Goal: Answer question/provide support: Share knowledge or assist other users

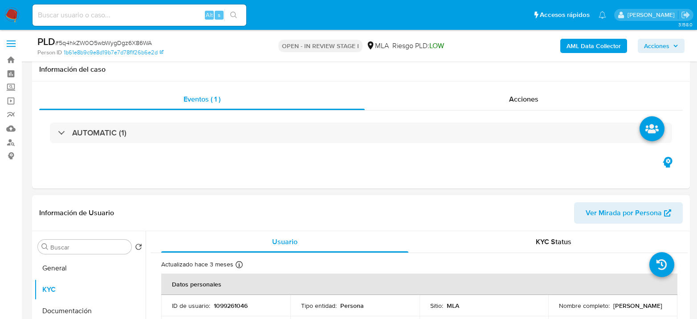
select select "10"
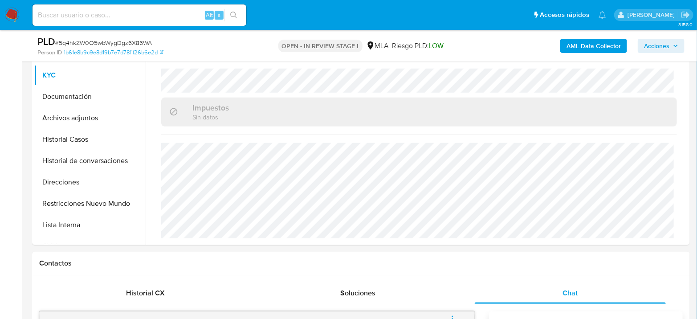
scroll to position [148, 0]
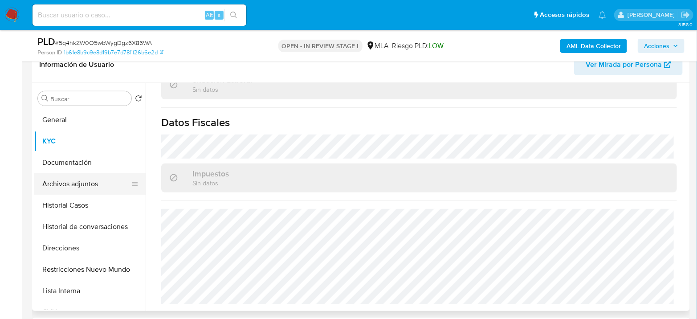
click at [87, 183] on button "Archivos adjuntos" at bounding box center [86, 183] width 104 height 21
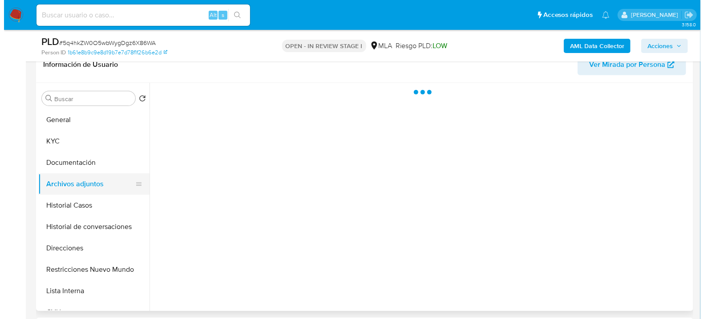
scroll to position [0, 0]
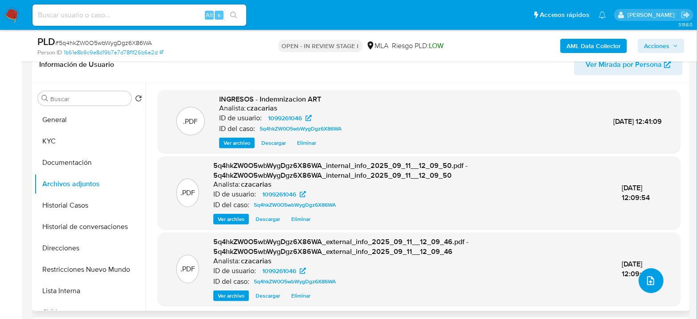
click at [651, 276] on icon "upload-file" at bounding box center [650, 280] width 11 height 11
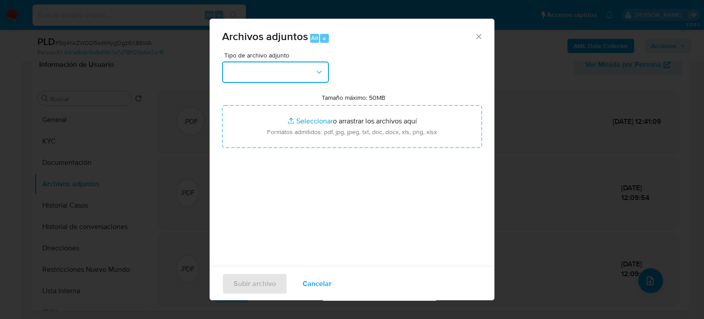
click at [270, 69] on button "button" at bounding box center [275, 71] width 107 height 21
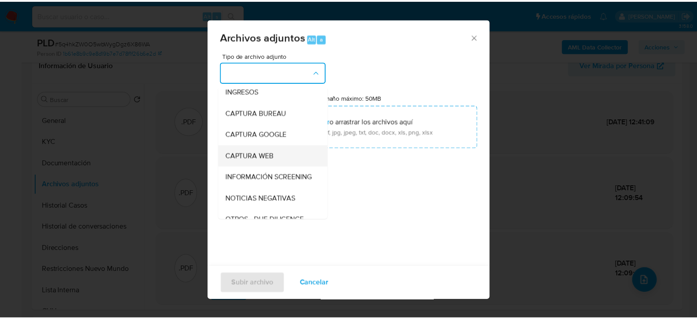
scroll to position [49, 0]
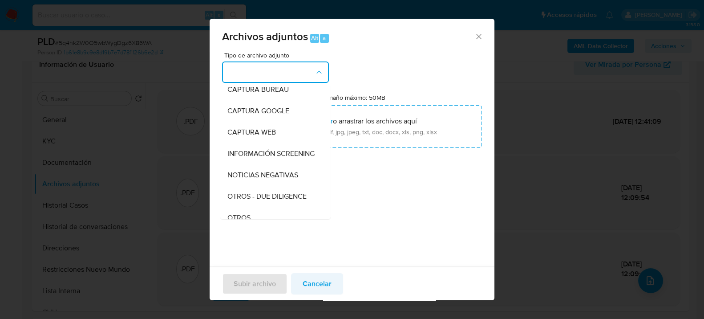
click at [318, 286] on span "Cancelar" at bounding box center [317, 283] width 29 height 20
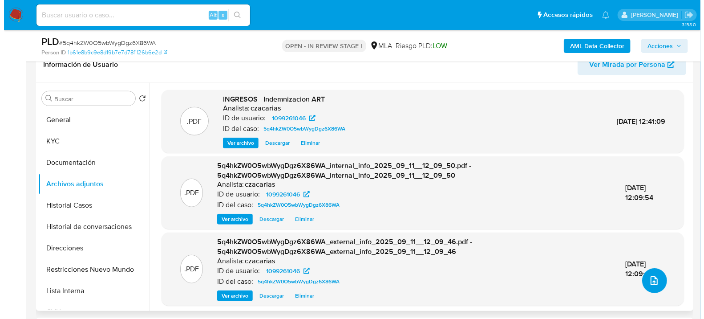
scroll to position [2, 0]
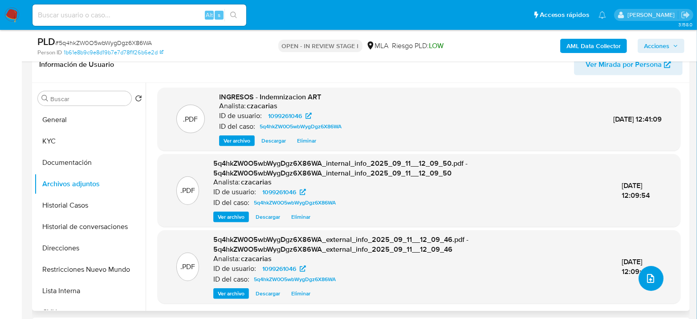
click at [645, 275] on icon "upload-file" at bounding box center [650, 278] width 11 height 11
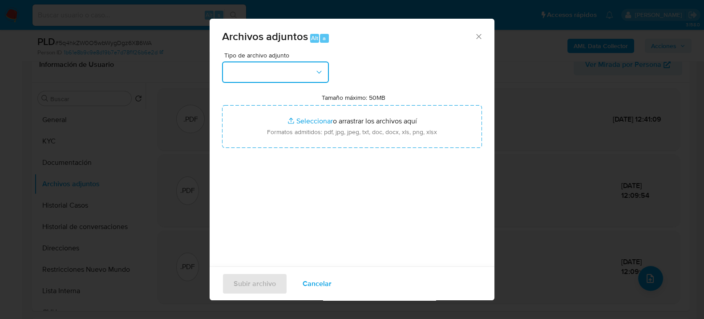
click at [269, 70] on button "button" at bounding box center [275, 71] width 107 height 21
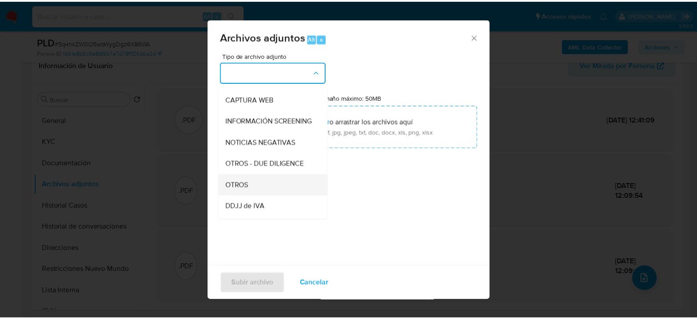
scroll to position [99, 0]
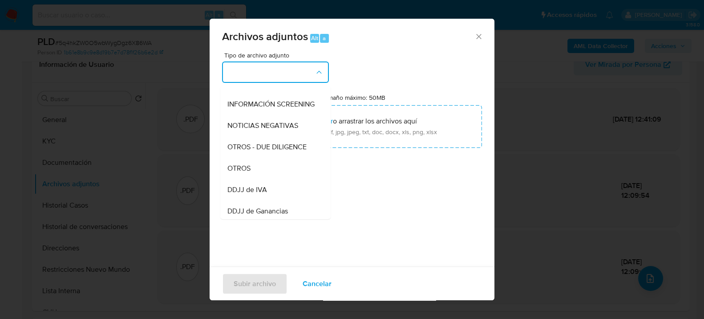
drag, startPoint x: 252, startPoint y: 178, endPoint x: 297, endPoint y: 169, distance: 45.8
click at [252, 178] on div "OTROS" at bounding box center [272, 167] width 91 height 21
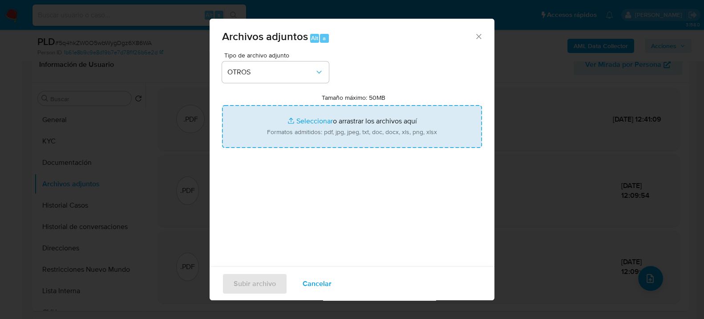
type input "C:\fakepath\Movimientos-1099261046.xlsx"
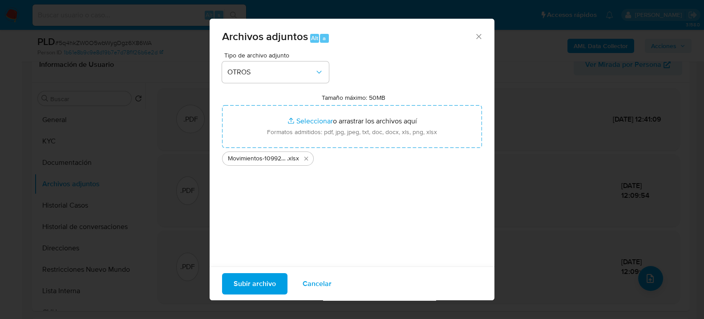
click at [264, 274] on span "Subir archivo" at bounding box center [255, 283] width 42 height 20
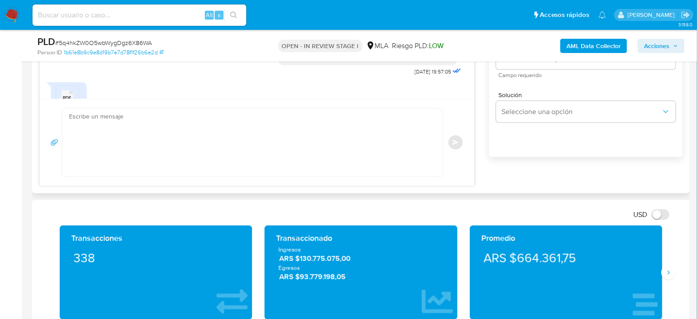
scroll to position [593, 0]
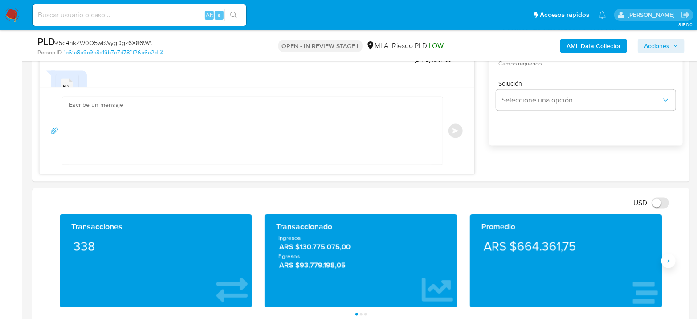
click at [666, 261] on icon "Siguiente" at bounding box center [667, 260] width 7 height 7
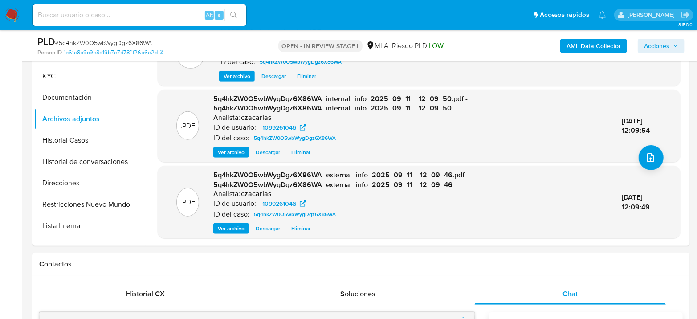
scroll to position [198, 0]
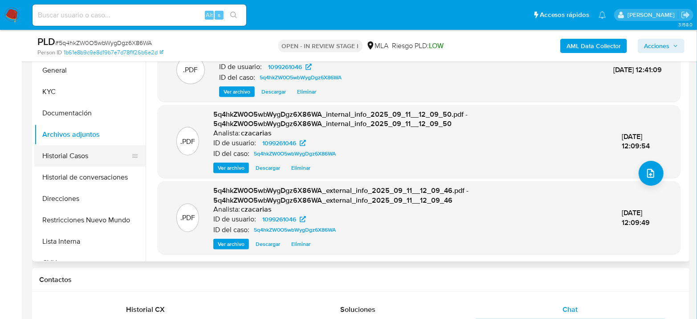
click at [73, 158] on button "Historial Casos" at bounding box center [86, 155] width 104 height 21
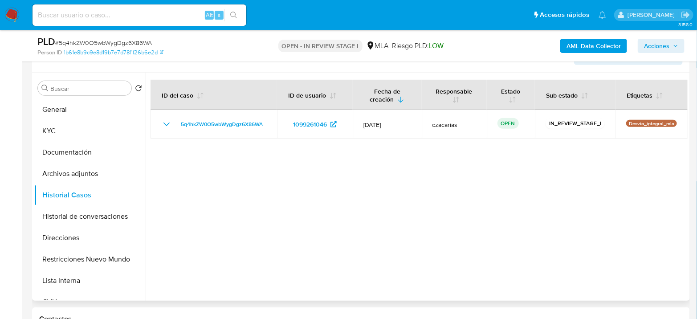
scroll to position [148, 0]
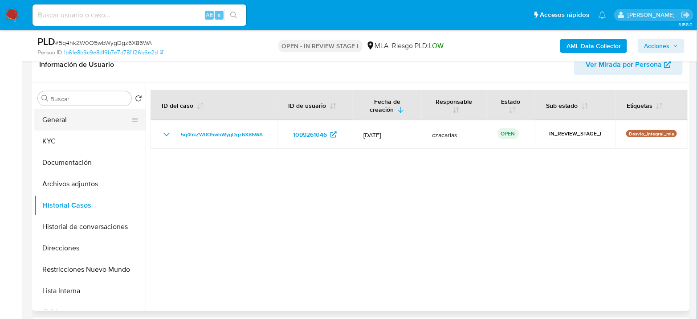
click at [41, 119] on button "General" at bounding box center [86, 119] width 104 height 21
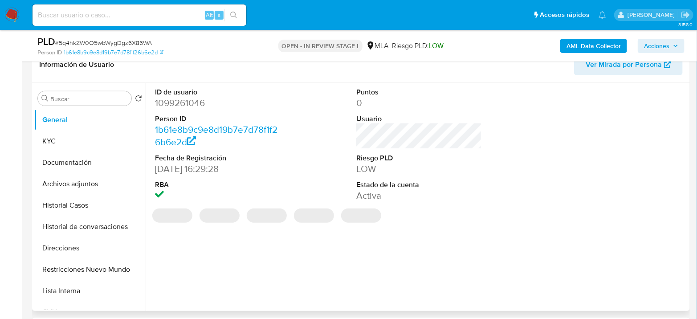
click at [191, 101] on dd "1099261046" at bounding box center [218, 103] width 126 height 12
click at [191, 100] on dd "1099261046" at bounding box center [218, 103] width 126 height 12
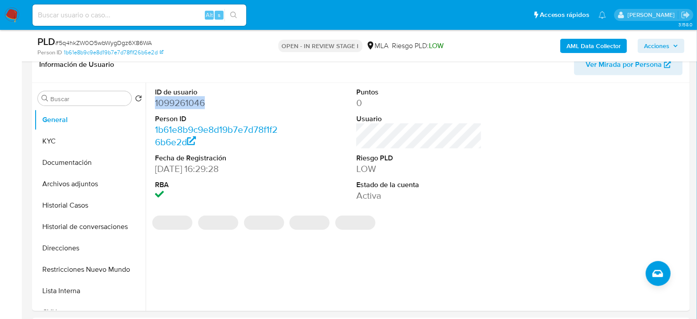
copy dd "1099261046"
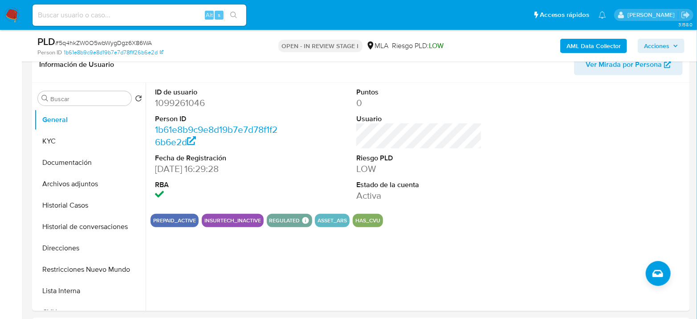
click at [37, 141] on button "KYC" at bounding box center [86, 140] width 104 height 21
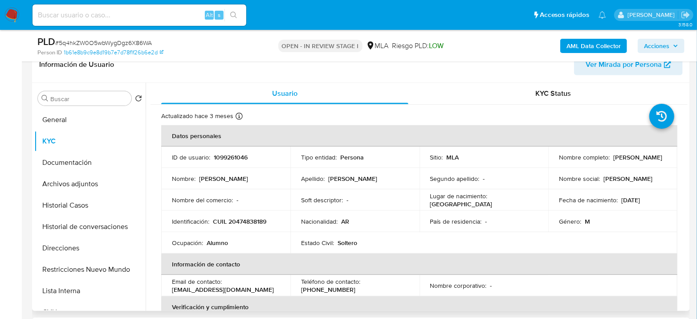
click at [242, 224] on p "CUIL 20474838189" at bounding box center [239, 221] width 53 height 8
copy p "20474838189"
drag, startPoint x: 270, startPoint y: 45, endPoint x: 448, endPoint y: 45, distance: 178.5
click at [448, 45] on div "OPEN - IN REVIEW STAGE I MLA Riesgo PLD: LOW" at bounding box center [360, 45] width 213 height 21
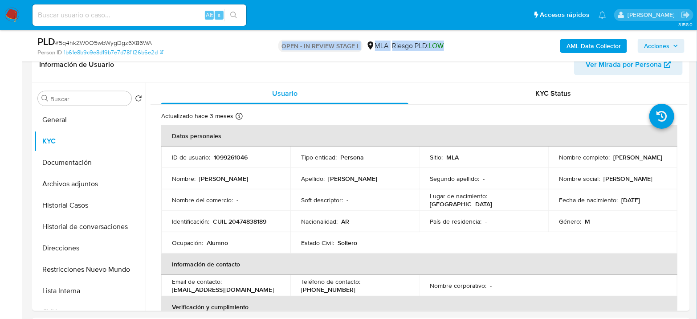
click at [448, 45] on div "OPEN - IN REVIEW STAGE I MLA Riesgo PLD: LOW" at bounding box center [360, 45] width 213 height 21
click at [450, 43] on div "OPEN - IN REVIEW STAGE I MLA Riesgo PLD: LOW" at bounding box center [360, 45] width 213 height 21
click at [467, 37] on div "OPEN - IN REVIEW STAGE I MLA Riesgo PLD: LOW" at bounding box center [360, 45] width 213 height 21
drag, startPoint x: 452, startPoint y: 38, endPoint x: 255, endPoint y: 38, distance: 196.3
click at [255, 38] on div "OPEN - IN REVIEW STAGE I MLA Riesgo PLD: LOW" at bounding box center [360, 45] width 213 height 21
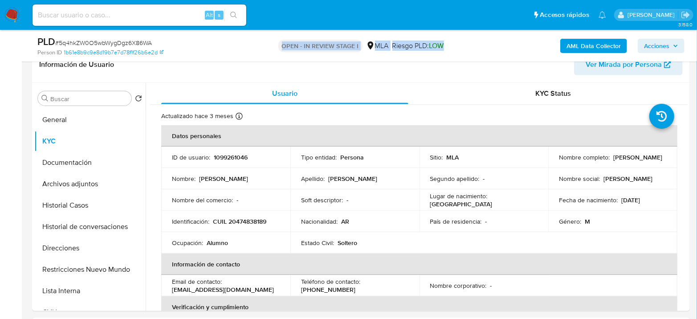
click at [255, 38] on div "OPEN - IN REVIEW STAGE I MLA Riesgo PLD: LOW" at bounding box center [360, 45] width 213 height 21
drag, startPoint x: 258, startPoint y: 42, endPoint x: 467, endPoint y: 49, distance: 209.3
click at [467, 49] on div "OPEN - IN REVIEW STAGE I MLA Riesgo PLD: LOW" at bounding box center [360, 45] width 213 height 21
click at [467, 48] on div "OPEN - IN REVIEW STAGE I MLA Riesgo PLD: LOW" at bounding box center [360, 45] width 213 height 21
click at [469, 45] on div "PLD # 5q4hkZW0O5wbWygDgz6X86WA Person ID 1b61e8b9c9e8d19b7e7d78f1f26b6e2d OPEN …" at bounding box center [360, 46] width 657 height 32
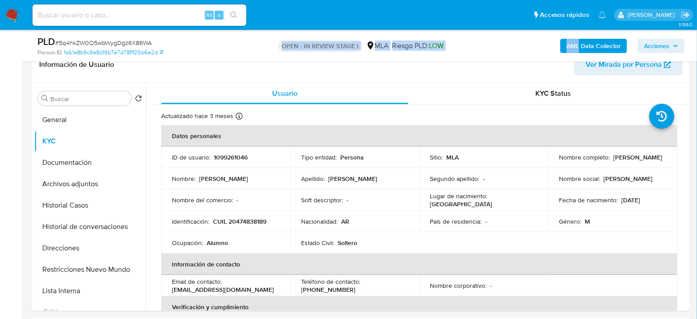
drag, startPoint x: 469, startPoint y: 45, endPoint x: 259, endPoint y: 47, distance: 209.6
click at [259, 47] on div "PLD # 5q4hkZW0O5wbWygDgz6X86WA Person ID 1b61e8b9c9e8d19b7e7d78f1f26b6e2d OPEN …" at bounding box center [360, 46] width 657 height 32
click at [259, 47] on div "OPEN - IN REVIEW STAGE I MLA Riesgo PLD: LOW" at bounding box center [360, 45] width 213 height 21
drag, startPoint x: 263, startPoint y: 48, endPoint x: 471, endPoint y: 55, distance: 208.0
click at [471, 55] on div "PLD # 5q4hkZW0O5wbWygDgz6X86WA Person ID 1b61e8b9c9e8d19b7e7d78f1f26b6e2d OPEN …" at bounding box center [360, 46] width 657 height 32
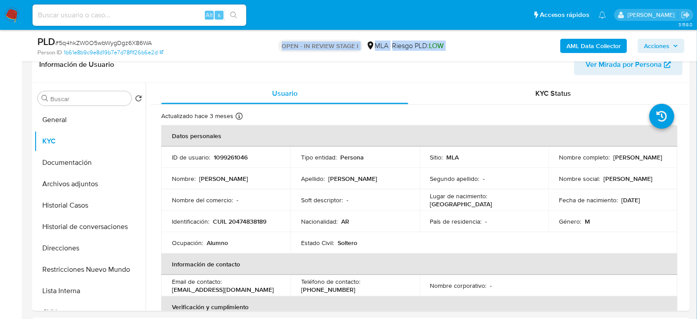
click at [472, 51] on div "AML Data Collector Acciones" at bounding box center [577, 45] width 213 height 21
click at [110, 22] on div "Alt s" at bounding box center [139, 14] width 214 height 21
click at [117, 17] on input at bounding box center [139, 15] width 214 height 12
paste input "Dmloz2Sf6UZUZzg3DXvmN76V"
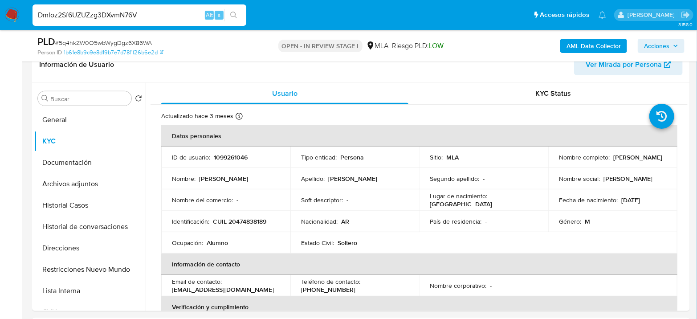
type input "Dmloz2Sf6UZUZzg3DXvmN76V"
click at [234, 18] on icon "search-icon" at bounding box center [233, 15] width 7 height 7
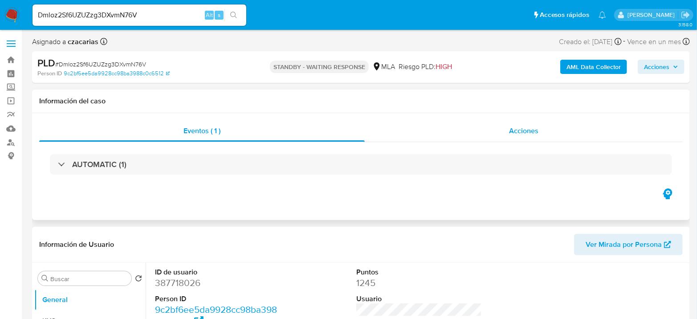
select select "10"
click at [172, 12] on input "Dmloz2Sf6UZUZzg3DXvmN76V" at bounding box center [139, 15] width 214 height 12
paste input "TInVm0Z8wxcPF2Q6nPNpmbiY"
type input "TInVm0Z8wxcPF2Q6nPNpmbiY"
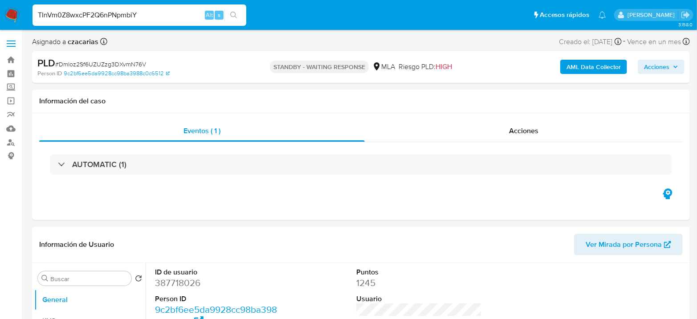
click at [232, 9] on button "search-icon" at bounding box center [233, 15] width 18 height 12
select select "10"
click at [156, 16] on input "TInVm0Z8wxcPF2Q6nPNpmbiY" at bounding box center [139, 15] width 214 height 12
click at [157, 16] on input "TInVm0Z8wxcPF2Q6nPNpmbiY" at bounding box center [139, 15] width 214 height 12
paste input "deRMXva1gFXuxKpfG2zJodxQ"
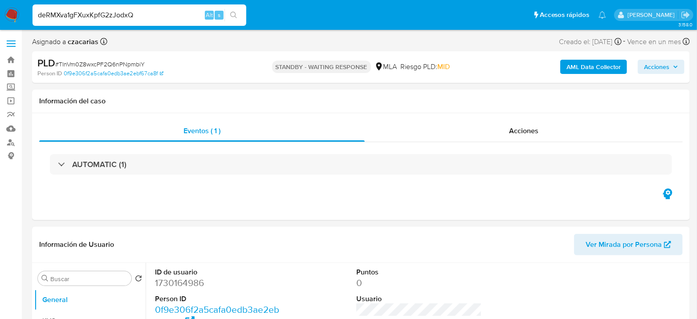
type input "deRMXva1gFXuxKpfG2zJodxQ"
click at [233, 11] on button "search-icon" at bounding box center [233, 15] width 18 height 12
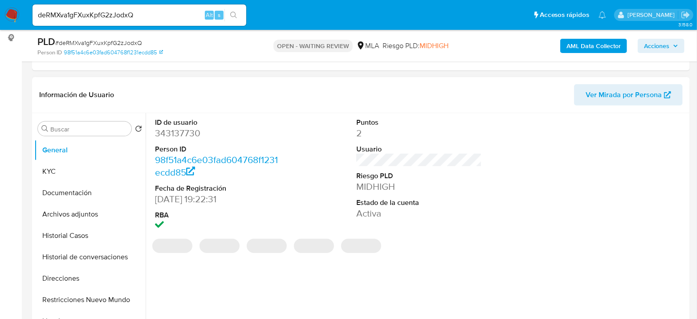
scroll to position [148, 0]
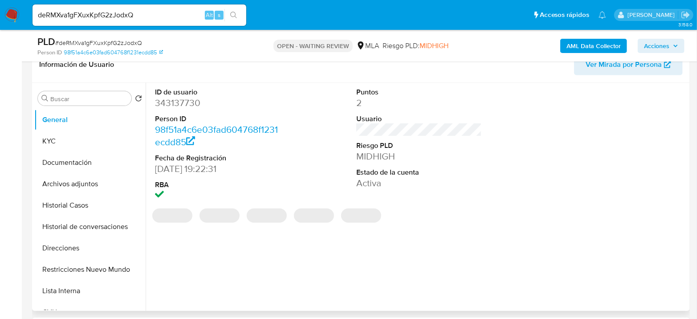
select select "10"
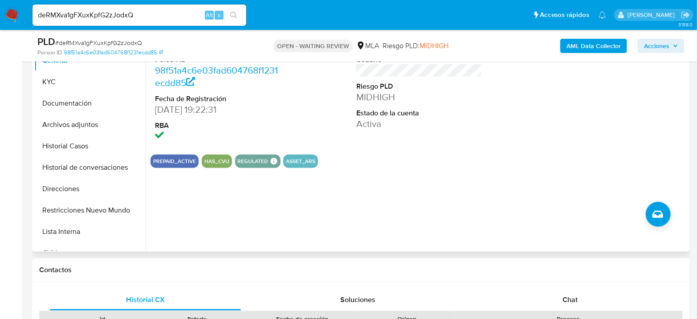
scroll to position [296, 0]
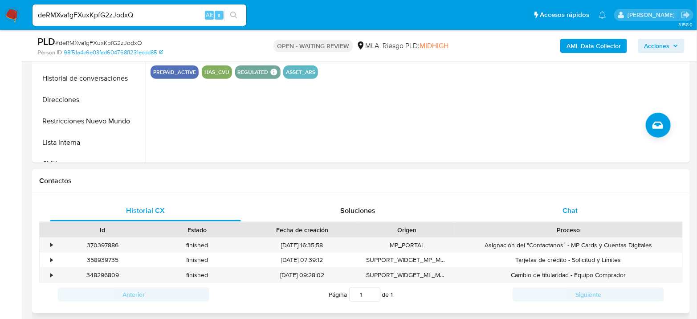
click at [547, 218] on div "Chat" at bounding box center [569, 210] width 191 height 21
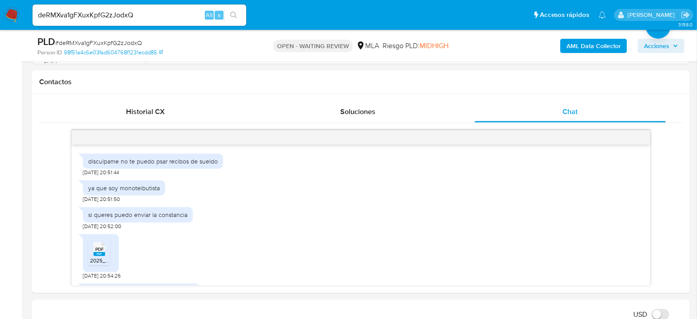
scroll to position [514, 0]
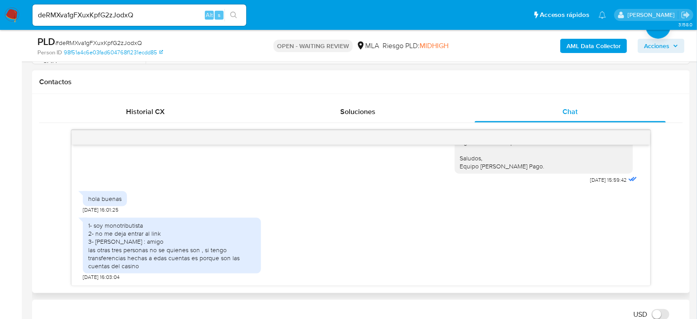
drag, startPoint x: 93, startPoint y: 227, endPoint x: 231, endPoint y: 262, distance: 142.2
click at [231, 262] on div "1- soy monotributista 2- no me deja entrar al link 3- Tomas agustin marino : am…" at bounding box center [171, 245] width 167 height 49
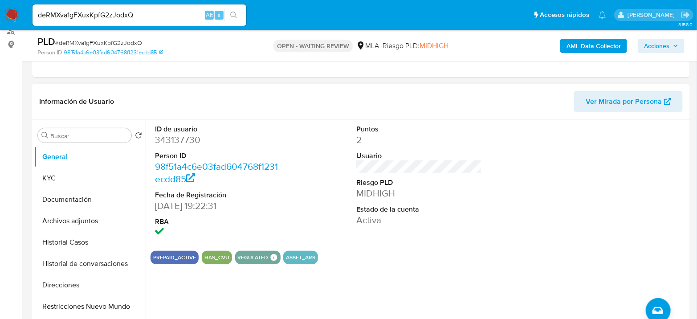
scroll to position [99, 0]
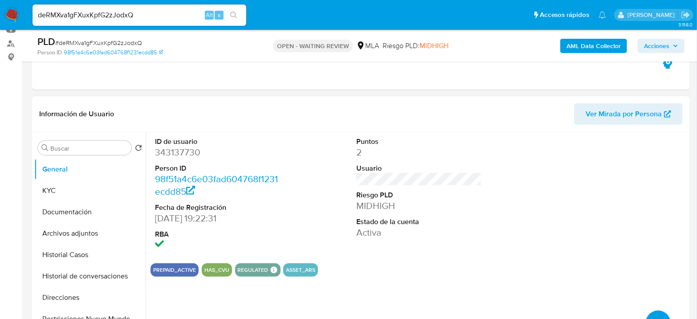
click at [178, 154] on dd "343137730" at bounding box center [218, 152] width 126 height 12
copy dd "343137730"
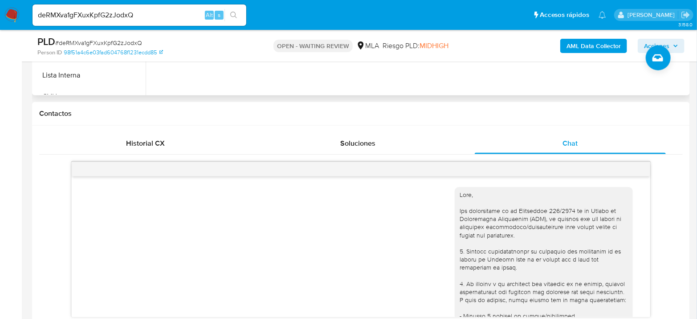
scroll to position [395, 0]
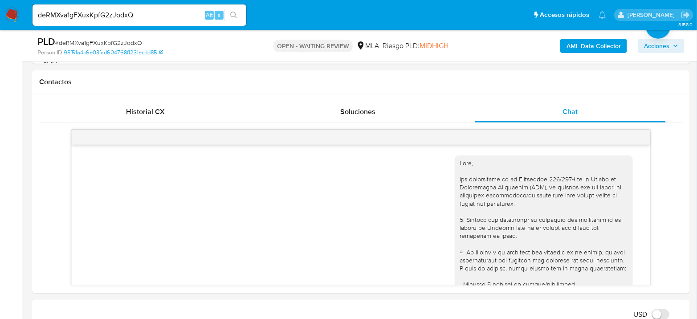
click at [94, 45] on span "# deRMXva1gFXuxKpfG2zJodxQ" at bounding box center [98, 42] width 87 height 9
copy span "deRMXva1gFXuxKpfG2zJodxQ"
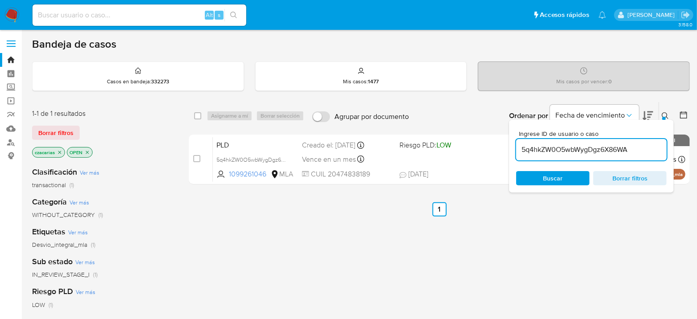
click at [533, 154] on input "5q4hkZW0O5wbWygDgz6X86WA" at bounding box center [591, 150] width 150 height 12
click at [534, 154] on input "5q4hkZW0O5wbWygDgz6X86WA" at bounding box center [591, 150] width 150 height 12
paste input "deRMXva1gFXuxKpfG2zJodxQ"
type input "deRMXva1gFXuxKpfG2zJodxQ"
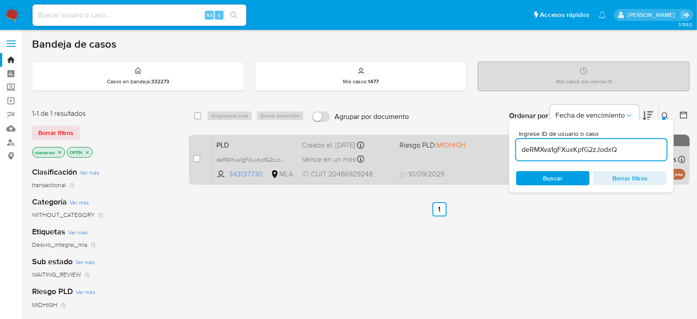
click at [196, 162] on div "case-item-checkbox" at bounding box center [196, 158] width 7 height 9
click at [196, 158] on input "checkbox" at bounding box center [196, 158] width 7 height 7
checkbox input "true"
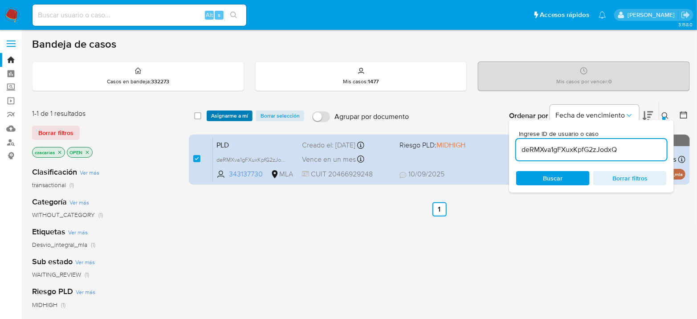
click at [233, 117] on span "Asignarme a mí" at bounding box center [229, 115] width 37 height 9
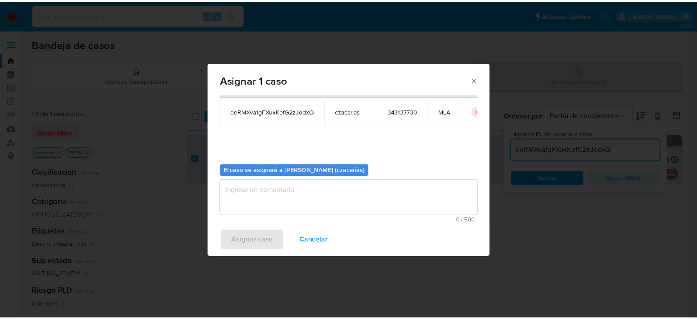
scroll to position [45, 0]
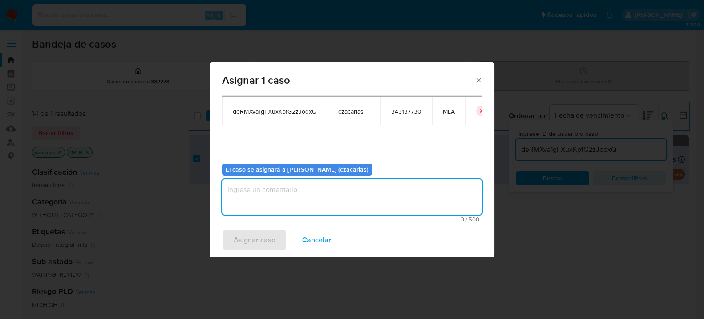
click at [271, 194] on textarea "assign-modal" at bounding box center [352, 197] width 260 height 36
click at [248, 234] on span "Asignar caso" at bounding box center [255, 240] width 42 height 20
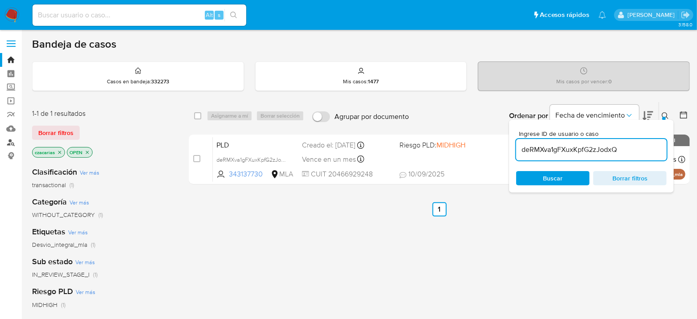
click at [12, 146] on link "Buscador de personas" at bounding box center [53, 142] width 106 height 14
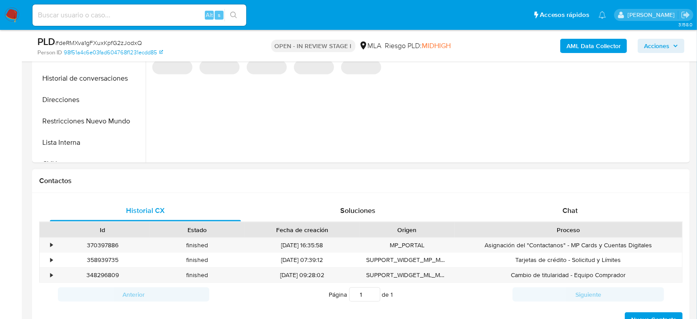
select select "10"
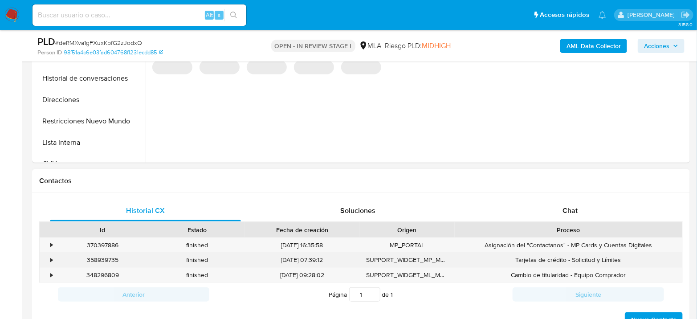
scroll to position [395, 0]
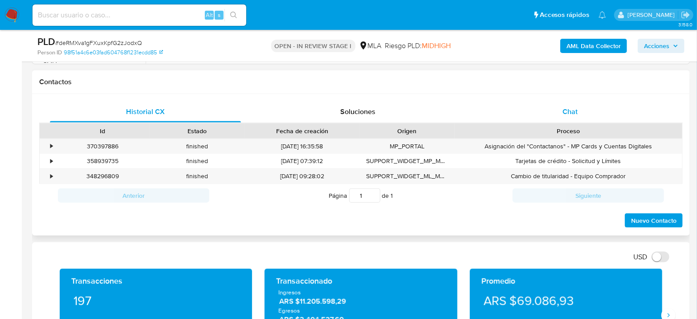
click at [544, 111] on div "Chat" at bounding box center [569, 111] width 191 height 21
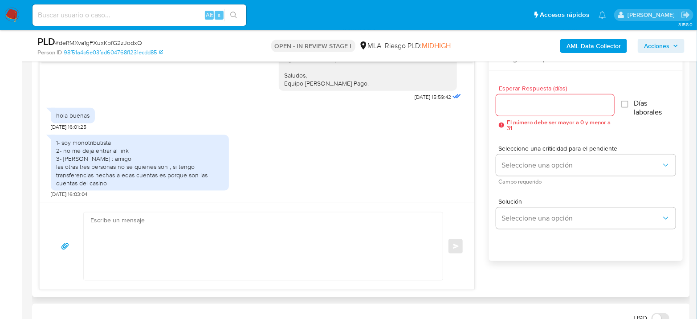
scroll to position [494, 0]
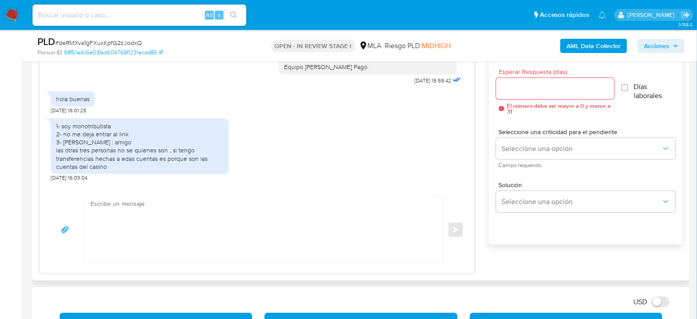
click at [269, 237] on textarea at bounding box center [260, 230] width 341 height 68
type textarea "G"
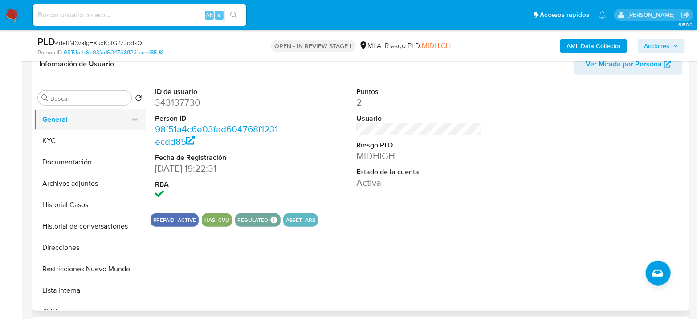
scroll to position [148, 0]
click at [62, 152] on button "Documentación" at bounding box center [89, 162] width 111 height 21
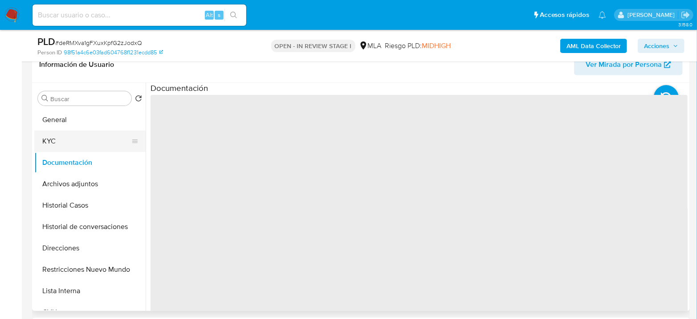
click at [67, 144] on button "KYC" at bounding box center [86, 140] width 104 height 21
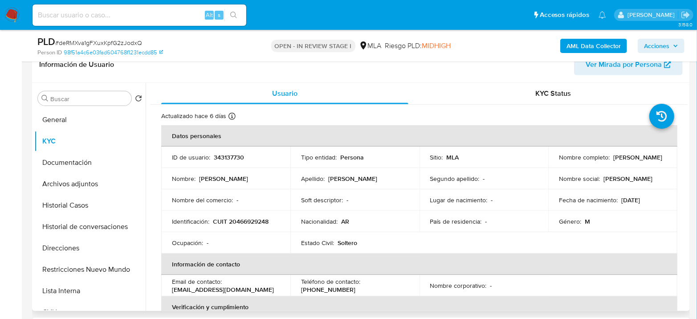
drag, startPoint x: 608, startPoint y: 161, endPoint x: 656, endPoint y: 160, distance: 48.1
click at [656, 160] on div "Nombre completo : Emanuel Gorjón" at bounding box center [613, 157] width 108 height 8
copy div "[PERSON_NAME]"
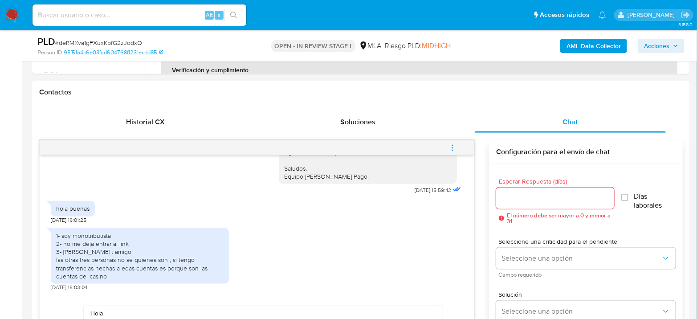
scroll to position [395, 0]
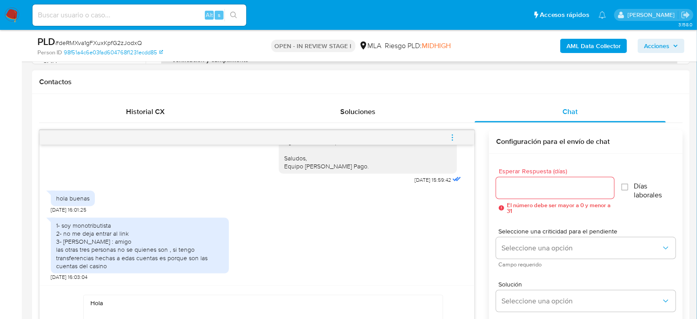
paste textarea "[PERSON_NAME]"
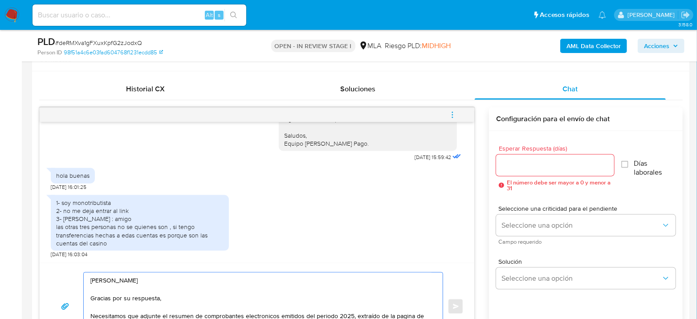
scroll to position [426, 0]
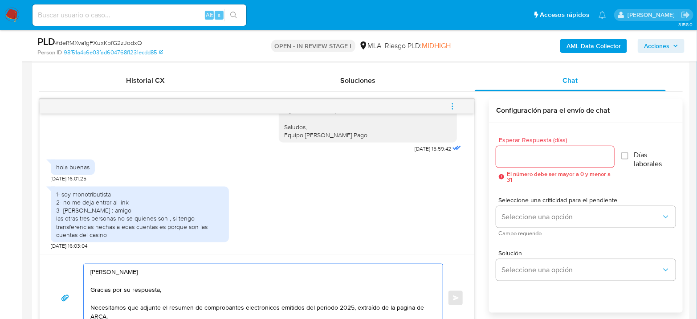
click at [261, 304] on textarea "Hola Emanuel Gorjón Gracias por su respuesta, Necesitamos que adjunte el resume…" at bounding box center [260, 298] width 341 height 68
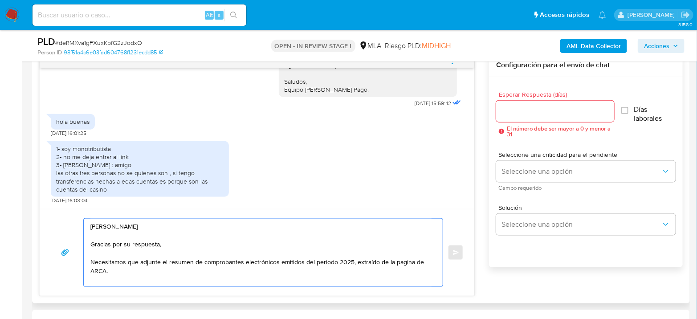
scroll to position [473, 0]
click at [214, 272] on textarea "Hola Emanuel Gorjón Gracias por su respuesta, Necesitamos que adjunte el resume…" at bounding box center [260, 252] width 341 height 68
click at [296, 271] on textarea "Hola Emanuel Gorjón Gracias por su respuesta, Necesitamos que adjunte el resume…" at bounding box center [260, 252] width 341 height 68
paste textarea "https://www.mercadopago.com.ar/ayuda/30181"
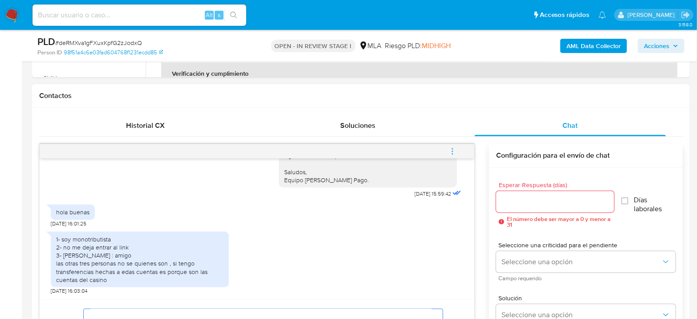
scroll to position [379, 0]
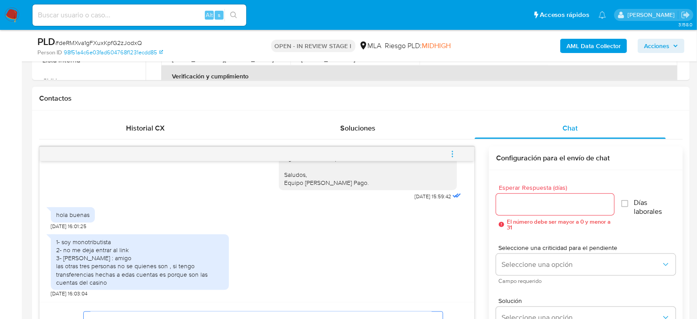
type textarea "Hola Emanuel Gorjón Gracias por su respuesta, Necesitamos que adjunte el resume…"
click at [515, 198] on input "Esperar Respuesta (días)" at bounding box center [555, 204] width 118 height 12
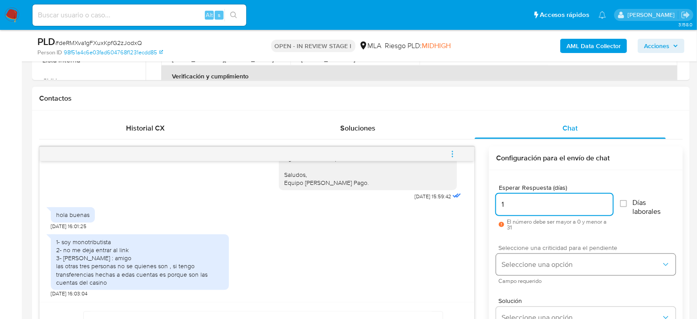
type input "1"
click at [547, 258] on button "Seleccione una opción" at bounding box center [585, 264] width 179 height 21
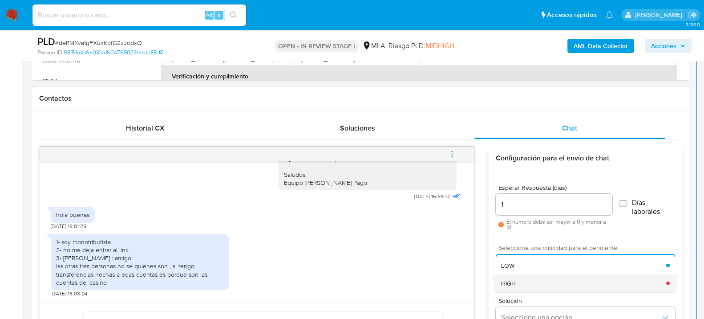
click at [540, 279] on div "HIGH" at bounding box center [583, 283] width 165 height 18
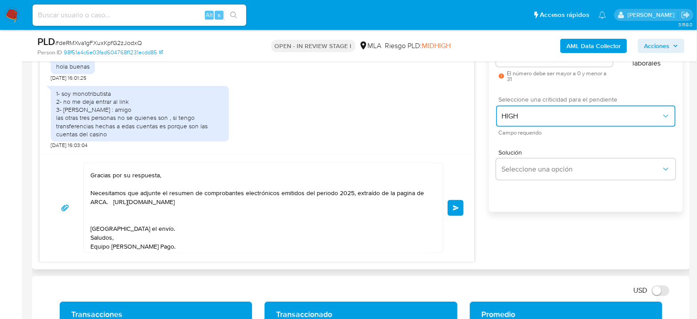
scroll to position [0, 0]
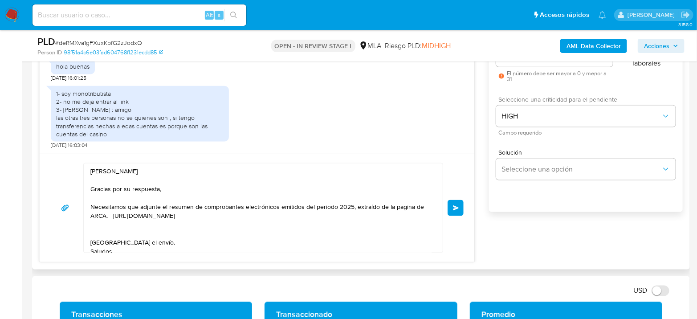
click at [456, 212] on button "Enviar" at bounding box center [455, 208] width 16 height 16
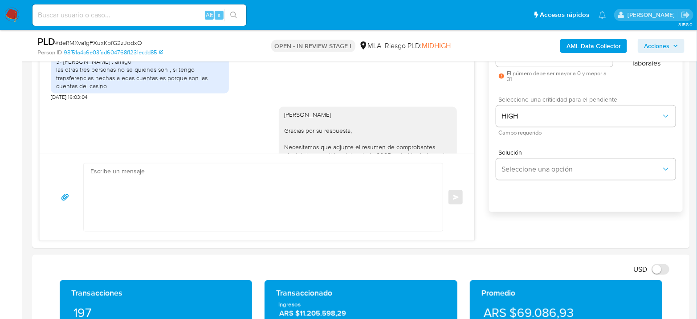
scroll to position [637, 0]
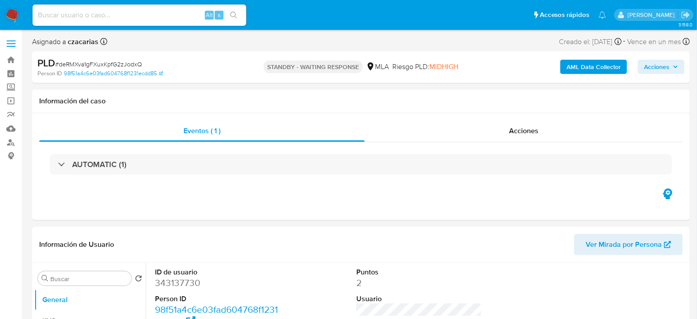
select select "10"
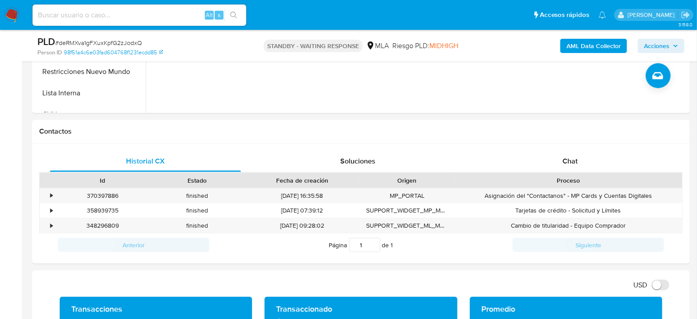
scroll to position [395, 0]
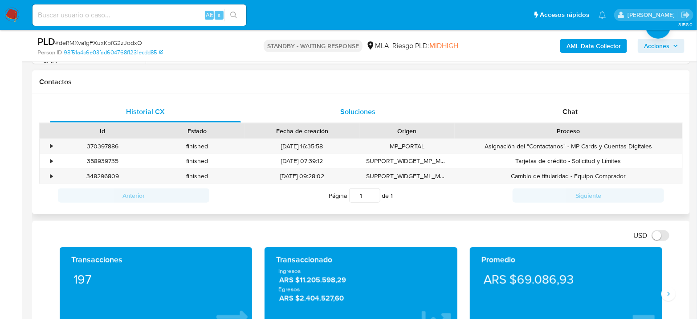
click at [325, 119] on div "Soluciones" at bounding box center [357, 111] width 191 height 21
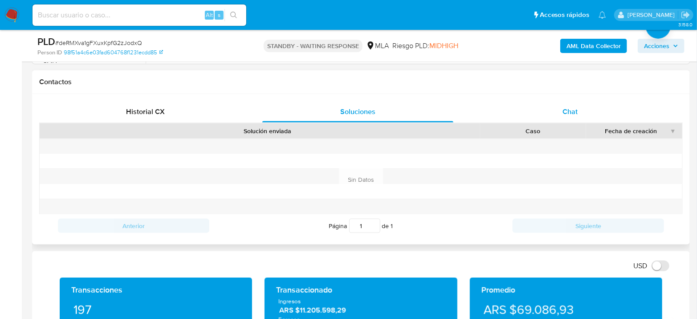
click at [618, 108] on div "Chat" at bounding box center [569, 111] width 191 height 21
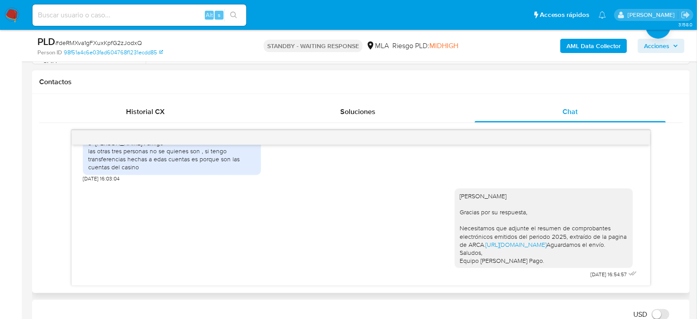
scroll to position [611, 0]
drag, startPoint x: 536, startPoint y: 265, endPoint x: 445, endPoint y: 204, distance: 109.7
click at [445, 204] on div "Hola Emanuel Gorjón Gracias por su respuesta, Necesitamos que adjunte el resume…" at bounding box center [361, 231] width 556 height 99
click at [434, 222] on div "Hola Emanuel Gorjón Gracias por su respuesta, Necesitamos que adjunte el resume…" at bounding box center [361, 231] width 556 height 99
click at [507, 240] on link "https://www.mercadopago.com.ar/ayuda/30181" at bounding box center [516, 244] width 61 height 9
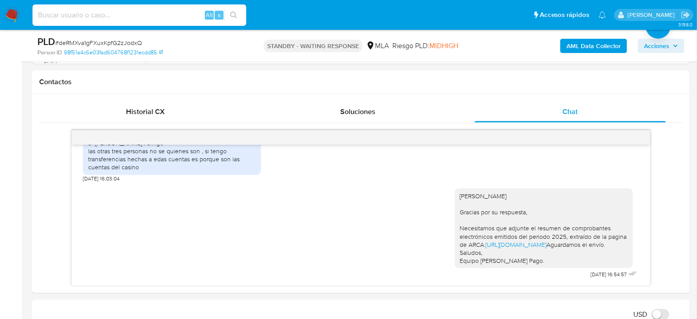
click at [112, 19] on input at bounding box center [139, 15] width 214 height 12
paste input "5q4hkZW0O5wbWygDgz6X86WA"
type input "5q4hkZW0O5wbWygDgz6X86WA"
click at [241, 15] on button "search-icon" at bounding box center [233, 15] width 18 height 12
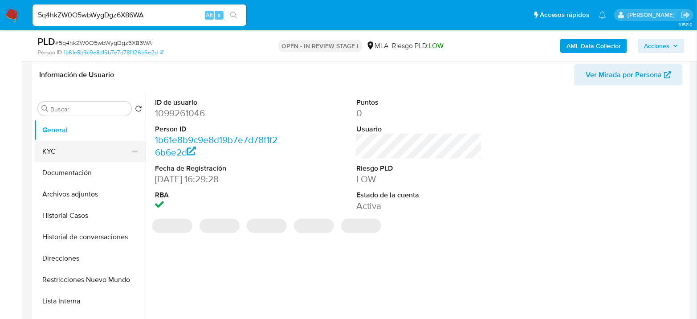
scroll to position [148, 0]
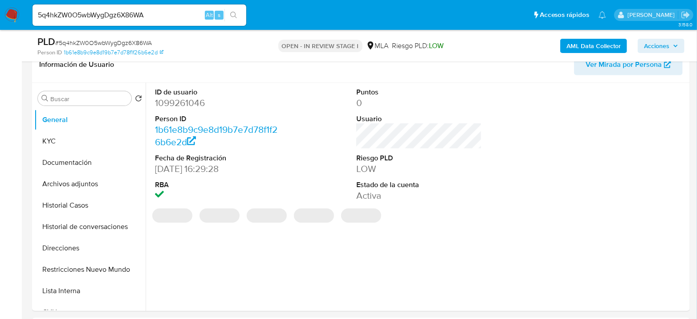
select select "10"
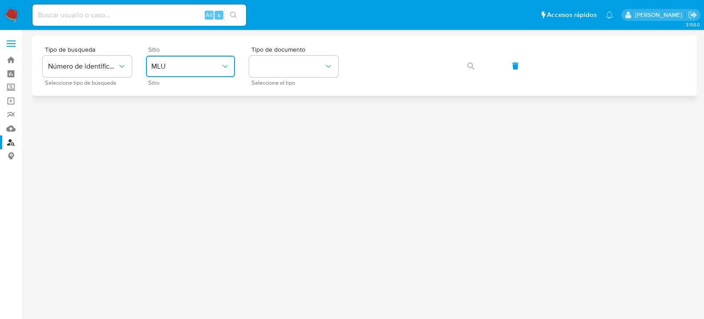
click at [198, 73] on button "MLU" at bounding box center [190, 66] width 89 height 21
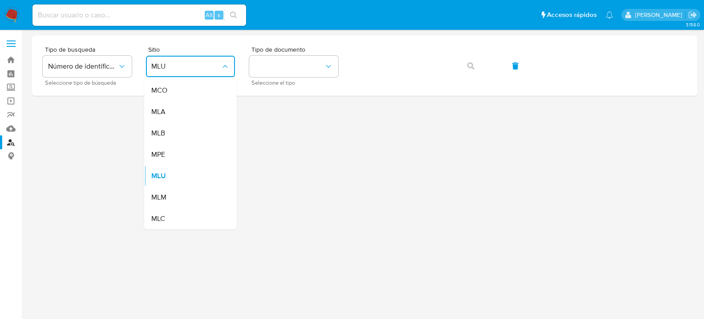
click at [188, 107] on div "MLA" at bounding box center [187, 111] width 73 height 21
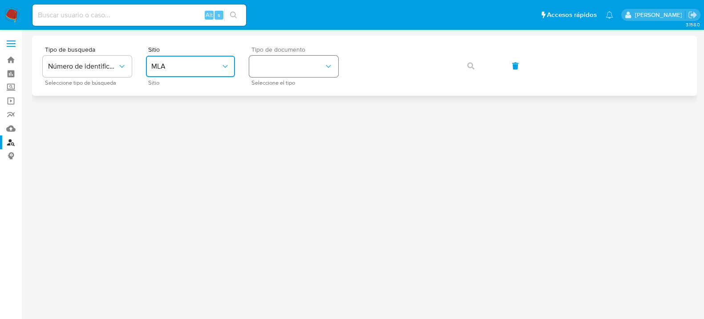
click at [318, 63] on button "identificationType" at bounding box center [293, 66] width 89 height 21
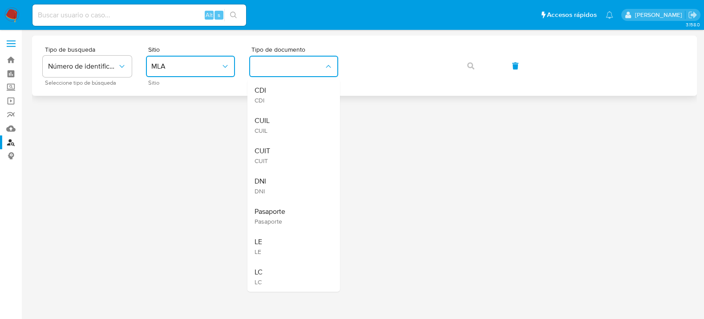
drag, startPoint x: 262, startPoint y: 160, endPoint x: 373, endPoint y: 86, distance: 133.6
click at [262, 158] on span "CUIT" at bounding box center [263, 161] width 16 height 8
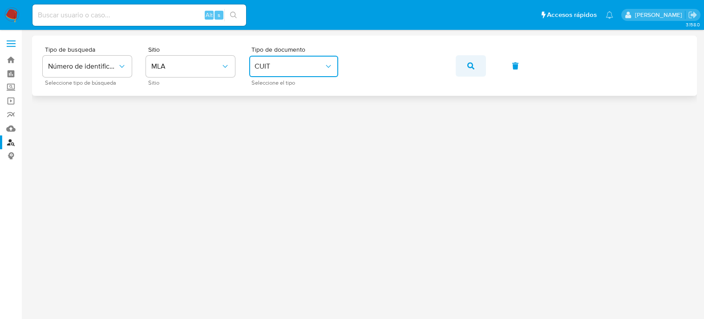
click at [483, 69] on button "button" at bounding box center [471, 65] width 30 height 21
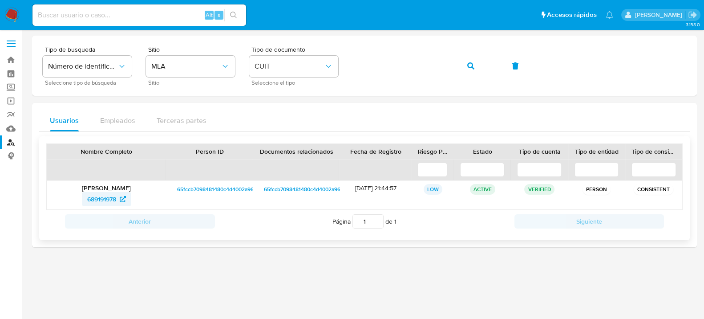
click at [97, 201] on span "689191978" at bounding box center [101, 199] width 29 height 14
click at [468, 68] on icon "button" at bounding box center [470, 65] width 7 height 7
click at [98, 202] on span "1076233133" at bounding box center [101, 199] width 33 height 14
click at [456, 66] on button "button" at bounding box center [471, 65] width 30 height 21
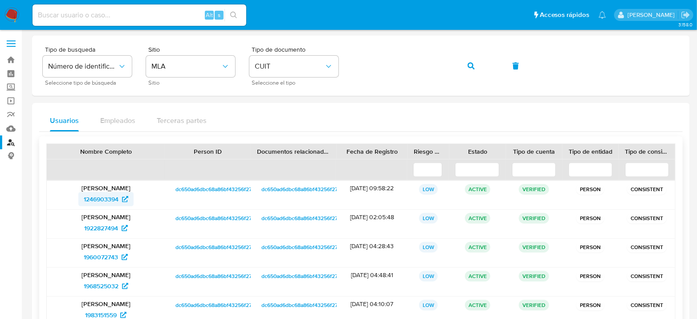
click at [105, 204] on span "1246903394" at bounding box center [101, 199] width 35 height 14
click at [475, 67] on button "button" at bounding box center [471, 65] width 30 height 21
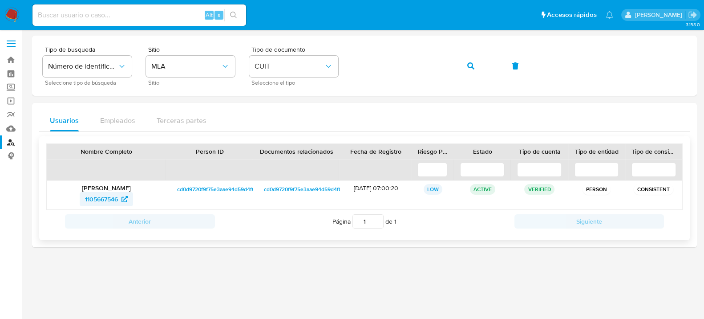
click at [108, 202] on span "1105667546" at bounding box center [101, 199] width 33 height 14
click at [475, 63] on button "button" at bounding box center [471, 65] width 30 height 21
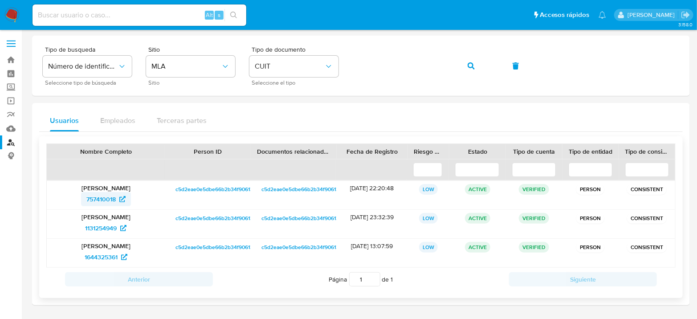
click at [94, 198] on span "757410018" at bounding box center [100, 199] width 29 height 14
click at [477, 61] on button "button" at bounding box center [471, 65] width 30 height 21
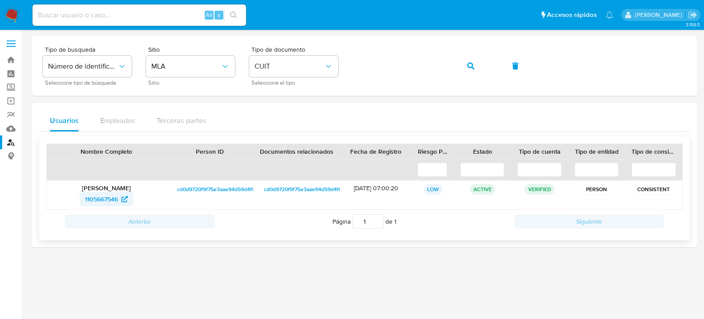
click at [107, 201] on span "1105667546" at bounding box center [101, 199] width 33 height 14
click at [475, 65] on button "button" at bounding box center [471, 65] width 30 height 21
click at [105, 198] on span "516232989" at bounding box center [101, 199] width 31 height 14
click at [465, 61] on button "button" at bounding box center [471, 65] width 30 height 21
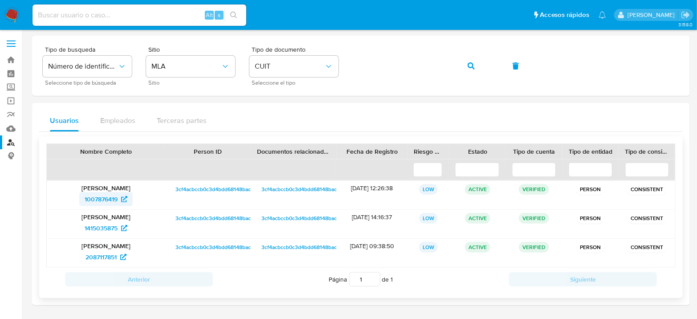
click at [101, 199] on span "1007876419" at bounding box center [101, 199] width 33 height 14
click at [470, 66] on icon "button" at bounding box center [470, 65] width 7 height 7
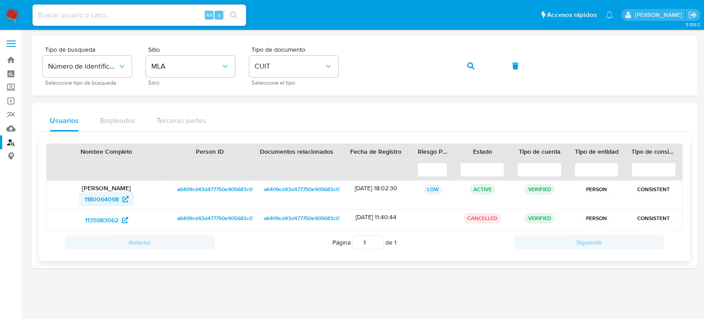
click at [91, 201] on span "1180064098" at bounding box center [102, 199] width 34 height 14
click at [472, 62] on icon "button" at bounding box center [470, 65] width 7 height 7
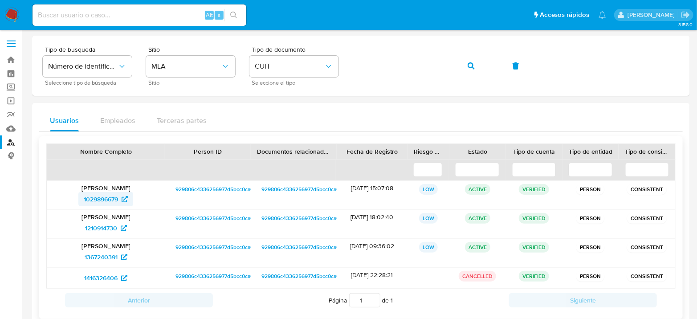
click at [96, 198] on span "1029896679" at bounding box center [101, 199] width 34 height 14
click at [472, 63] on icon "button" at bounding box center [470, 65] width 7 height 7
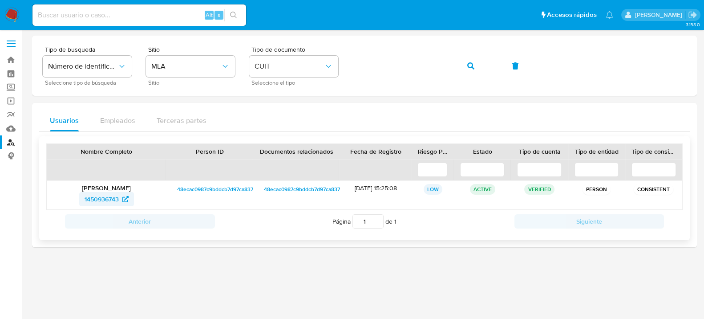
click at [98, 198] on span "1450936743" at bounding box center [102, 199] width 34 height 14
click at [467, 65] on icon "button" at bounding box center [470, 65] width 7 height 7
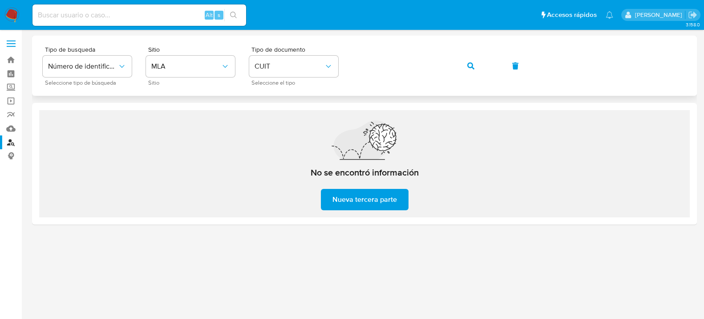
click at [465, 65] on button "button" at bounding box center [471, 65] width 30 height 21
click at [476, 66] on button "button" at bounding box center [471, 65] width 30 height 21
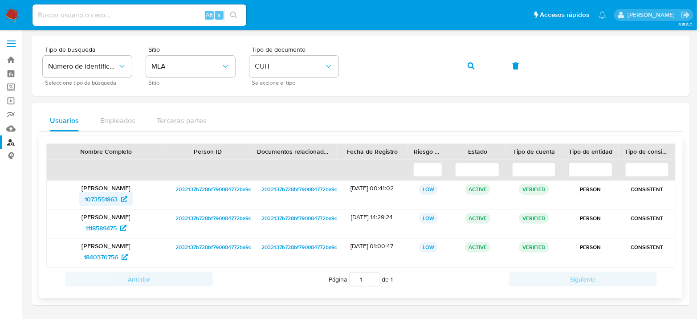
click at [109, 197] on span "1073551863" at bounding box center [101, 199] width 33 height 14
click at [462, 66] on button "button" at bounding box center [471, 65] width 30 height 21
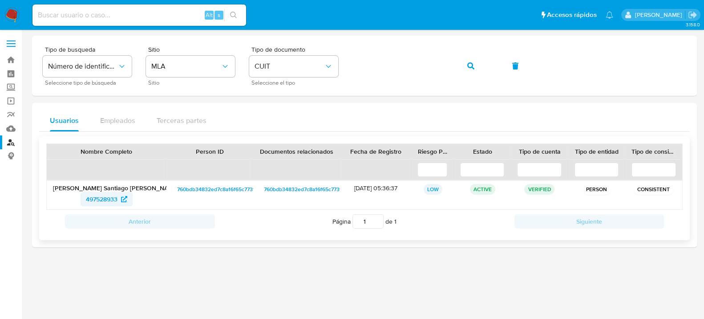
click at [97, 198] on span "497528933" at bounding box center [102, 199] width 32 height 14
click at [466, 65] on button "button" at bounding box center [471, 65] width 30 height 21
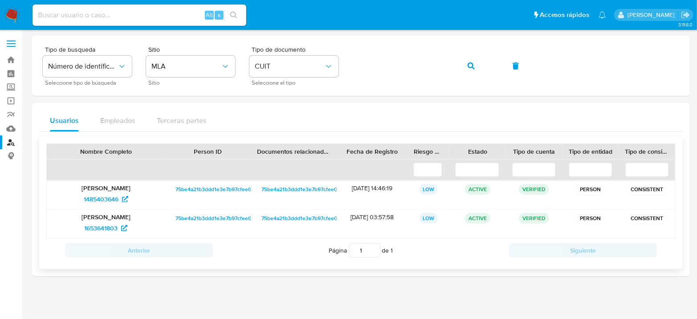
click at [95, 206] on div "Ricardo Nahuel Baez Acosta 1485403646" at bounding box center [106, 195] width 118 height 28
click at [95, 204] on span "1485403646" at bounding box center [101, 199] width 35 height 14
click at [466, 70] on button "button" at bounding box center [471, 65] width 30 height 21
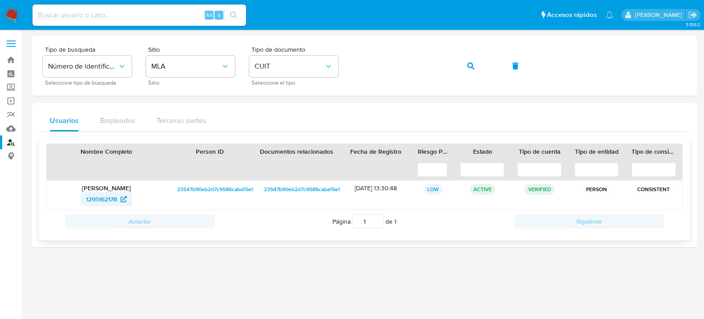
click at [94, 202] on span "1295162178" at bounding box center [101, 199] width 31 height 14
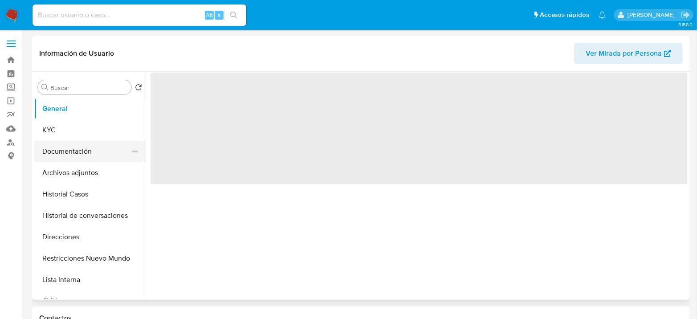
click at [86, 152] on button "Documentación" at bounding box center [86, 151] width 104 height 21
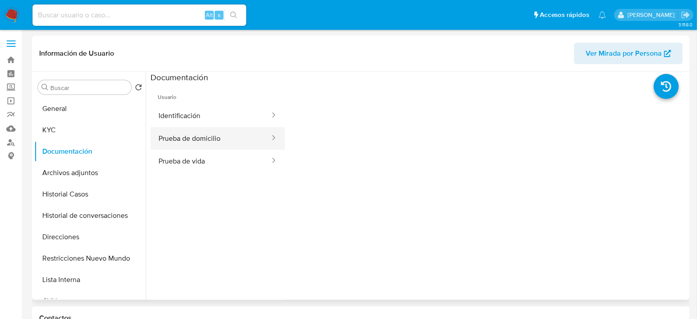
click at [180, 133] on button "Prueba de domicilio" at bounding box center [210, 138] width 120 height 23
select select "10"
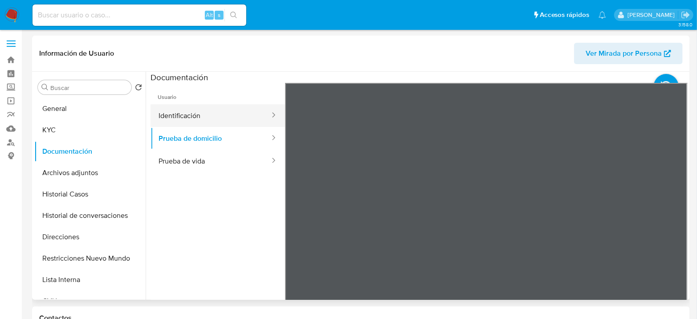
click at [193, 121] on button "Identificación" at bounding box center [210, 115] width 120 height 23
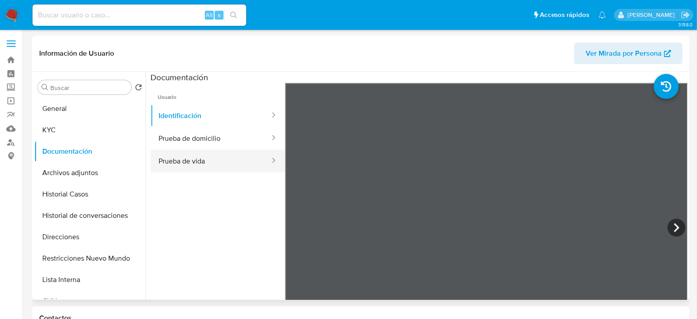
click at [211, 157] on button "Prueba de vida" at bounding box center [210, 161] width 120 height 23
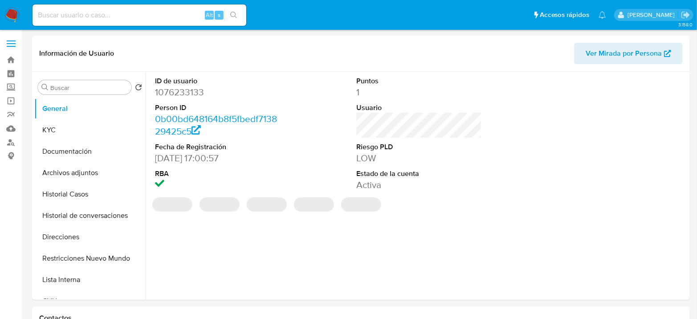
select select "10"
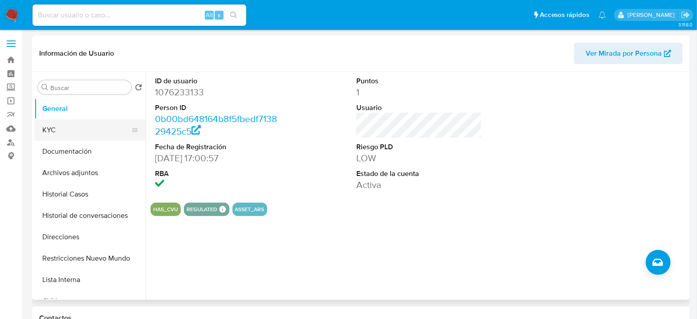
click at [108, 130] on button "KYC" at bounding box center [86, 129] width 104 height 21
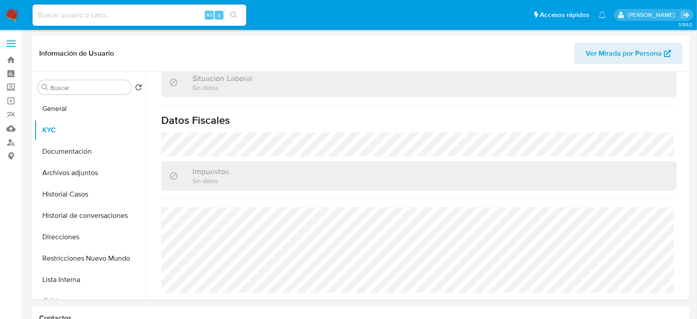
scroll to position [328, 0]
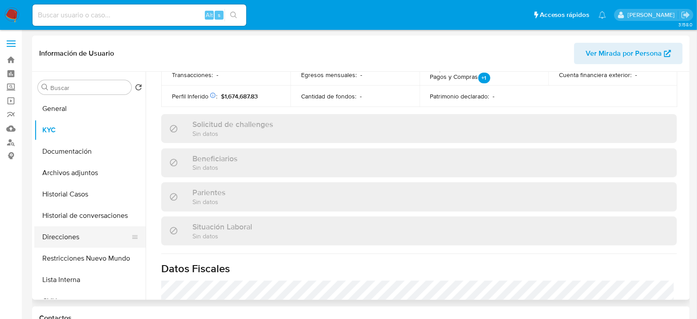
click at [81, 227] on button "Direcciones" at bounding box center [86, 236] width 104 height 21
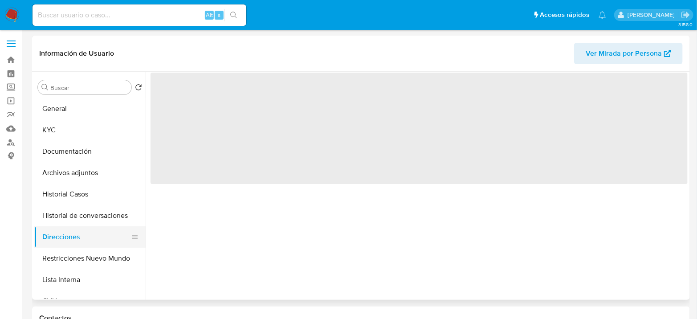
scroll to position [0, 0]
click at [85, 154] on button "Documentación" at bounding box center [86, 151] width 104 height 21
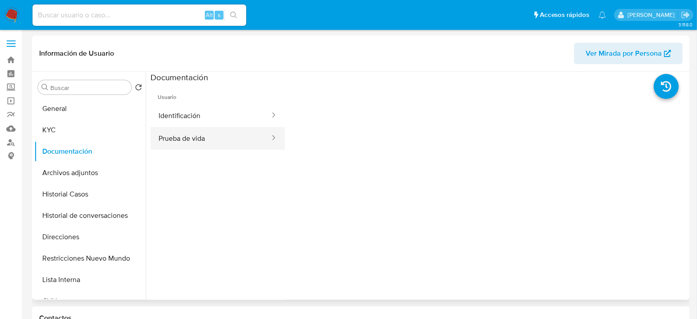
click at [227, 130] on button "Prueba de vida" at bounding box center [210, 138] width 120 height 23
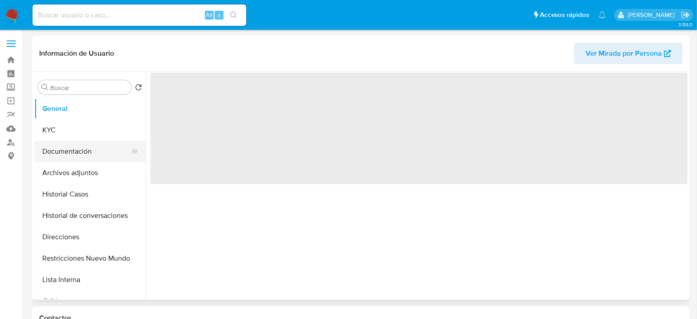
click at [89, 159] on button "Documentación" at bounding box center [86, 151] width 104 height 21
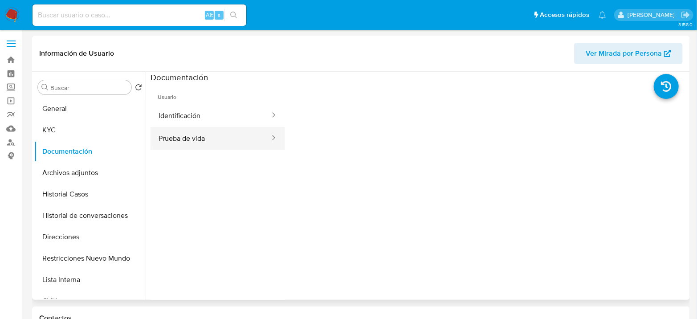
select select "10"
click at [194, 140] on button "Prueba de vida" at bounding box center [210, 138] width 120 height 23
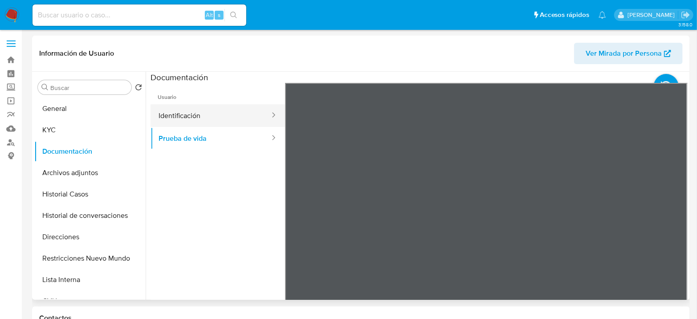
click at [209, 117] on button "Identificación" at bounding box center [210, 115] width 120 height 23
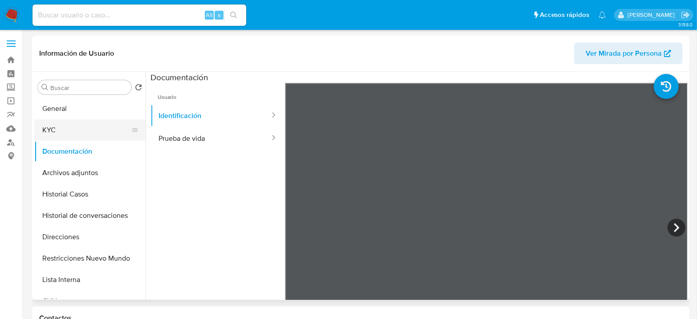
click at [53, 126] on button "KYC" at bounding box center [86, 129] width 104 height 21
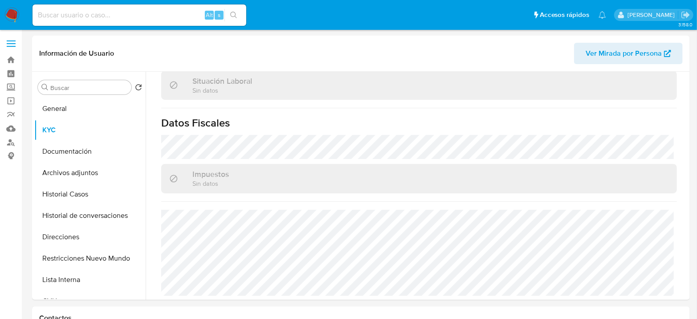
scroll to position [479, 0]
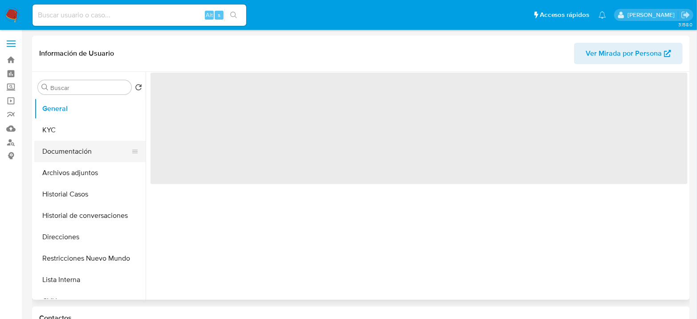
click at [80, 151] on button "Documentación" at bounding box center [86, 151] width 104 height 21
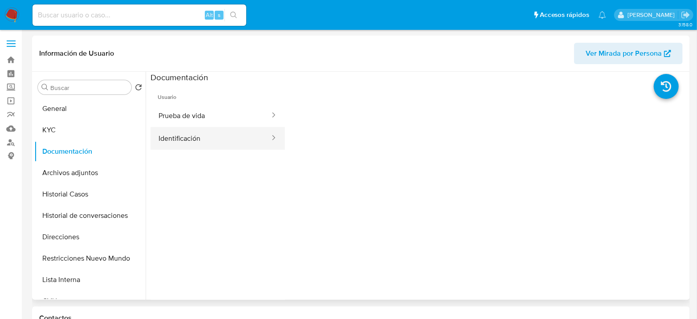
click at [202, 136] on button "Identificación" at bounding box center [210, 138] width 120 height 23
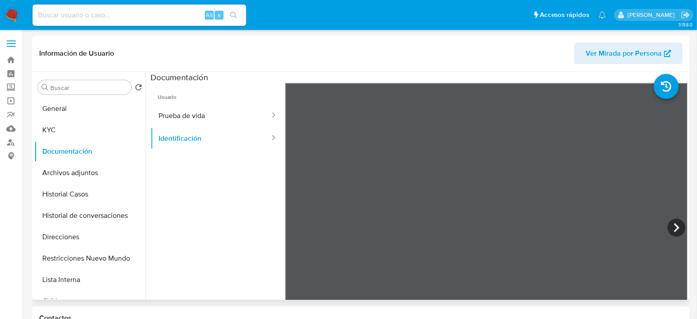
select select "10"
click at [212, 120] on button "Prueba de vida" at bounding box center [210, 115] width 120 height 23
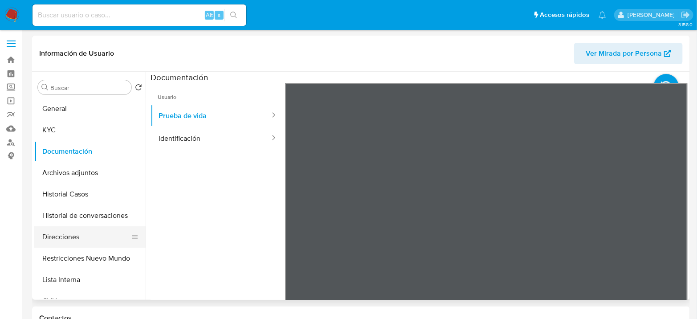
click at [79, 227] on button "Direcciones" at bounding box center [86, 236] width 104 height 21
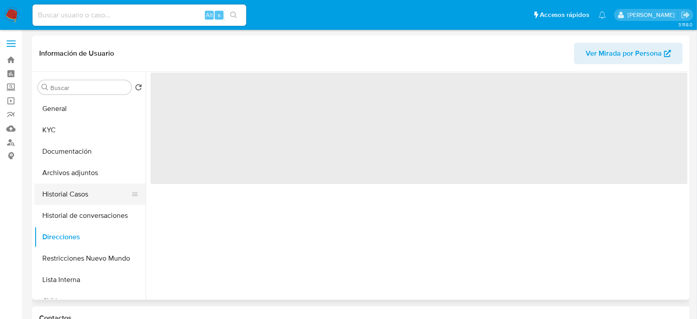
click at [80, 194] on button "Historial Casos" at bounding box center [86, 193] width 104 height 21
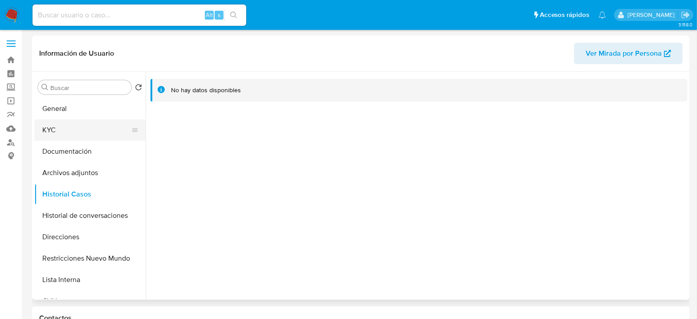
click at [74, 126] on button "KYC" at bounding box center [86, 129] width 104 height 21
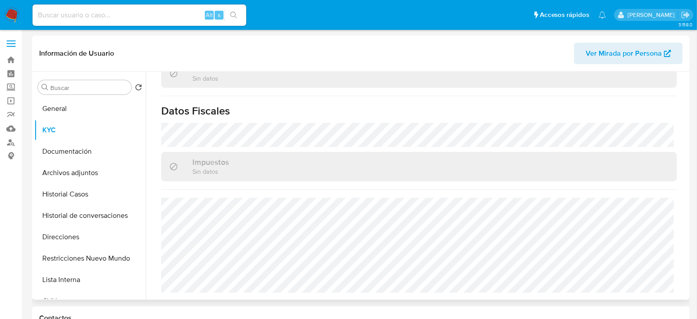
scroll to position [485, 0]
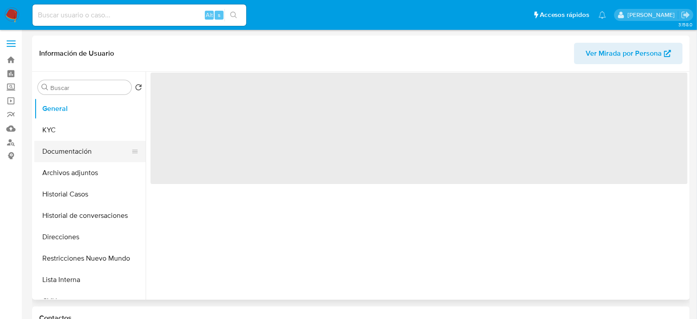
click at [83, 150] on button "Documentación" at bounding box center [86, 151] width 104 height 21
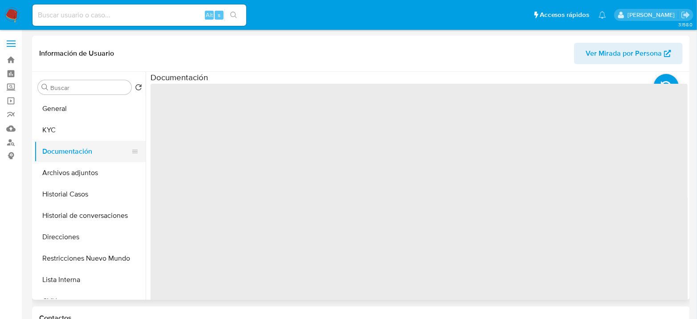
select select "10"
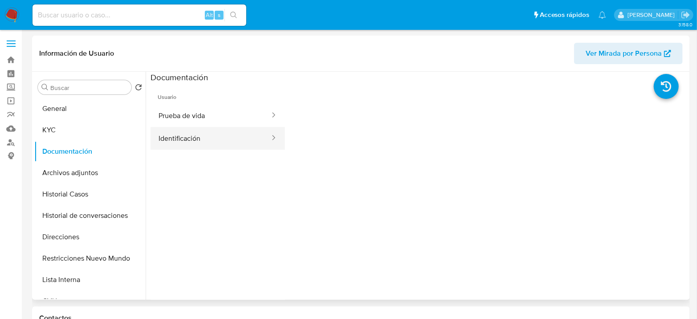
click at [171, 145] on button "Identificación" at bounding box center [210, 138] width 120 height 23
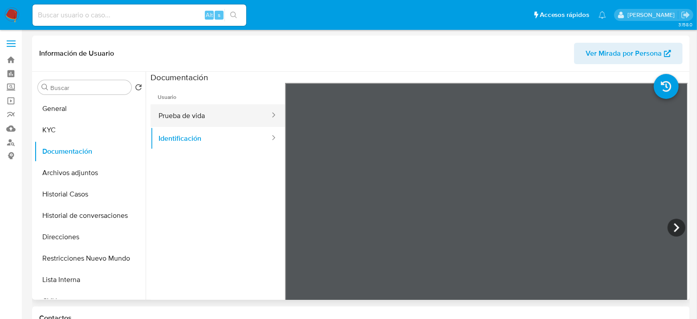
click at [215, 117] on button "Prueba de vida" at bounding box center [210, 115] width 120 height 23
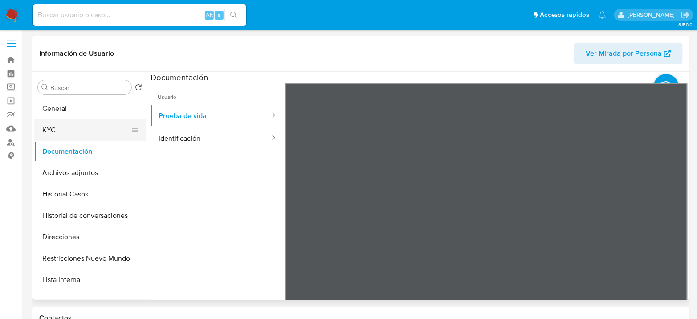
click at [72, 126] on button "KYC" at bounding box center [86, 129] width 104 height 21
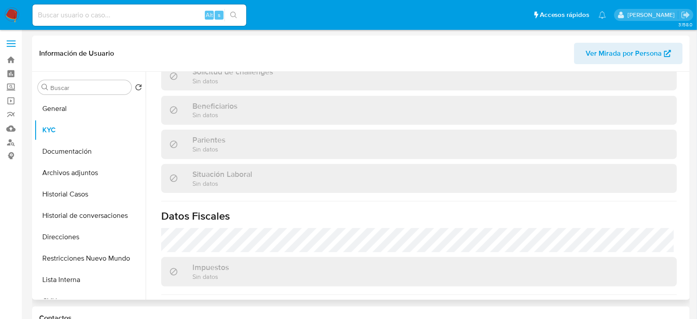
scroll to position [476, 0]
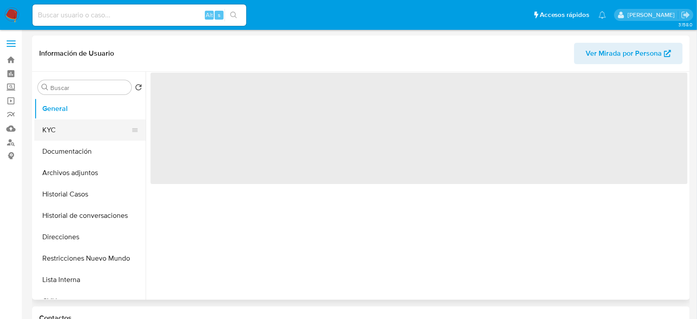
click at [65, 137] on button "KYC" at bounding box center [86, 129] width 104 height 21
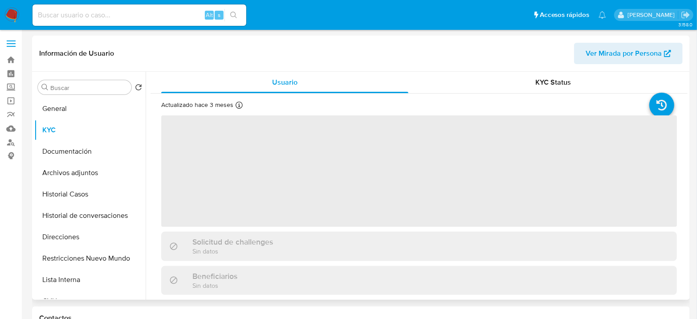
select select "10"
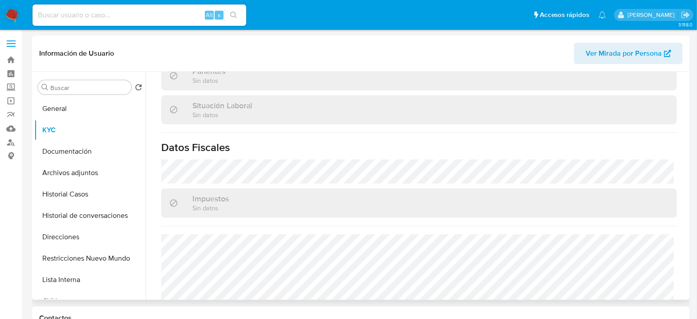
scroll to position [457, 0]
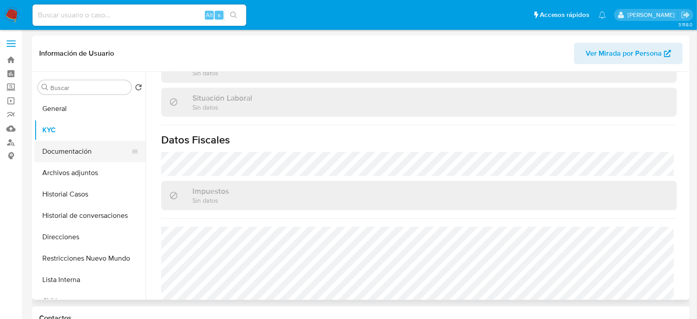
click at [69, 142] on button "Documentación" at bounding box center [86, 151] width 104 height 21
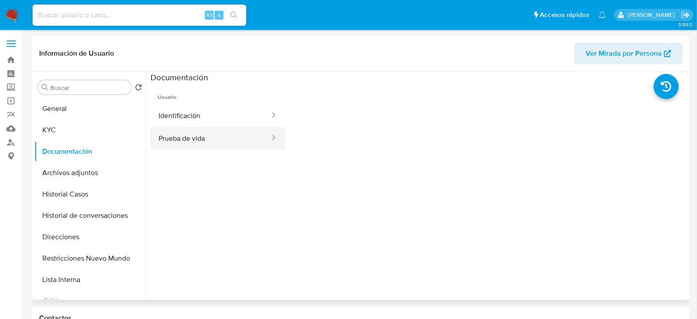
click at [205, 146] on button "Prueba de vida" at bounding box center [210, 138] width 120 height 23
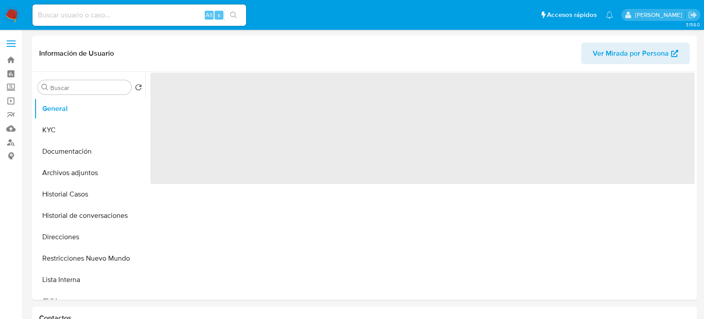
select select "10"
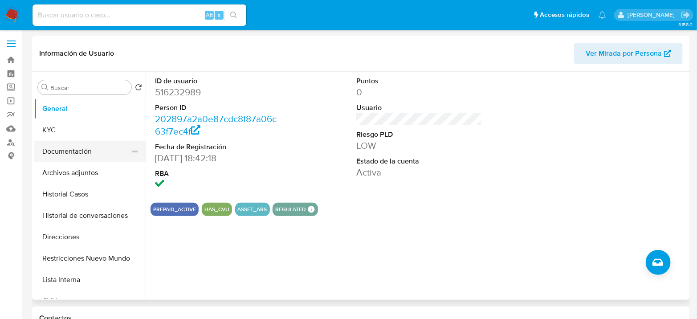
click at [65, 150] on button "Documentación" at bounding box center [86, 151] width 104 height 21
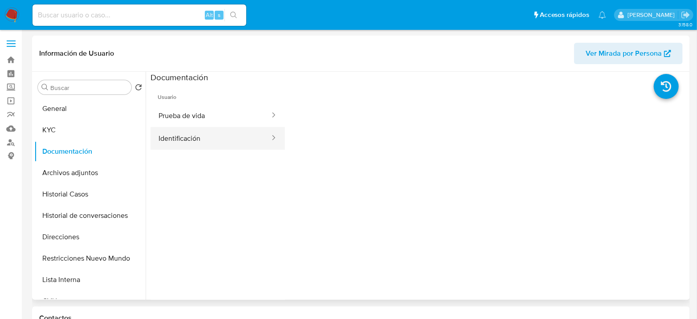
click at [203, 135] on button "Identificación" at bounding box center [210, 138] width 120 height 23
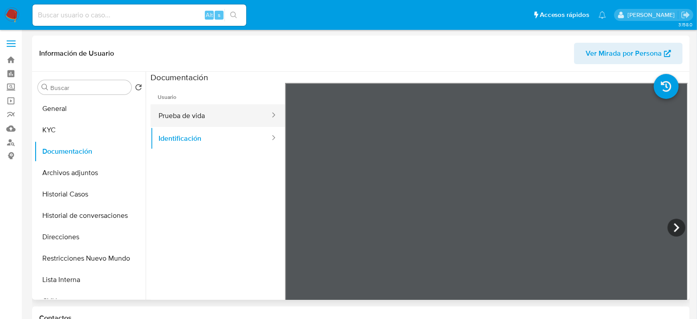
click at [219, 115] on button "Prueba de vida" at bounding box center [210, 115] width 120 height 23
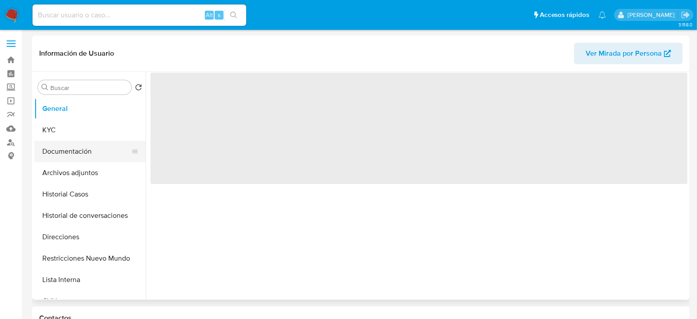
click at [83, 148] on button "Documentación" at bounding box center [86, 151] width 104 height 21
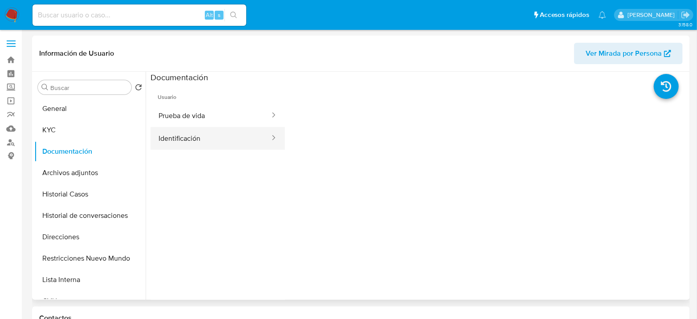
click at [172, 133] on button "Identificación" at bounding box center [210, 138] width 120 height 23
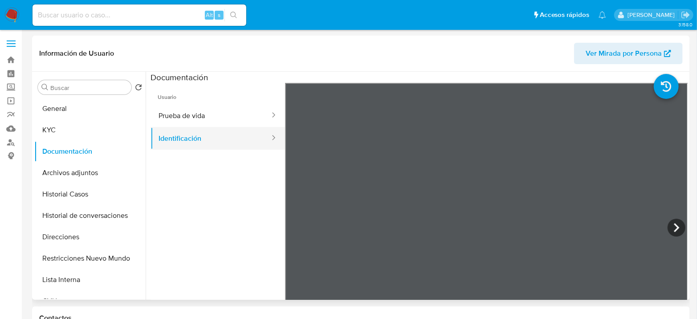
select select "10"
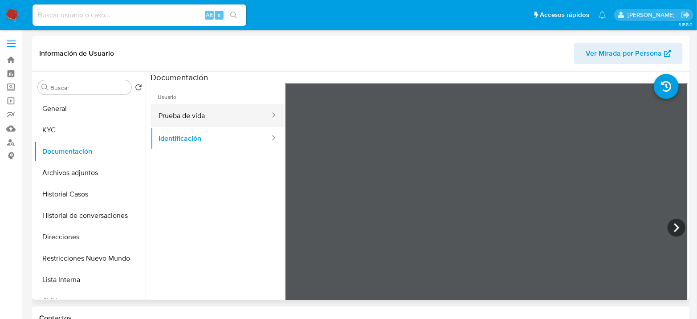
click at [249, 119] on button "Prueba de vida" at bounding box center [210, 115] width 120 height 23
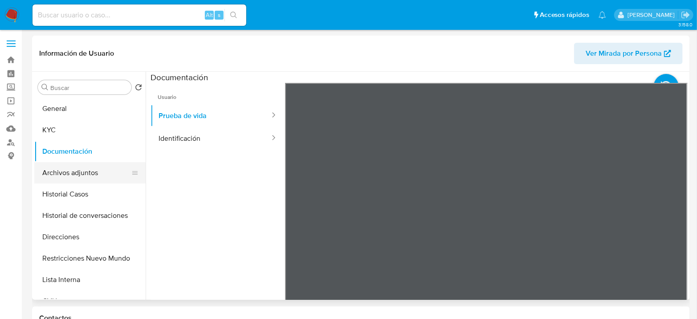
click at [83, 167] on button "Archivos adjuntos" at bounding box center [86, 172] width 104 height 21
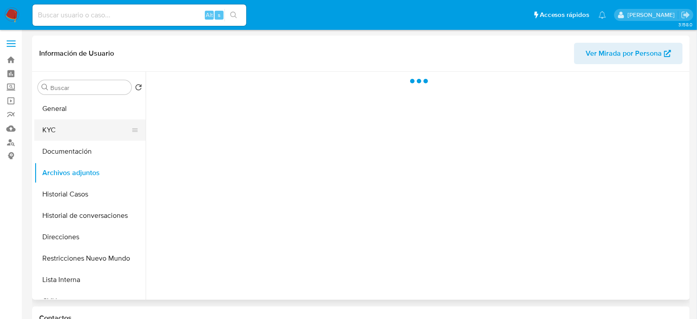
click at [66, 130] on button "KYC" at bounding box center [86, 129] width 104 height 21
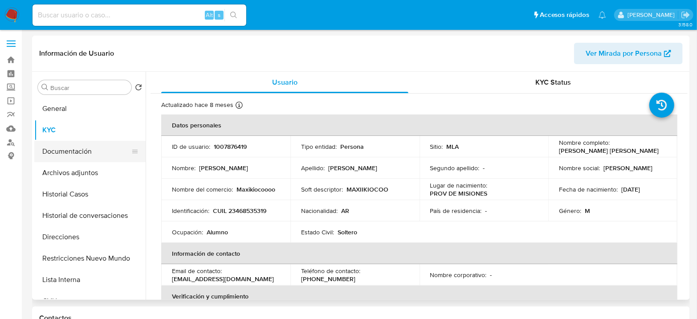
click at [74, 148] on button "Documentación" at bounding box center [86, 151] width 104 height 21
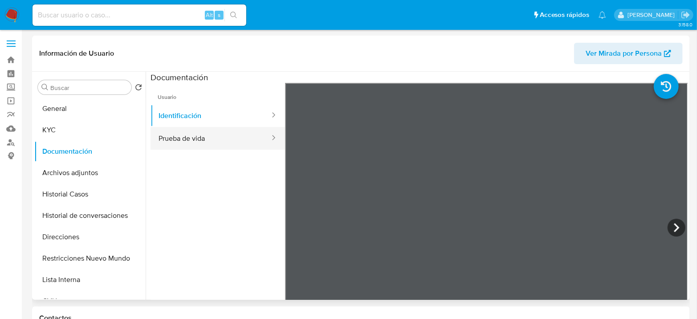
click at [222, 143] on button "Prueba de vida" at bounding box center [210, 138] width 120 height 23
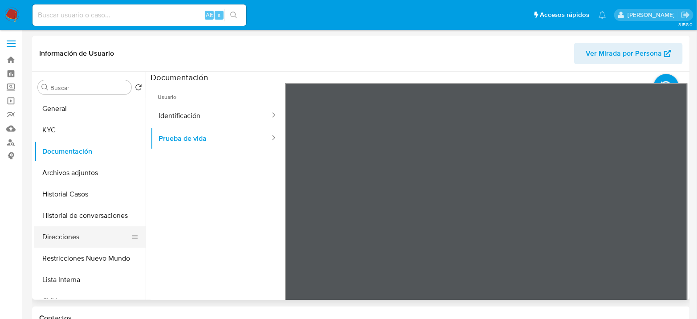
click at [88, 241] on button "Direcciones" at bounding box center [86, 236] width 104 height 21
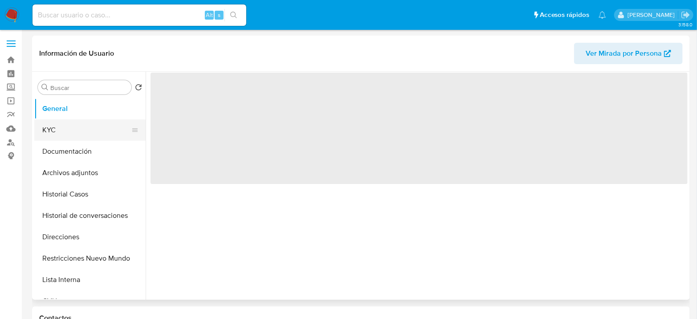
click at [62, 123] on button "KYC" at bounding box center [86, 129] width 104 height 21
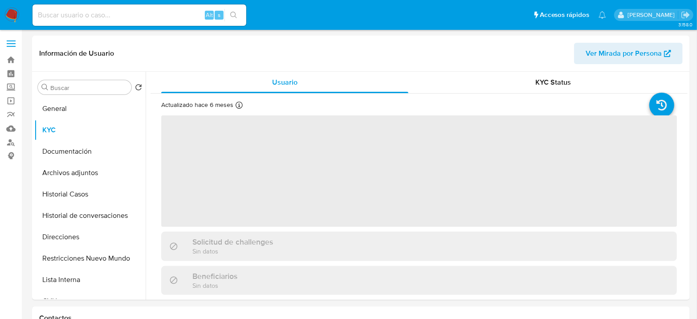
select select "10"
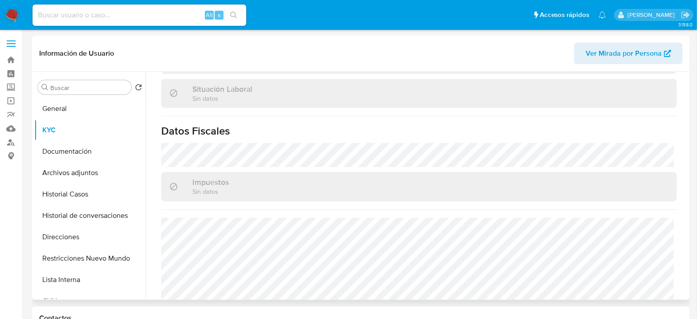
scroll to position [485, 0]
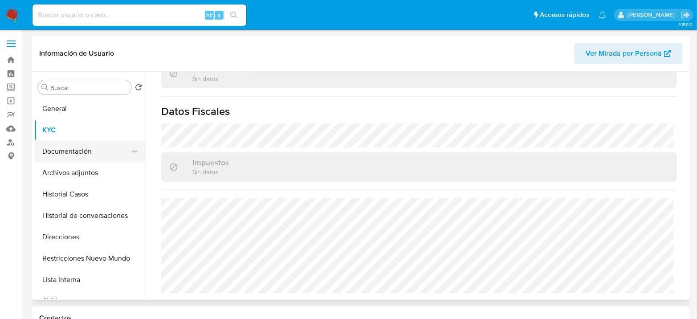
click at [67, 144] on button "Documentación" at bounding box center [86, 151] width 104 height 21
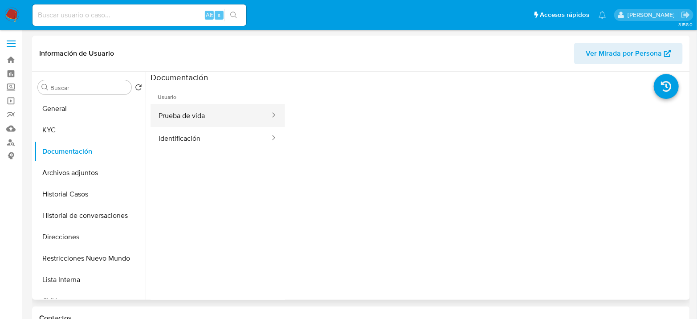
click at [193, 123] on button "Prueba de vida" at bounding box center [210, 115] width 120 height 23
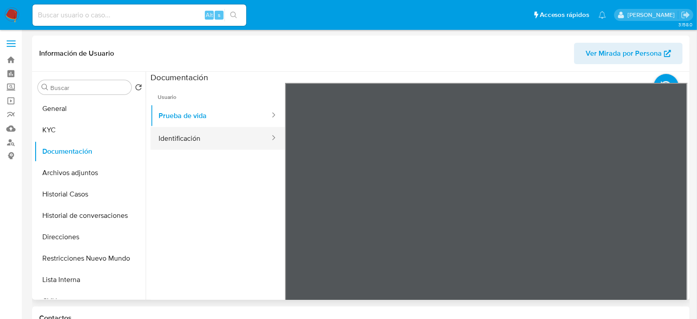
click at [210, 139] on button "Identificación" at bounding box center [210, 138] width 120 height 23
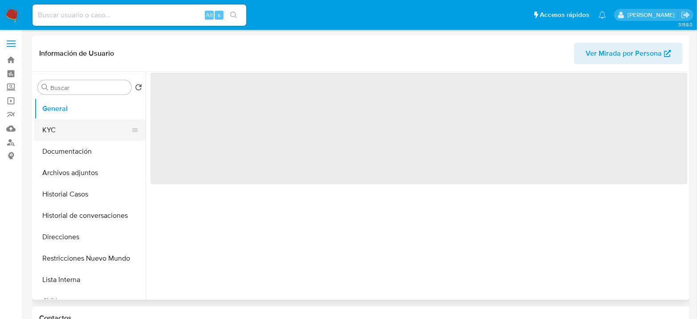
click at [83, 131] on button "KYC" at bounding box center [86, 129] width 104 height 21
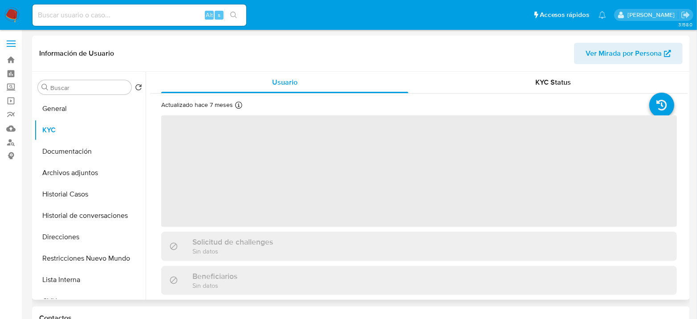
select select "10"
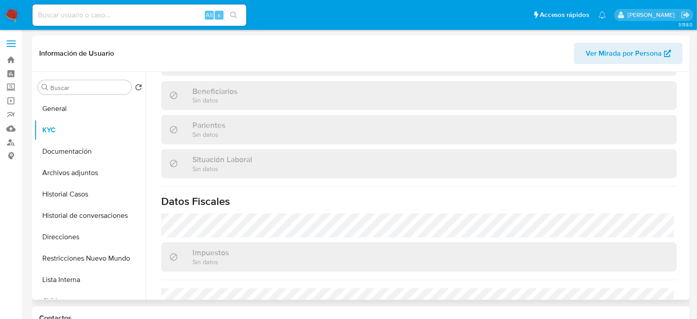
scroll to position [485, 0]
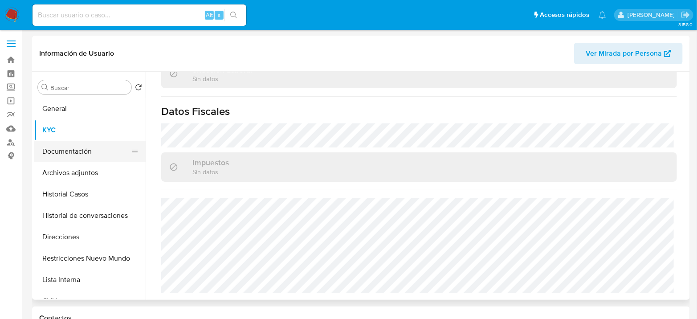
click at [78, 156] on button "Documentación" at bounding box center [86, 151] width 104 height 21
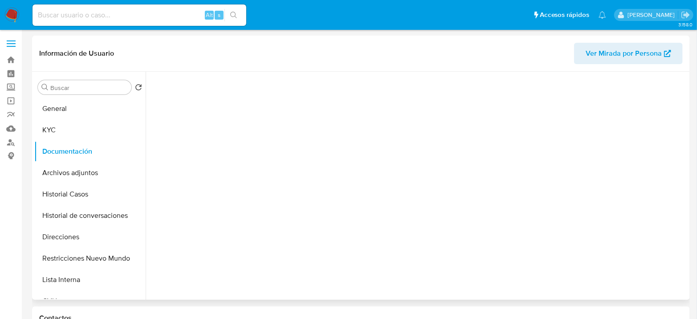
scroll to position [0, 0]
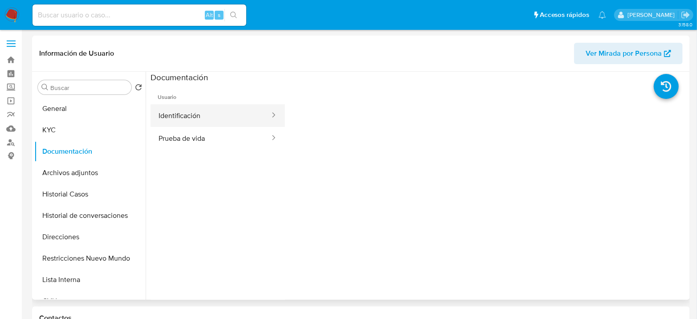
click at [207, 121] on button "Identificación" at bounding box center [210, 115] width 120 height 23
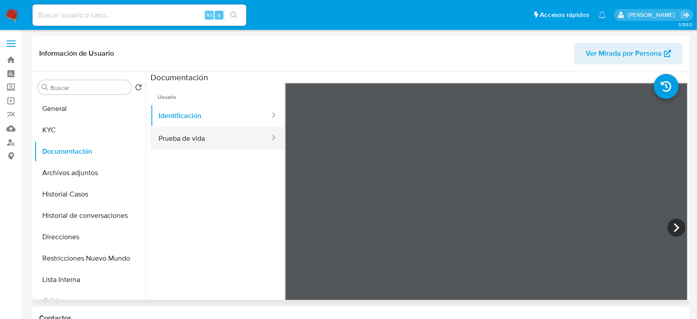
click at [227, 142] on button "Prueba de vida" at bounding box center [210, 138] width 120 height 23
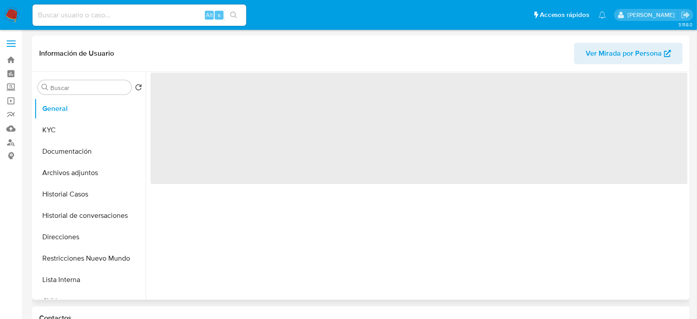
click at [32, 160] on div "Buscar Volver al orden por defecto General KYC Documentación Archivos adjuntos …" at bounding box center [360, 186] width 657 height 228
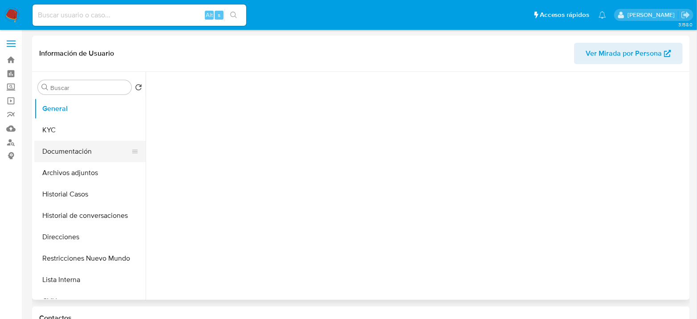
click at [53, 148] on button "Documentación" at bounding box center [86, 151] width 104 height 21
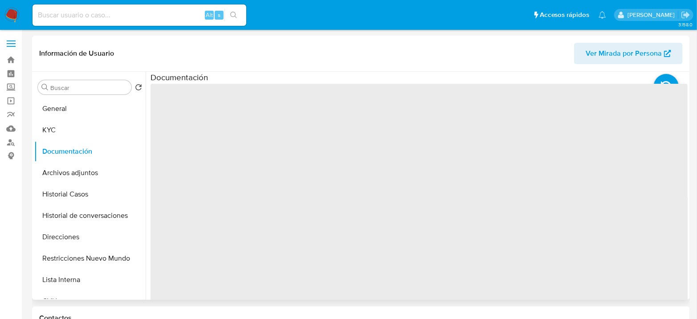
select select "10"
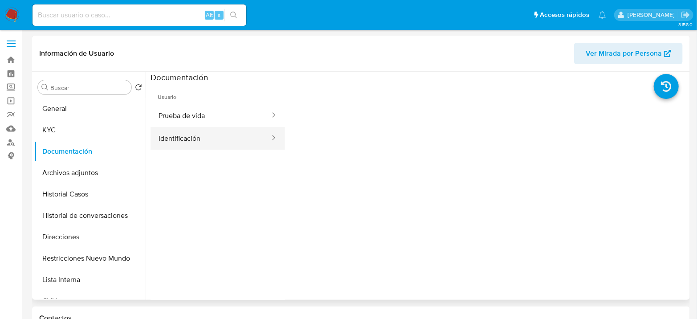
click at [256, 126] on ul "Prueba de vida Identificación" at bounding box center [217, 126] width 134 height 45
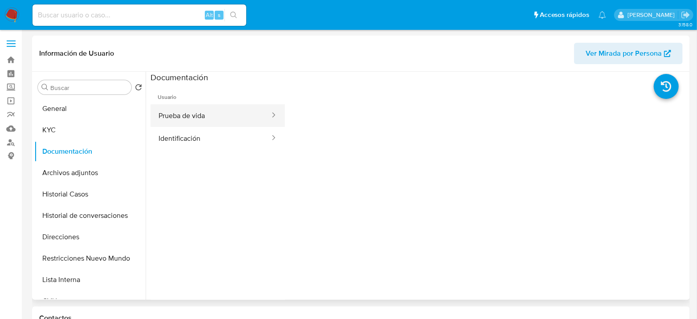
click at [252, 117] on button "Prueba de vida" at bounding box center [210, 115] width 120 height 23
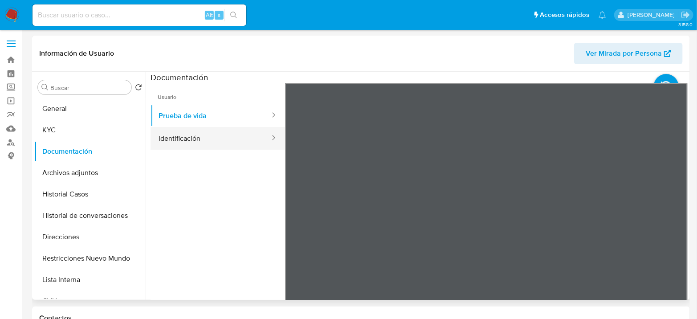
click at [233, 147] on button "Identificación" at bounding box center [210, 138] width 120 height 23
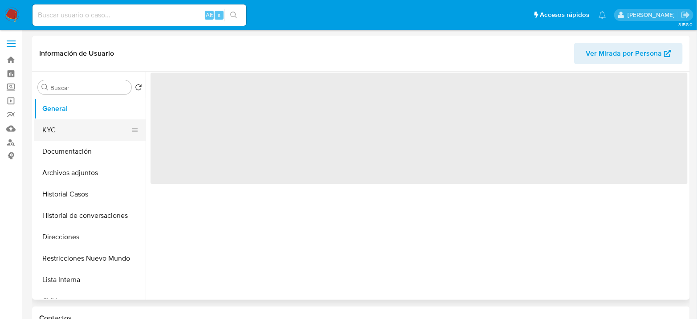
click at [78, 126] on button "KYC" at bounding box center [86, 129] width 104 height 21
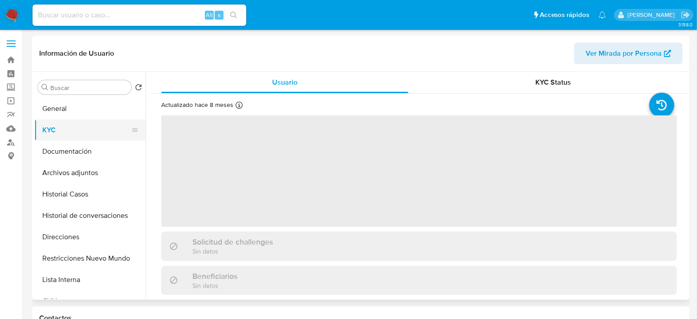
select select "10"
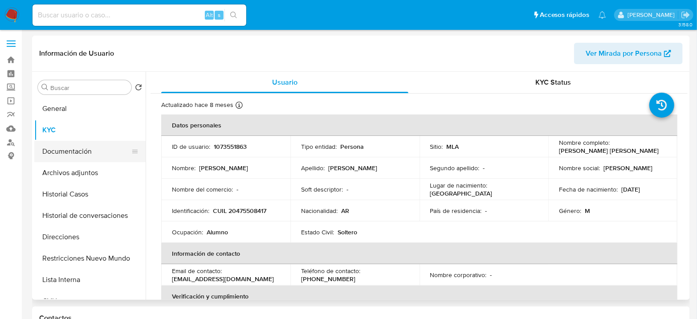
click at [79, 157] on button "Documentación" at bounding box center [86, 151] width 104 height 21
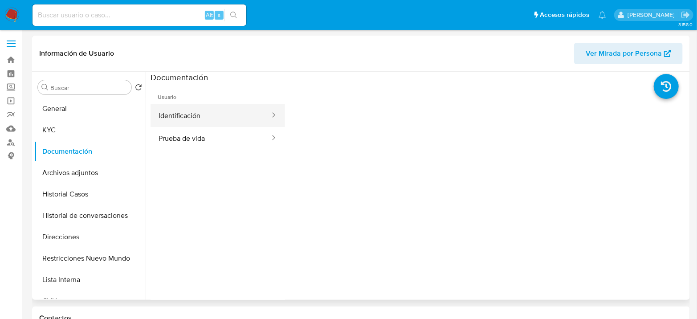
click at [179, 112] on button "Identificación" at bounding box center [210, 115] width 120 height 23
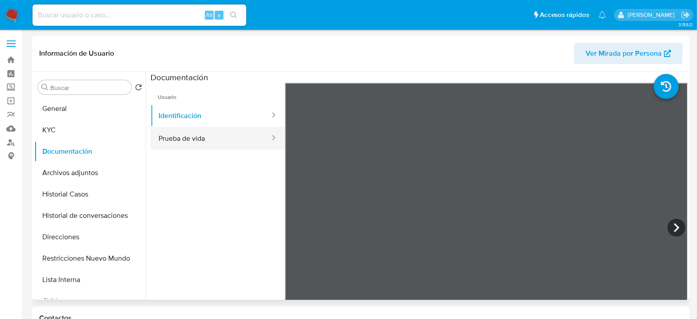
click at [175, 146] on button "Prueba de vida" at bounding box center [210, 138] width 120 height 23
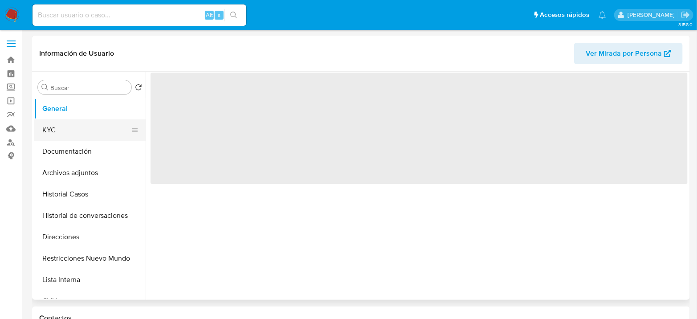
click at [55, 123] on button "KYC" at bounding box center [86, 129] width 104 height 21
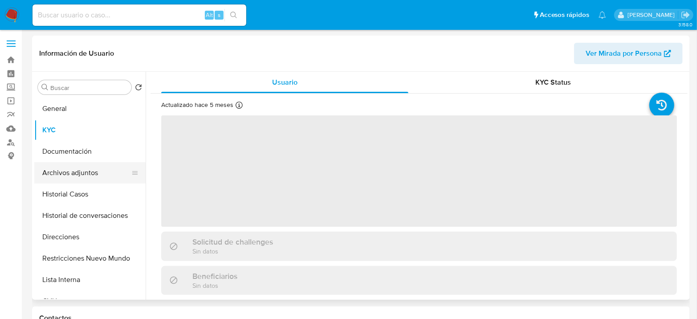
select select "10"
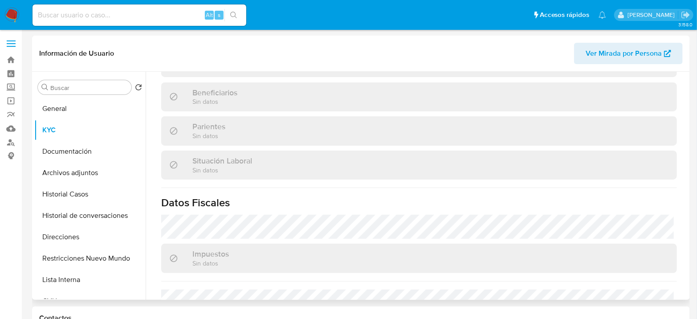
scroll to position [485, 0]
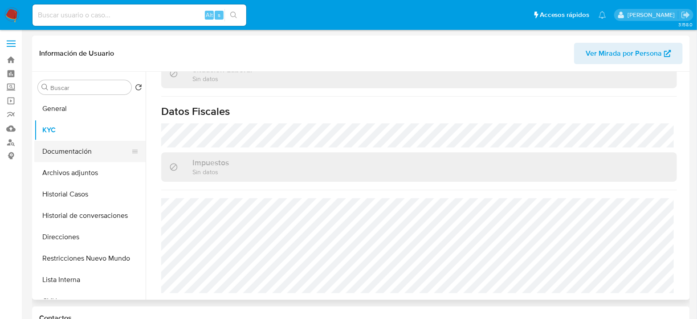
click at [83, 154] on button "Documentación" at bounding box center [86, 151] width 104 height 21
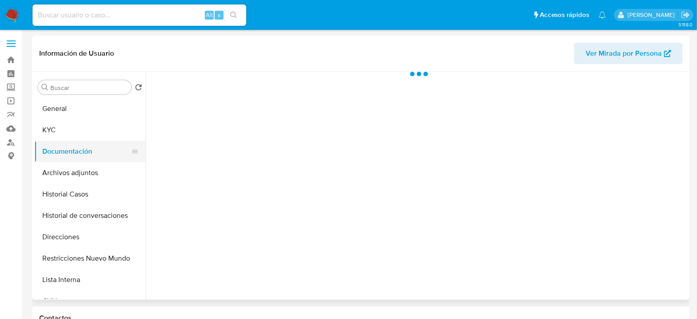
scroll to position [0, 0]
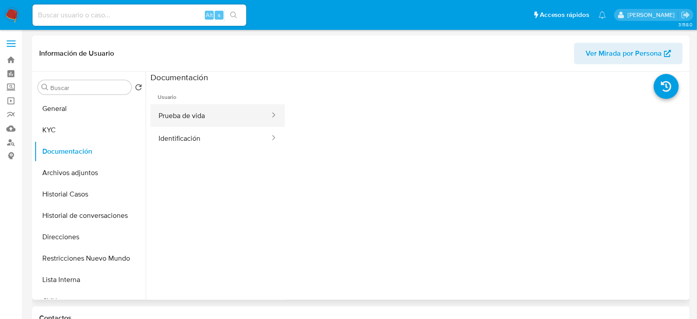
click at [198, 106] on button "Prueba de vida" at bounding box center [210, 115] width 120 height 23
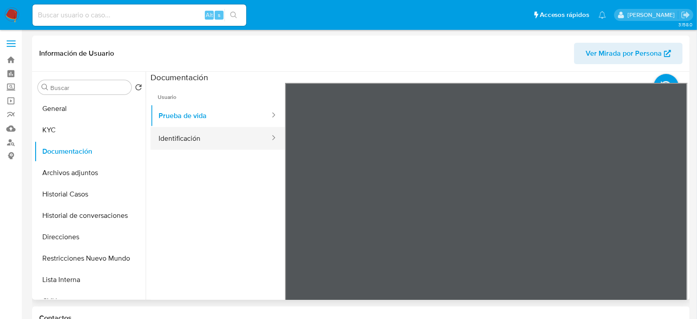
click at [222, 145] on button "Identificación" at bounding box center [210, 138] width 120 height 23
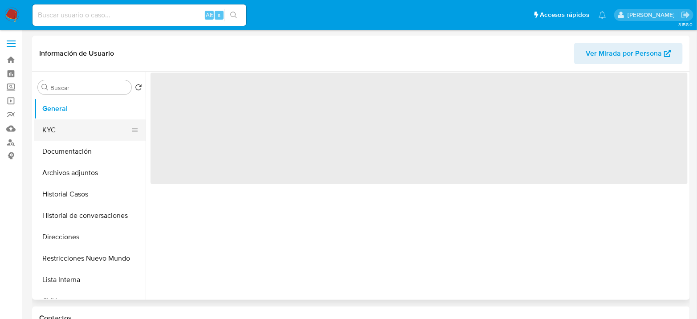
click at [76, 134] on button "KYC" at bounding box center [86, 129] width 104 height 21
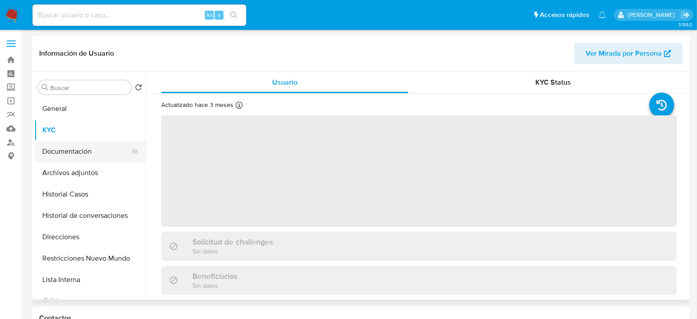
click at [77, 152] on button "Documentación" at bounding box center [86, 151] width 104 height 21
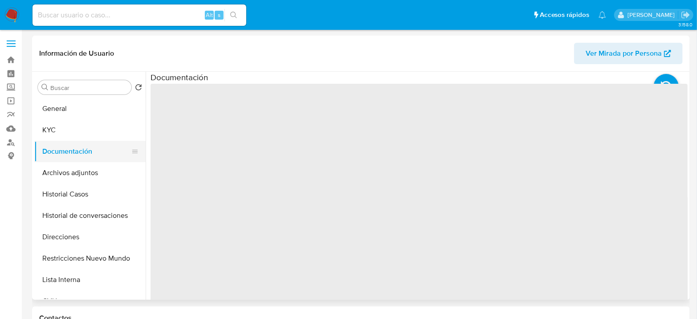
select select "10"
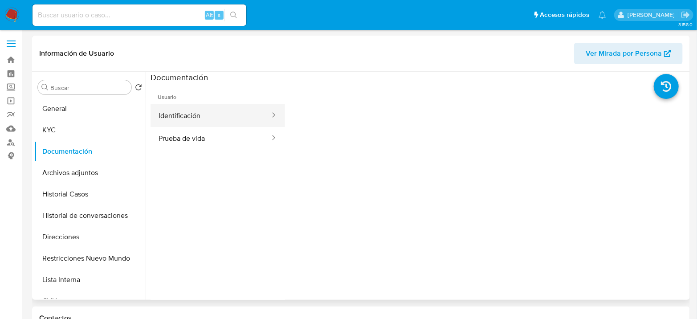
click at [215, 122] on button "Identificación" at bounding box center [210, 115] width 120 height 23
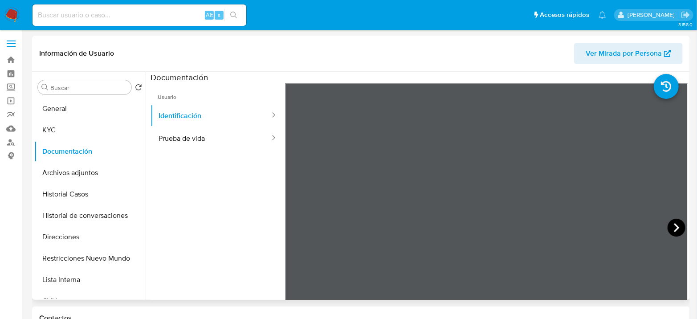
click at [672, 223] on icon at bounding box center [676, 228] width 18 height 18
click at [60, 138] on button "KYC" at bounding box center [86, 129] width 104 height 21
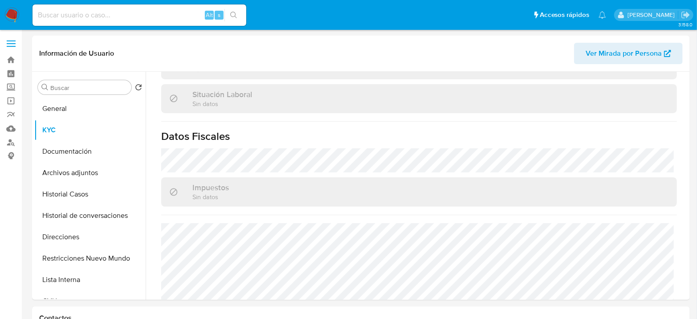
scroll to position [479, 0]
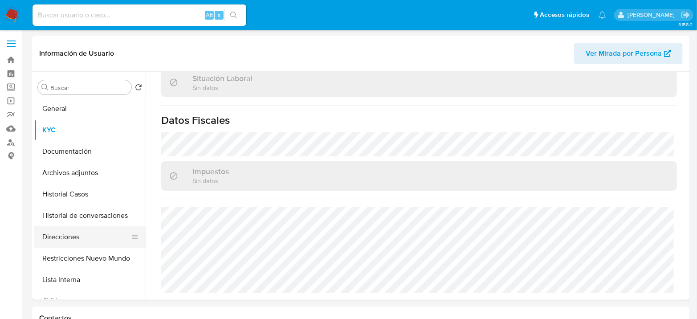
click at [78, 233] on button "Direcciones" at bounding box center [86, 236] width 104 height 21
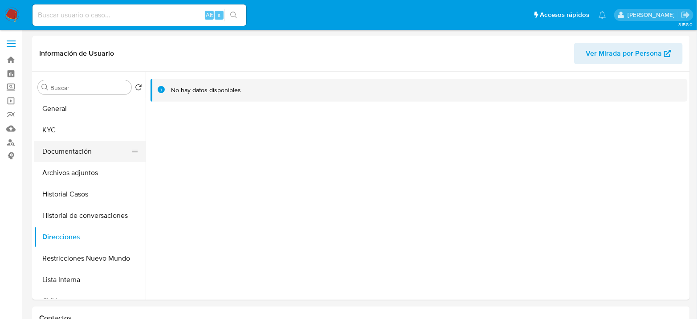
click at [83, 142] on button "Documentación" at bounding box center [86, 151] width 104 height 21
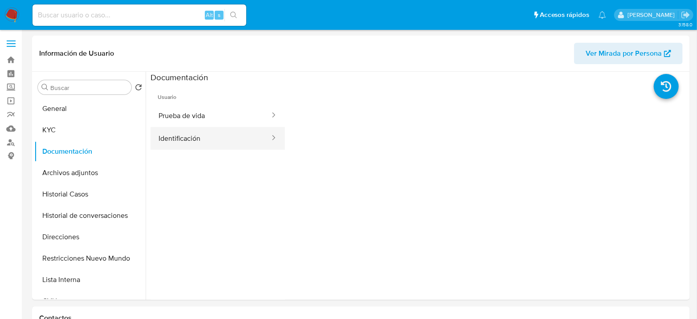
click at [174, 141] on button "Identificación" at bounding box center [210, 138] width 120 height 23
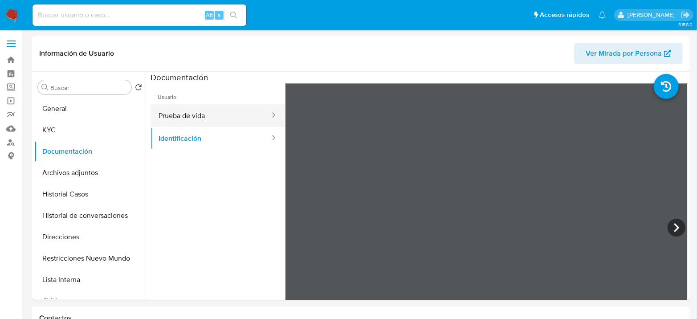
click at [190, 111] on button "Prueba de vida" at bounding box center [210, 115] width 120 height 23
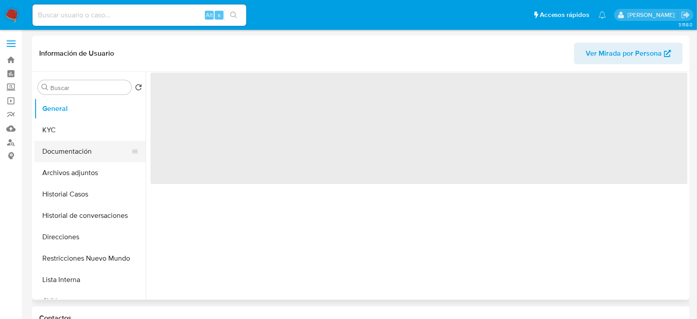
click at [78, 152] on button "Documentación" at bounding box center [86, 151] width 104 height 21
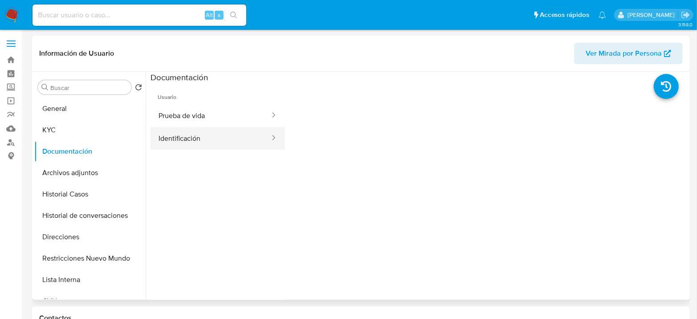
click at [221, 137] on button "Identificación" at bounding box center [210, 138] width 120 height 23
select select "10"
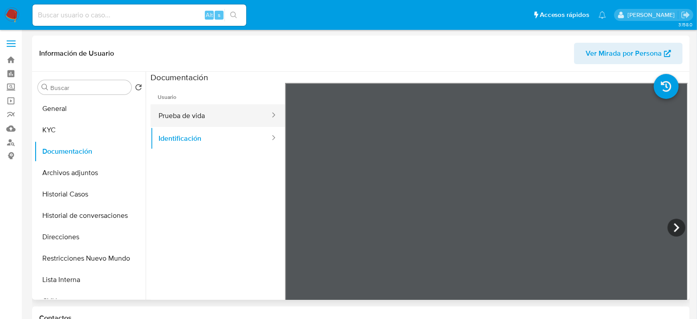
click at [202, 109] on button "Prueba de vida" at bounding box center [210, 115] width 120 height 23
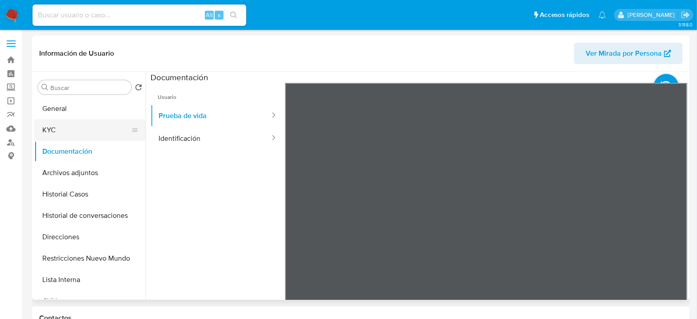
click at [53, 131] on button "KYC" at bounding box center [86, 129] width 104 height 21
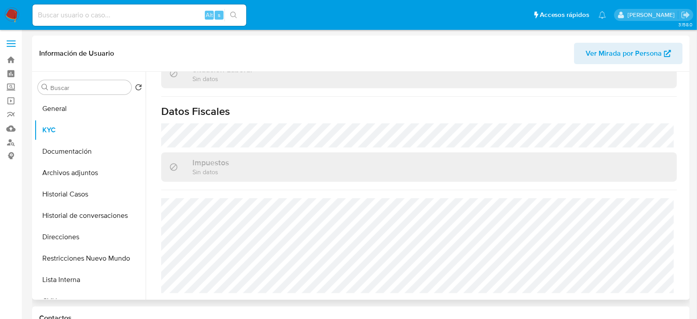
scroll to position [288, 0]
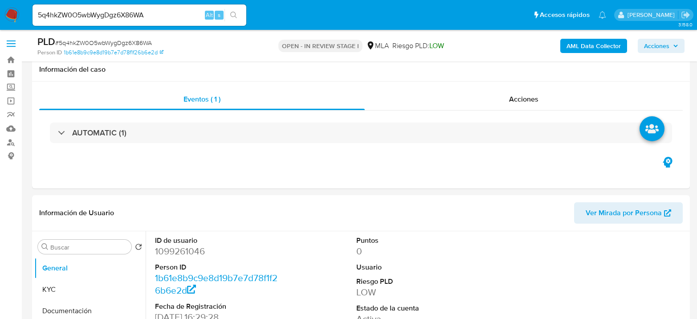
select select "10"
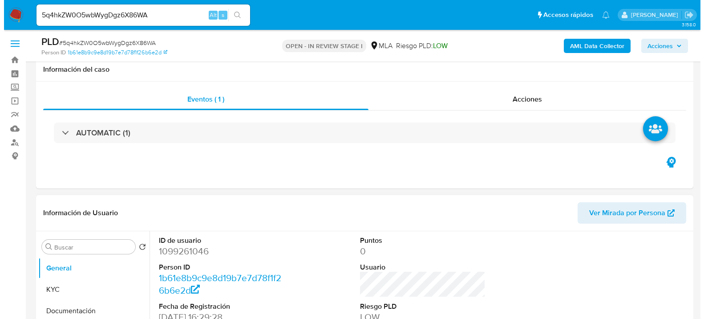
scroll to position [148, 0]
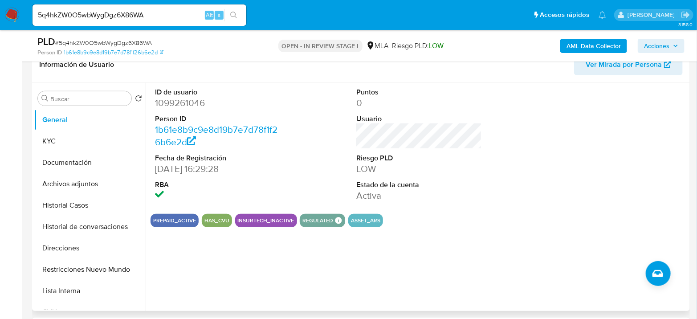
drag, startPoint x: 258, startPoint y: 167, endPoint x: 152, endPoint y: 89, distance: 131.2
click at [152, 89] on div "ID de usuario 1099261046 Person ID 1b61e8b9c9e8d19b7e7d78f1f26b6e2d Fecha de Re…" at bounding box center [217, 145] width 134 height 124
click at [296, 139] on div "ID de usuario 1099261046 Person ID 1b61e8b9c9e8d19b7e7d78f1f26b6e2d Fecha de Re…" at bounding box center [418, 145] width 537 height 124
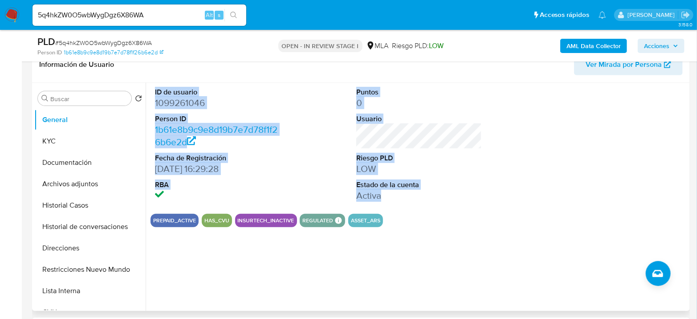
drag, startPoint x: 392, startPoint y: 193, endPoint x: 152, endPoint y: 92, distance: 260.5
click at [152, 92] on div "ID de usuario 1099261046 Person ID 1b61e8b9c9e8d19b7e7d78f1f26b6e2d Fecha de Re…" at bounding box center [418, 145] width 537 height 124
click at [152, 92] on div "ID de usuario 1099261046 Person ID 1b61e8b9c9e8d19b7e7d78f1f26b6e2d Fecha de Re…" at bounding box center [217, 145] width 134 height 124
drag, startPoint x: 154, startPoint y: 89, endPoint x: 398, endPoint y: 200, distance: 268.3
click at [398, 200] on div "ID de usuario 1099261046 Person ID 1b61e8b9c9e8d19b7e7d78f1f26b6e2d Fecha de Re…" at bounding box center [418, 145] width 537 height 124
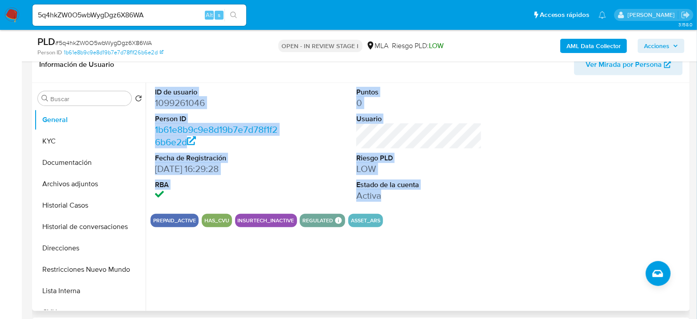
click at [398, 200] on dd "Activa" at bounding box center [419, 195] width 126 height 12
drag, startPoint x: 344, startPoint y: 204, endPoint x: 146, endPoint y: 93, distance: 226.6
click at [146, 93] on div "ID de usuario 1099261046 Person ID 1b61e8b9c9e8d19b7e7d78f1f26b6e2d Fecha de Re…" at bounding box center [417, 197] width 542 height 228
click at [162, 85] on div "ID de usuario 1099261046 Person ID 1b61e8b9c9e8d19b7e7d78f1f26b6e2d Fecha de Re…" at bounding box center [217, 145] width 134 height 124
click at [154, 90] on div "ID de usuario 1099261046 Person ID 1b61e8b9c9e8d19b7e7d78f1f26b6e2d Fecha de Re…" at bounding box center [217, 145] width 134 height 124
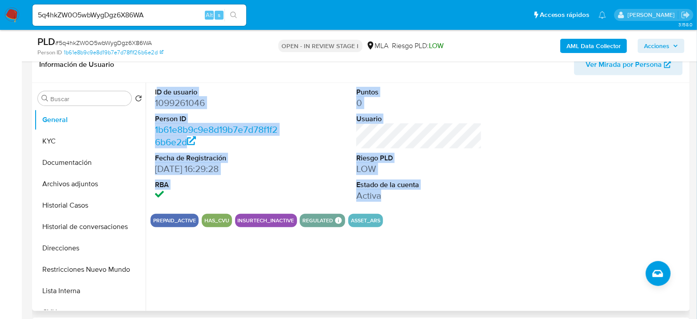
drag, startPoint x: 156, startPoint y: 90, endPoint x: 383, endPoint y: 197, distance: 250.3
click at [383, 197] on div "ID de usuario 1099261046 Person ID 1b61e8b9c9e8d19b7e7d78f1f26b6e2d Fecha de Re…" at bounding box center [418, 145] width 537 height 124
click at [383, 197] on dd "Activa" at bounding box center [419, 195] width 126 height 12
drag, startPoint x: 383, startPoint y: 197, endPoint x: 150, endPoint y: 89, distance: 256.5
click at [150, 89] on div "ID de usuario 1099261046 Person ID 1b61e8b9c9e8d19b7e7d78f1f26b6e2d Fecha de Re…" at bounding box center [418, 145] width 537 height 124
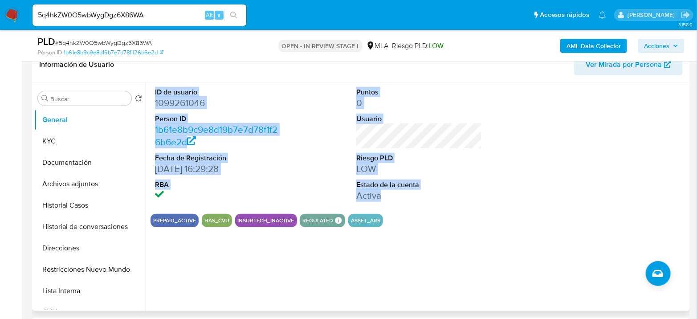
click at [296, 103] on div "ID de usuario 1099261046 Person ID 1b61e8b9c9e8d19b7e7d78f1f26b6e2d Fecha de Re…" at bounding box center [418, 145] width 537 height 124
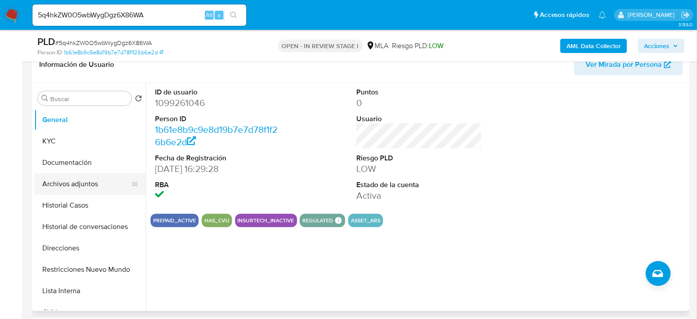
click at [78, 183] on button "Archivos adjuntos" at bounding box center [86, 183] width 104 height 21
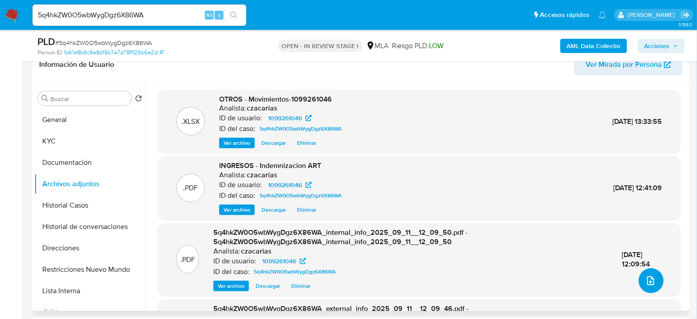
click at [647, 285] on button "upload-file" at bounding box center [650, 280] width 25 height 25
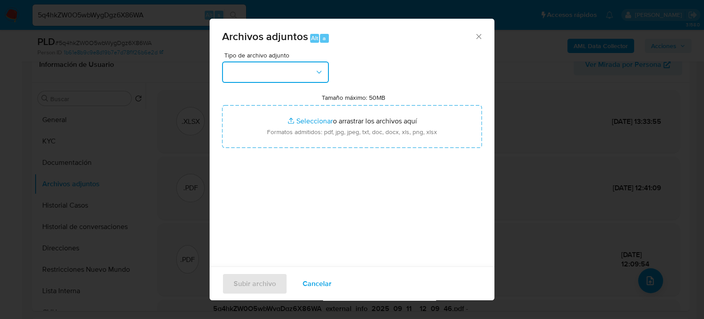
click at [304, 76] on button "button" at bounding box center [275, 71] width 107 height 21
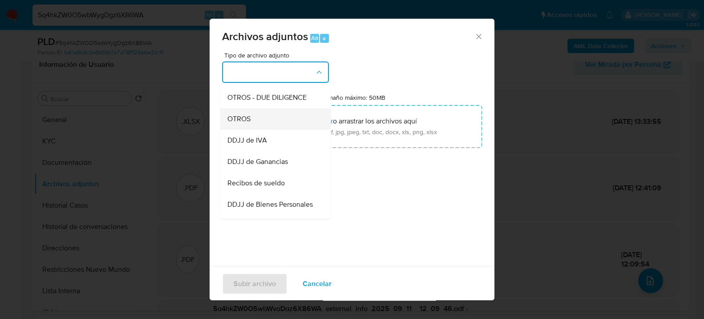
click at [255, 129] on div "OTROS" at bounding box center [272, 118] width 91 height 21
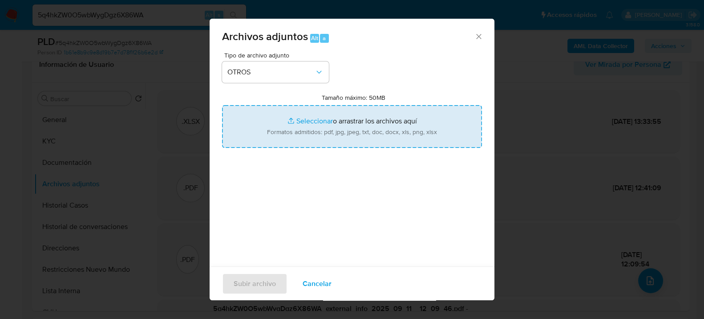
type input "C:\fakepath\Saldos CUST ID 1099261046.xlsx"
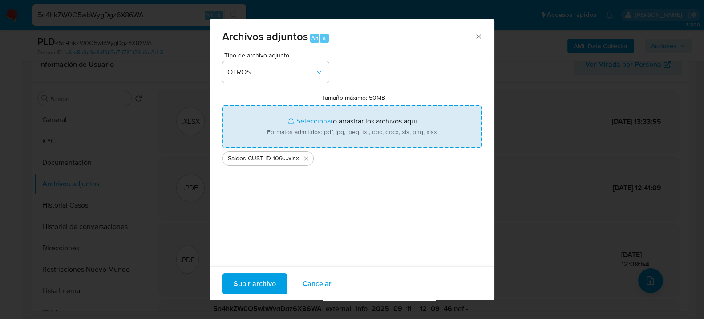
click at [264, 284] on span "Subir archivo" at bounding box center [255, 283] width 42 height 20
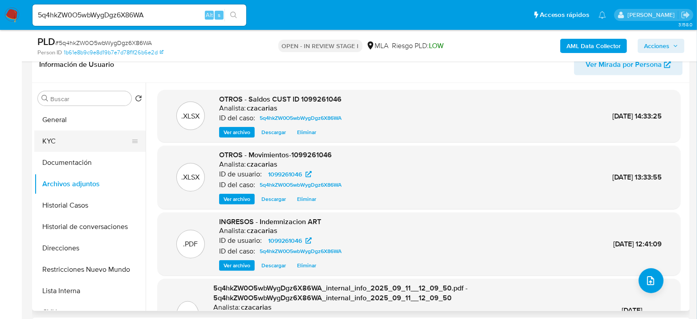
click at [40, 134] on button "KYC" at bounding box center [86, 140] width 104 height 21
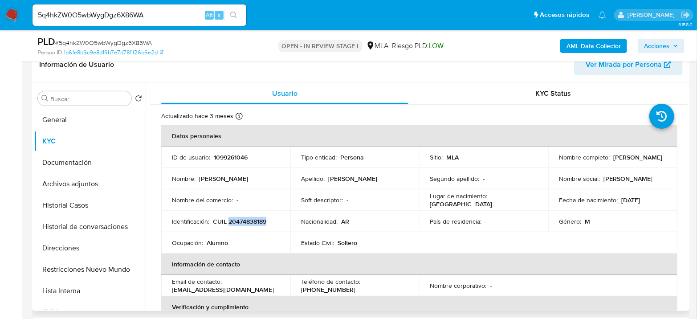
drag, startPoint x: 229, startPoint y: 223, endPoint x: 281, endPoint y: 215, distance: 52.6
click at [281, 215] on td "Identificación : CUIL 20474838189" at bounding box center [225, 221] width 129 height 21
copy p "20474838189"
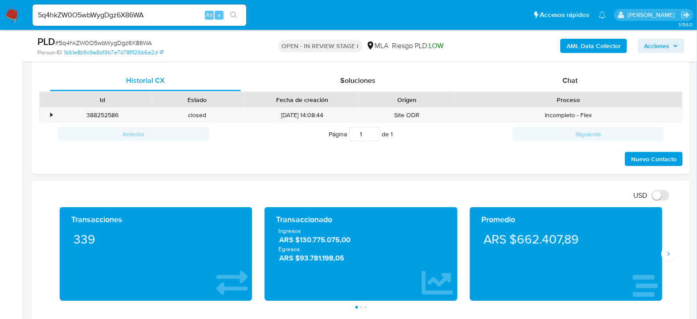
scroll to position [395, 0]
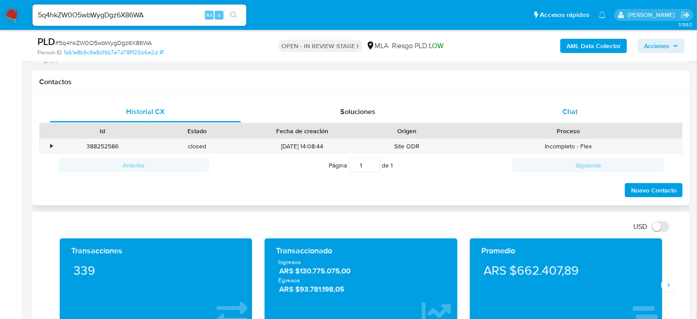
click at [577, 116] on div "Chat" at bounding box center [569, 111] width 191 height 21
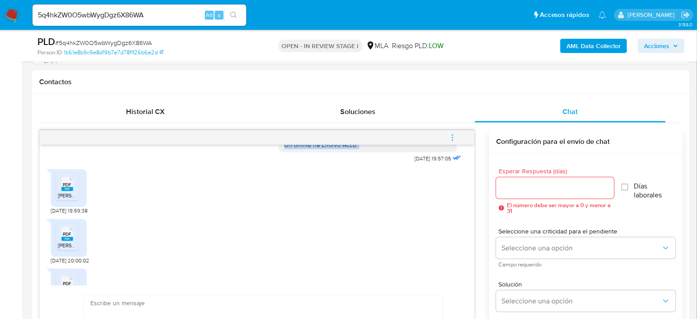
scroll to position [459, 0]
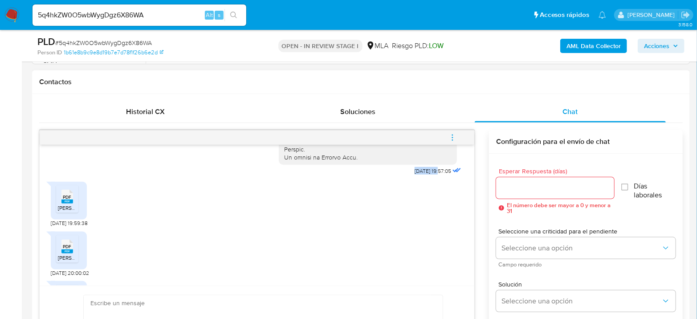
drag, startPoint x: 394, startPoint y: 150, endPoint x: 424, endPoint y: 185, distance: 45.8
copy span "17/07/2025"
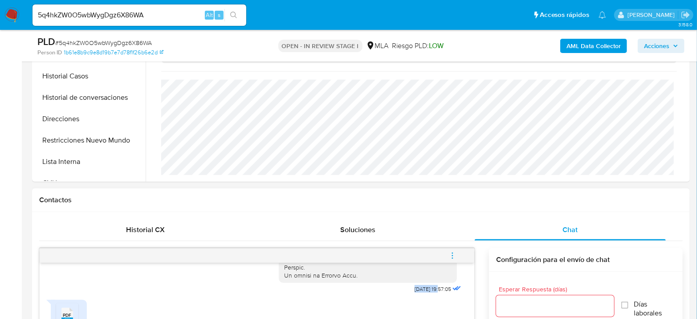
scroll to position [395, 0]
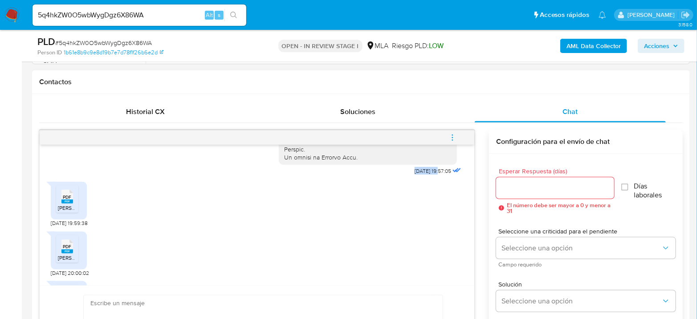
click at [460, 140] on button "menu-action" at bounding box center [451, 137] width 29 height 21
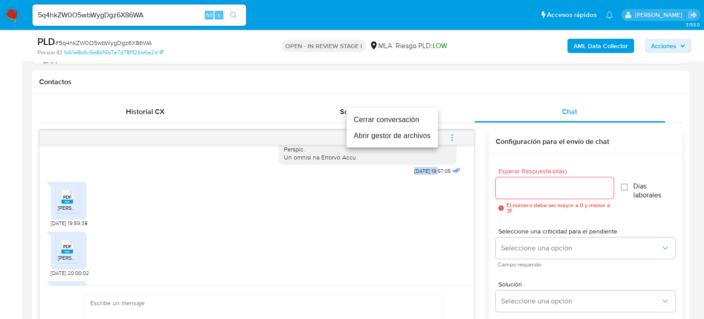
click at [409, 115] on li "Cerrar conversación" at bounding box center [392, 120] width 91 height 16
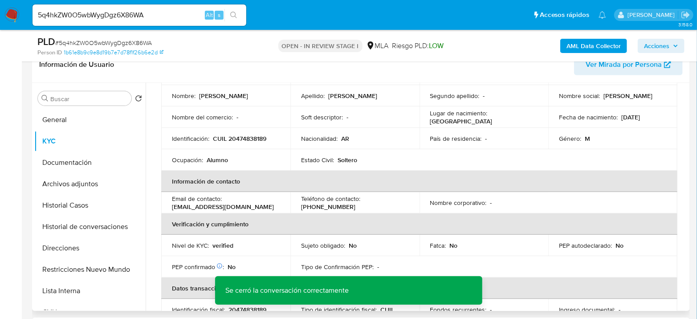
scroll to position [0, 0]
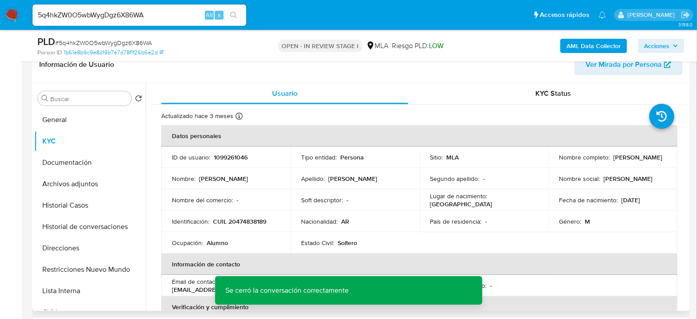
click at [235, 158] on p "1099261046" at bounding box center [231, 157] width 34 height 8
copy p "1099261046"
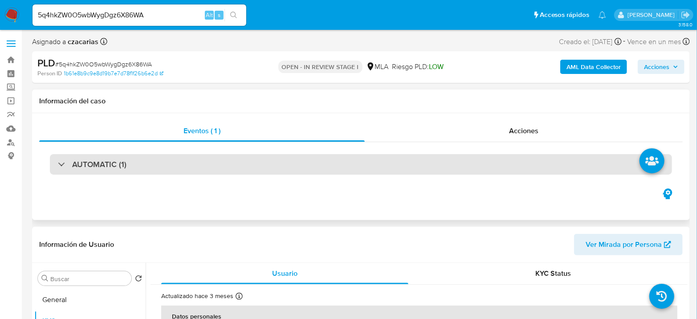
click at [162, 154] on div "AUTOMATIC (1)" at bounding box center [361, 164] width 622 height 20
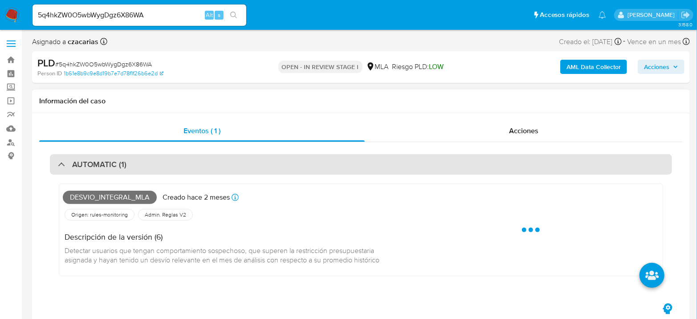
click at [159, 158] on div "AUTOMATIC (1)" at bounding box center [361, 164] width 622 height 20
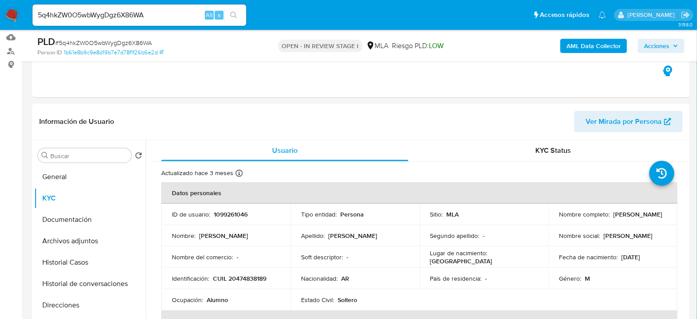
scroll to position [99, 0]
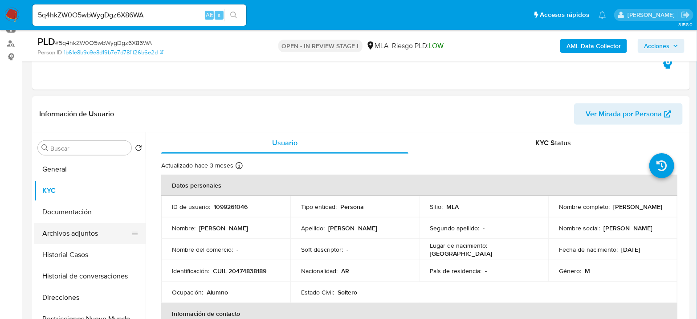
click at [89, 228] on button "Archivos adjuntos" at bounding box center [86, 233] width 104 height 21
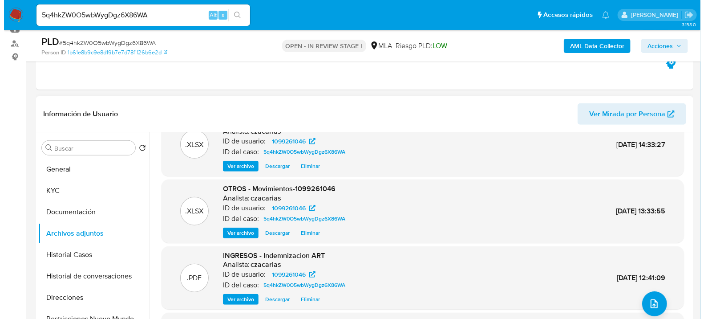
scroll to position [49, 0]
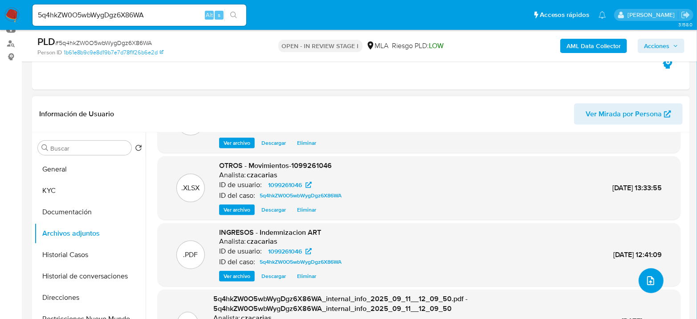
click at [645, 278] on span "upload-file" at bounding box center [650, 280] width 11 height 11
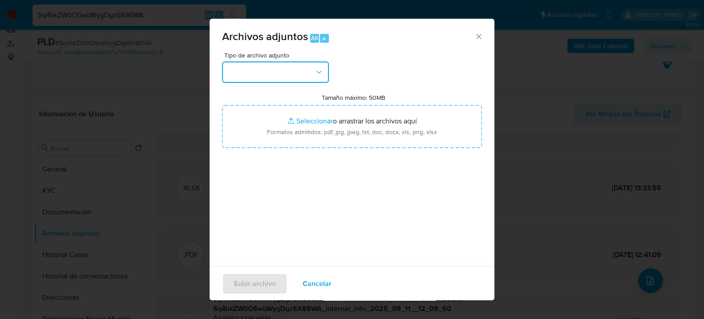
click button "button"
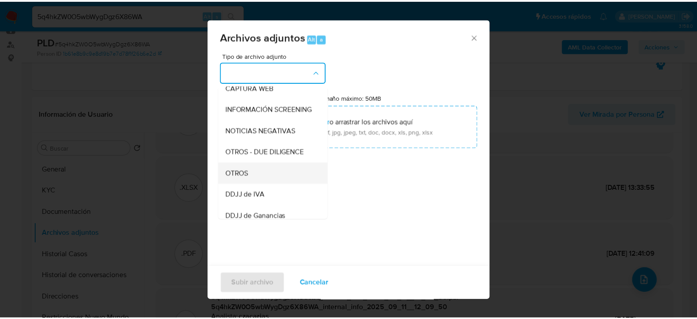
scroll to position [99, 0]
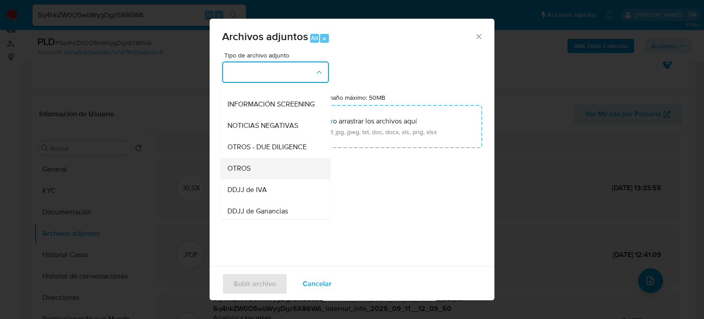
click div "OTROS"
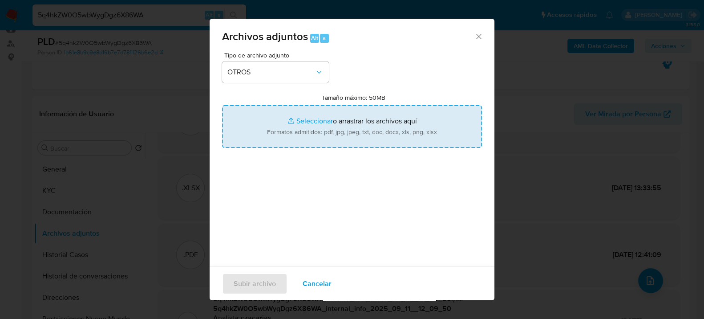
type input "C:\fakepath\Caselog 5q4hkZW0O5wbWygDgz6X86WA_2025_07_18_12_41_30.docx"
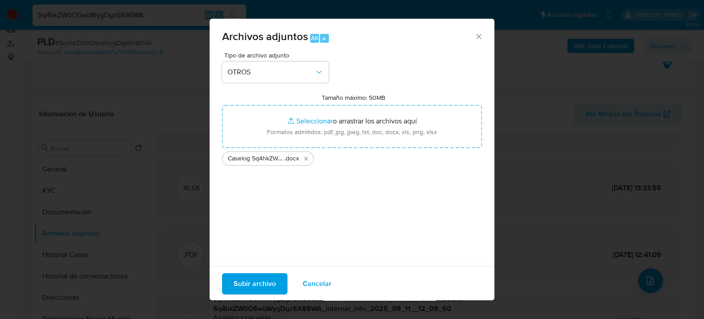
click span "Subir archivo"
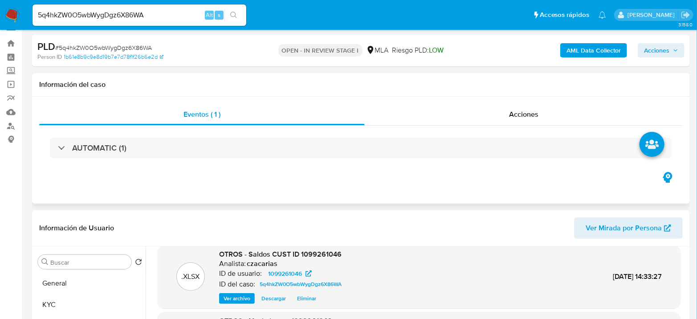
scroll to position [0, 0]
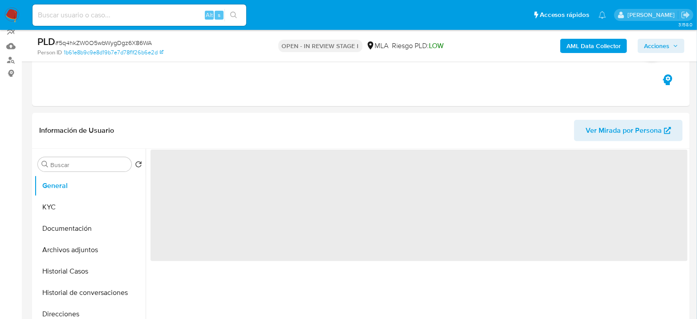
scroll to position [99, 0]
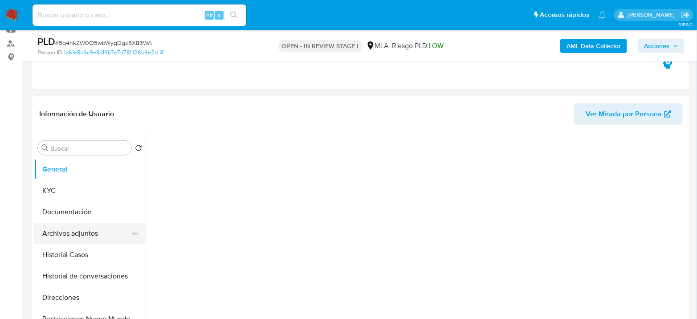
click at [83, 229] on button "Archivos adjuntos" at bounding box center [86, 233] width 104 height 21
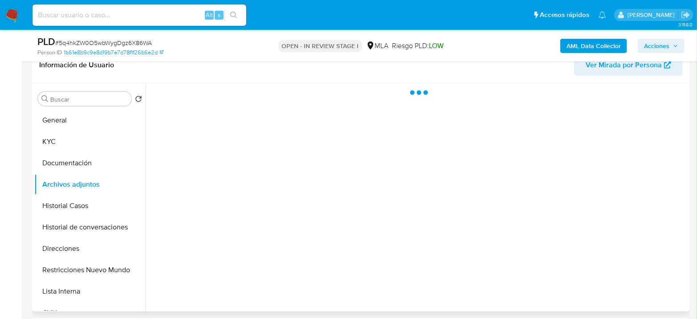
scroll to position [148, 0]
select select "10"
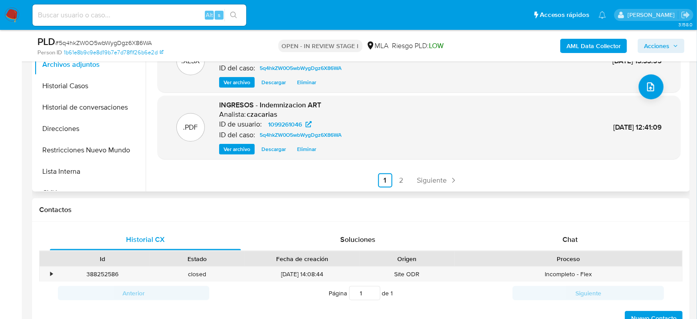
scroll to position [296, 0]
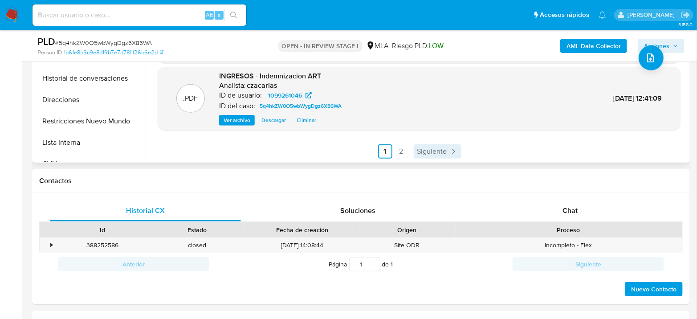
click at [440, 154] on span "Siguiente" at bounding box center [432, 151] width 30 height 7
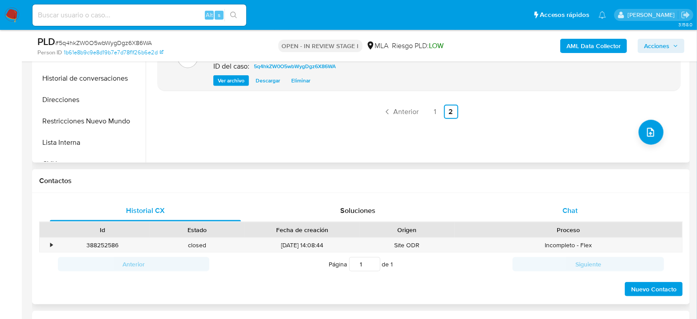
click at [583, 205] on div "Chat" at bounding box center [569, 210] width 191 height 21
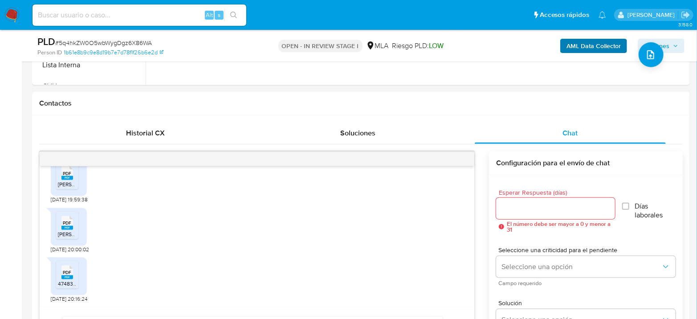
scroll to position [395, 0]
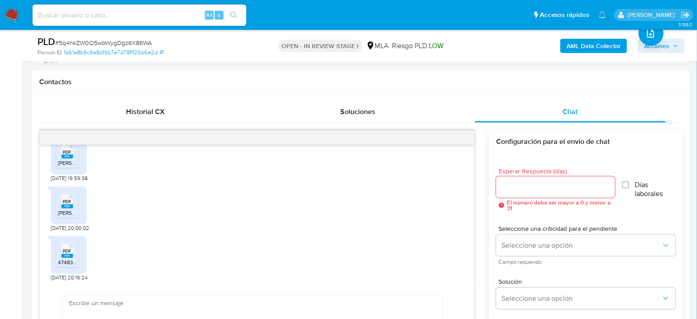
click at [667, 44] on span "Acciones" at bounding box center [656, 46] width 25 height 14
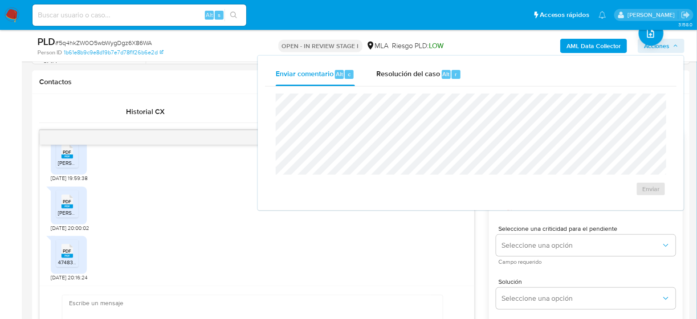
drag, startPoint x: 437, startPoint y: 70, endPoint x: 439, endPoint y: 86, distance: 16.2
click at [437, 69] on span "Resolución del caso" at bounding box center [408, 74] width 64 height 10
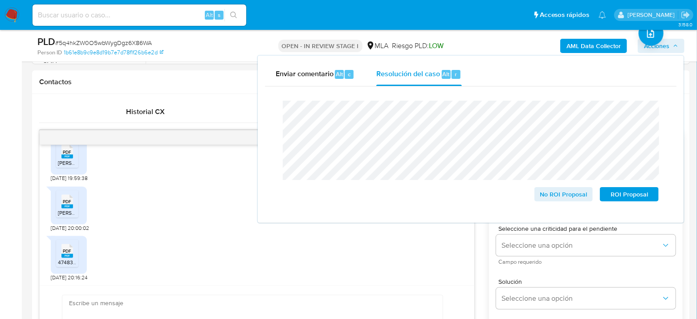
click at [149, 39] on span "# 5q4hkZW0O5wbWygDgz6X86WA" at bounding box center [103, 42] width 97 height 9
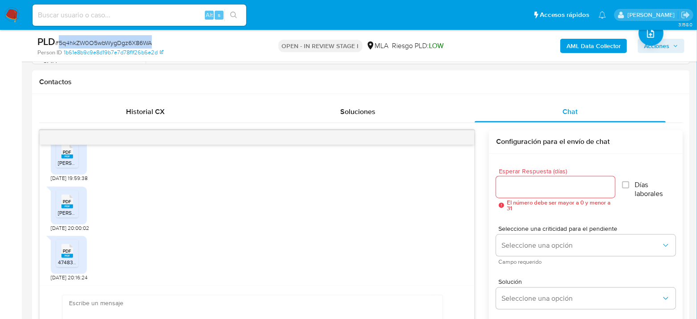
click at [149, 39] on span "# 5q4hkZW0O5wbWygDgz6X86WA" at bounding box center [103, 42] width 97 height 9
copy span "5q4hkZW0O5wbWygDgz6X86WA"
click at [657, 53] on div "AML Data Collector Acciones" at bounding box center [577, 45] width 213 height 21
click at [660, 49] on span "Acciones" at bounding box center [656, 46] width 25 height 14
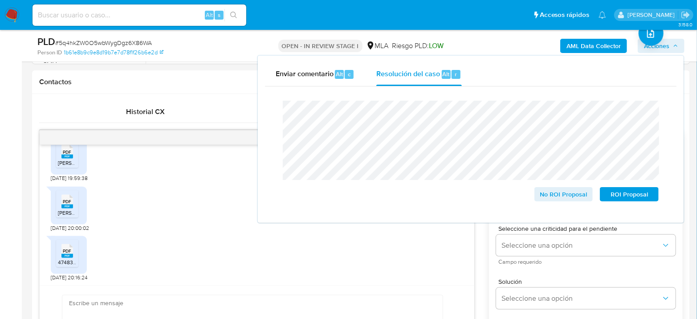
click at [272, 119] on div "Cierre de caso No ROI Proposal ROI Proposal" at bounding box center [470, 150] width 411 height 129
click at [555, 194] on span "No ROI Proposal" at bounding box center [563, 194] width 46 height 12
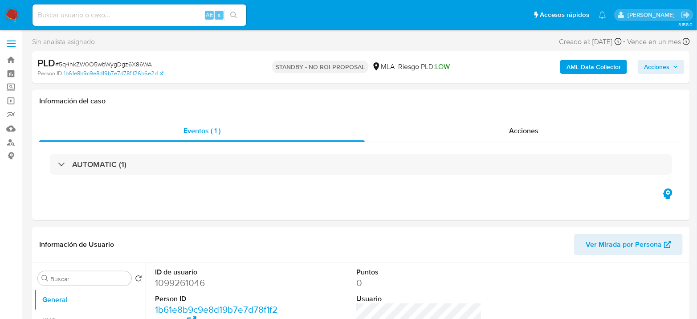
select select "10"
drag, startPoint x: 174, startPoint y: 18, endPoint x: 182, endPoint y: 18, distance: 8.0
click at [174, 18] on input at bounding box center [139, 15] width 214 height 12
paste input "Dmloz2Sf6UZUZzg3DXvmN76V"
type input "Dmloz2Sf6UZUZzg3DXvmN76V"
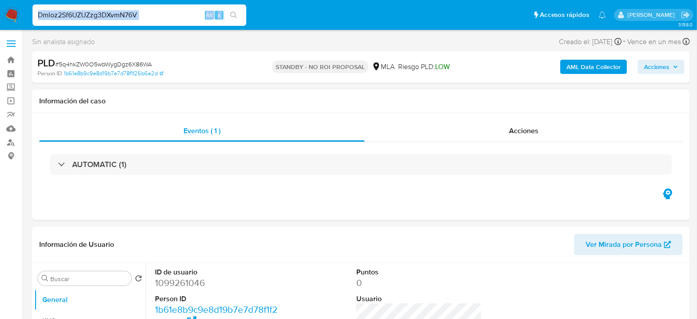
click at [230, 21] on div "Dmloz2Sf6UZUZzg3DXvmN76V Alt s" at bounding box center [139, 15] width 214 height 25
click at [232, 15] on icon "search-icon" at bounding box center [233, 15] width 7 height 7
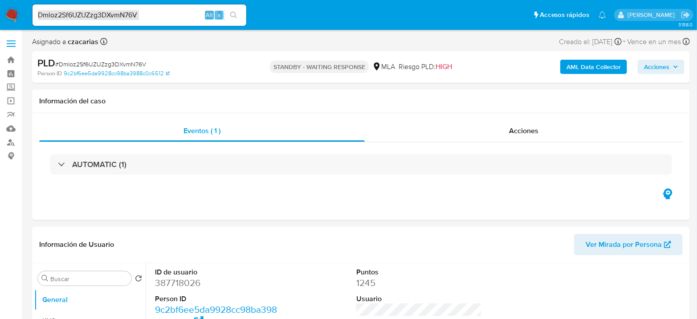
select select "10"
click at [154, 13] on input "Dmloz2Sf6UZUZzg3DXvmN76V" at bounding box center [139, 15] width 214 height 12
paste input "TInVm0Z8wxcPF2Q6nPNpmbiY"
type input "TInVm0Z8wxcPF2Q6nPNpmbiY"
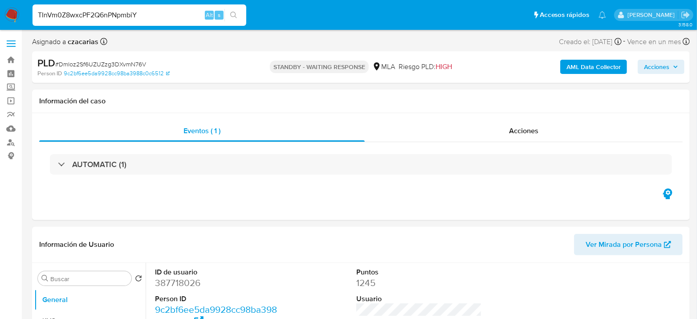
click at [233, 20] on button "search-icon" at bounding box center [233, 15] width 18 height 12
select select "10"
click at [104, 13] on input "TInVm0Z8wxcPF2Q6nPNpmbiY" at bounding box center [139, 15] width 214 height 12
paste input "deRMXva1gFXuxKpfG2zJodxQ"
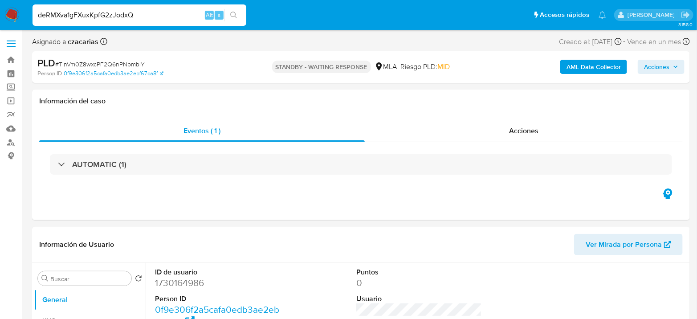
type input "deRMXva1gFXuxKpfG2zJodxQ"
click at [231, 15] on icon "search-icon" at bounding box center [233, 15] width 7 height 7
select select "10"
click at [143, 20] on input "deRMXva1gFXuxKpfG2zJodxQ" at bounding box center [139, 15] width 214 height 12
click at [143, 19] on input "deRMXva1gFXuxKpfG2zJodxQ" at bounding box center [139, 15] width 214 height 12
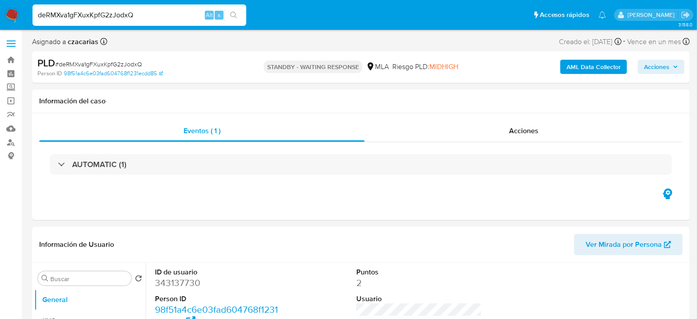
paste input "GXLtIuVIAKZijb6RhmVdNdGw"
type input "GXLtIuVIAKZijb6RhmVdNdGw"
click at [235, 14] on icon "search-icon" at bounding box center [233, 15] width 7 height 7
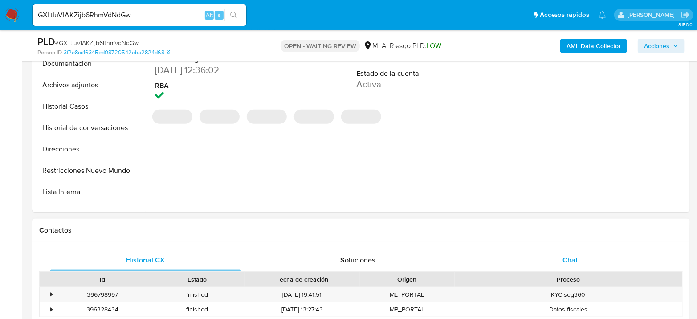
click at [567, 255] on span "Chat" at bounding box center [569, 260] width 15 height 10
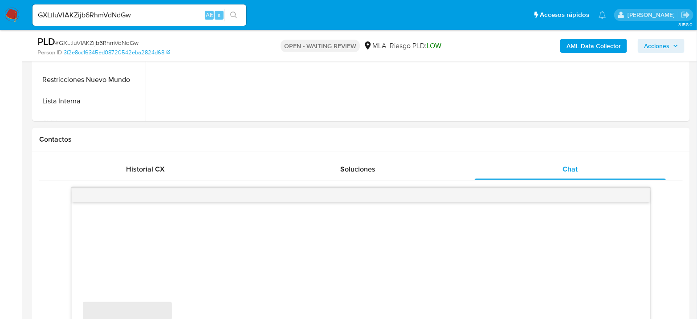
select select "10"
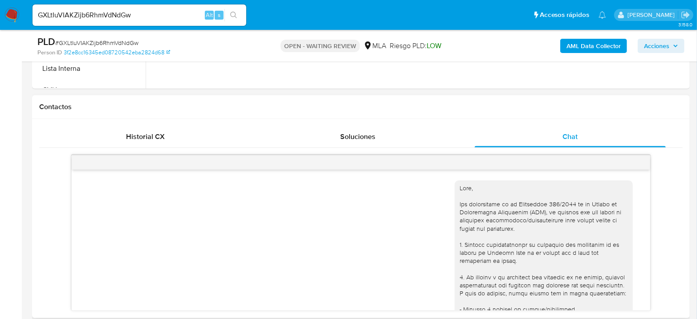
scroll to position [395, 0]
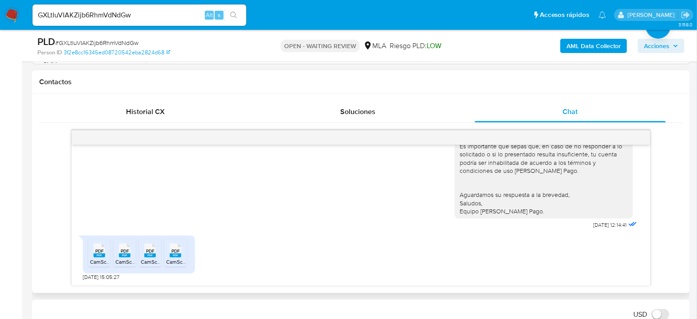
click at [101, 253] on rect at bounding box center [99, 255] width 12 height 4
click at [120, 256] on rect at bounding box center [125, 255] width 12 height 4
click at [152, 256] on icon "PDF" at bounding box center [150, 251] width 12 height 16
click at [173, 254] on rect at bounding box center [176, 255] width 12 height 4
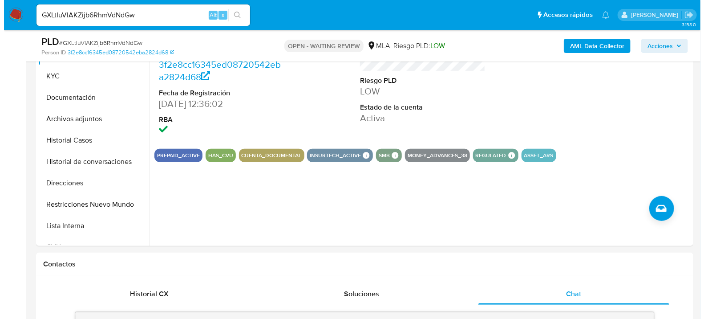
scroll to position [148, 0]
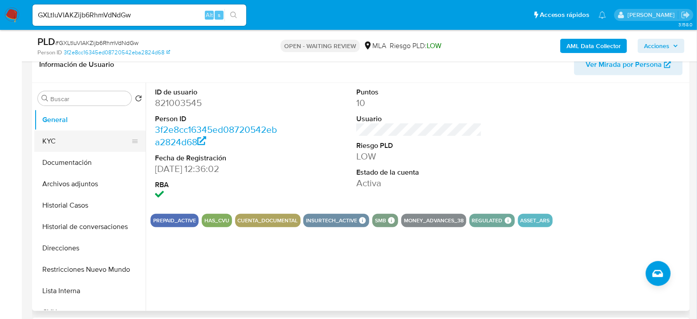
click at [60, 143] on button "KYC" at bounding box center [86, 140] width 104 height 21
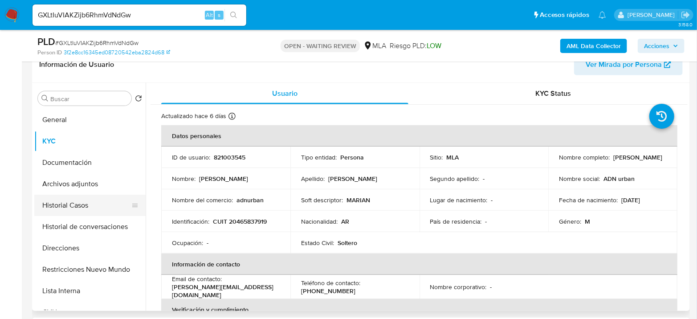
click at [61, 205] on button "Historial Casos" at bounding box center [86, 204] width 104 height 21
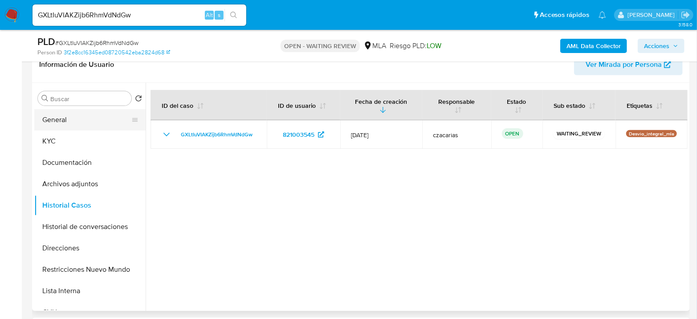
click at [53, 122] on button "General" at bounding box center [86, 119] width 104 height 21
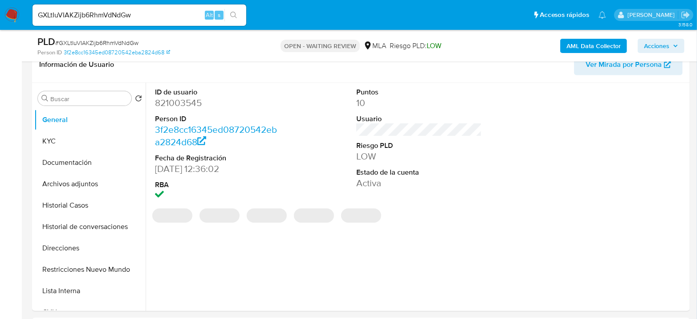
click at [194, 108] on dd "821003545" at bounding box center [218, 103] width 126 height 12
copy dd "821003545"
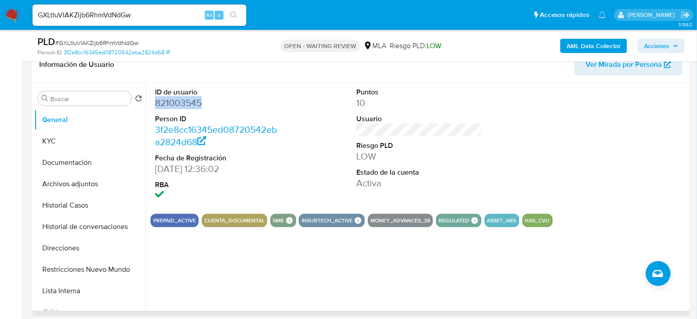
click at [162, 102] on dd "821003545" at bounding box center [218, 103] width 126 height 12
click at [83, 187] on button "Archivos adjuntos" at bounding box center [86, 183] width 104 height 21
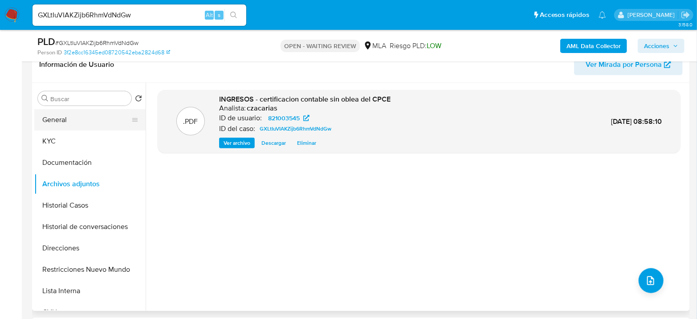
click at [78, 124] on button "General" at bounding box center [86, 119] width 104 height 21
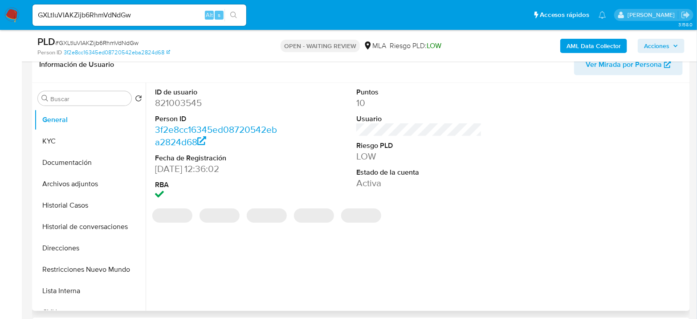
click at [176, 101] on dd "821003545" at bounding box center [218, 103] width 126 height 12
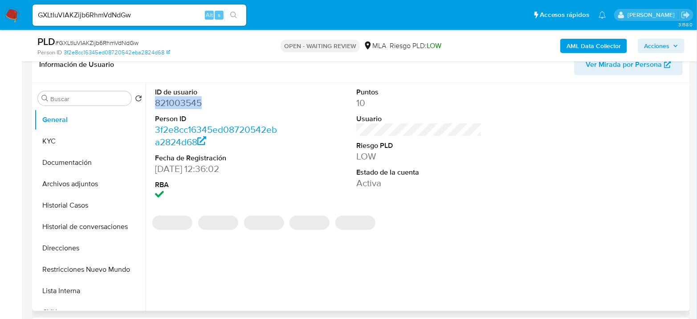
copy dd "821003545"
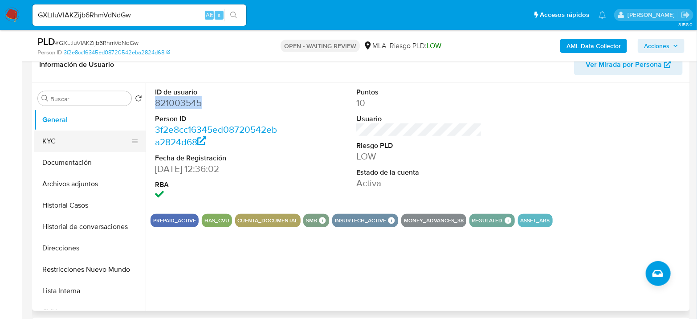
click at [65, 137] on button "KYC" at bounding box center [86, 140] width 104 height 21
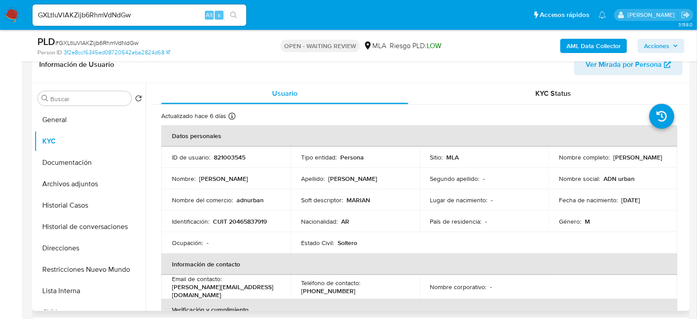
click at [249, 221] on p "CUIT 20465837919" at bounding box center [240, 221] width 54 height 8
copy p "20465837919"
click at [95, 187] on button "Archivos adjuntos" at bounding box center [86, 183] width 104 height 21
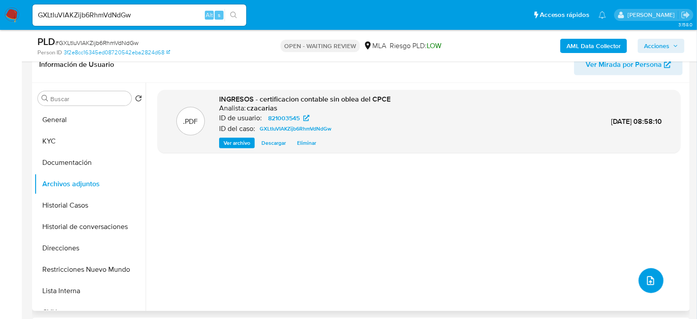
click at [652, 279] on icon "upload-file" at bounding box center [650, 280] width 11 height 11
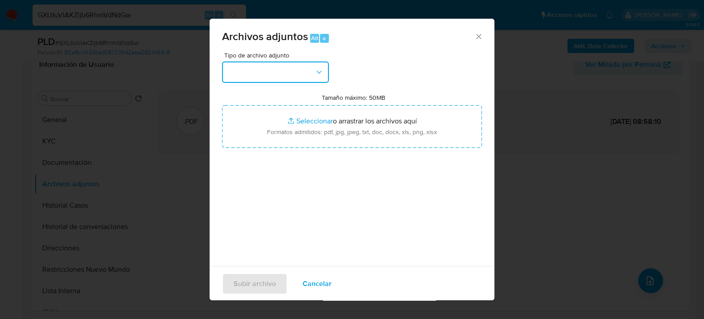
click at [305, 72] on button "button" at bounding box center [275, 71] width 107 height 21
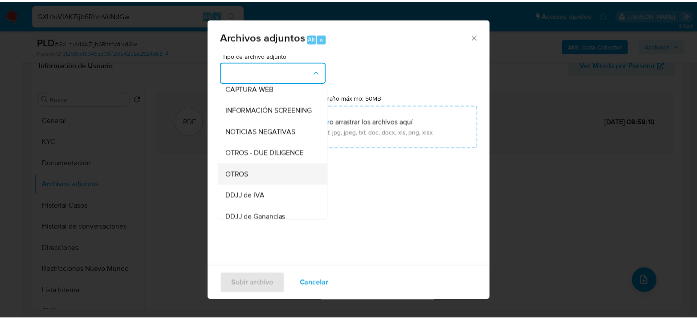
scroll to position [99, 0]
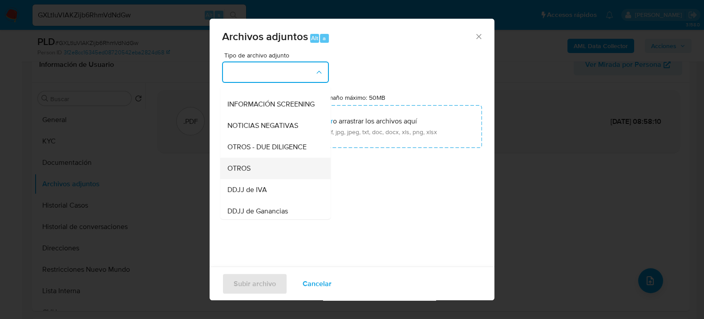
click at [243, 172] on span "OTROS" at bounding box center [238, 167] width 23 height 9
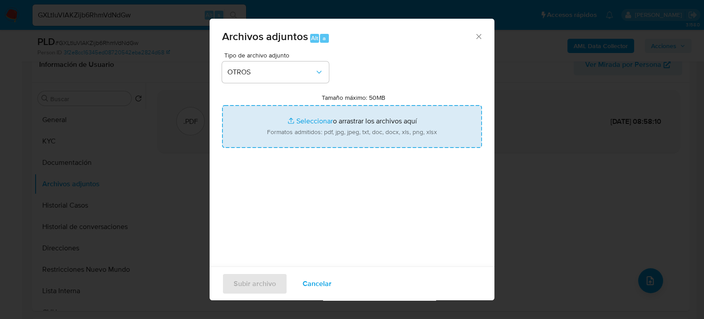
type input "C:\fakepath\Movimientos-821003545.xlsx"
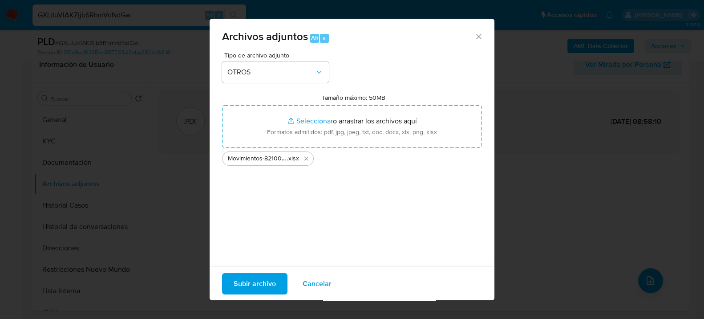
click at [243, 278] on span "Subir archivo" at bounding box center [255, 283] width 42 height 20
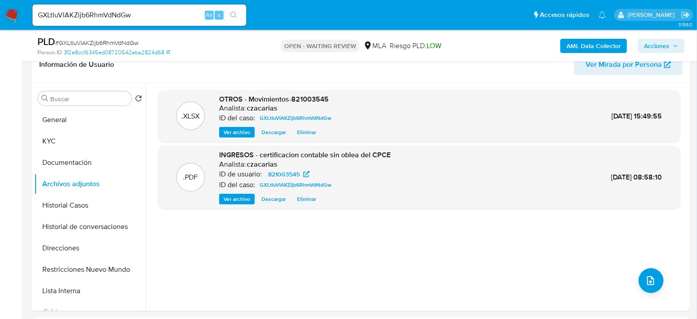
click at [586, 49] on b "AML Data Collector" at bounding box center [593, 46] width 54 height 14
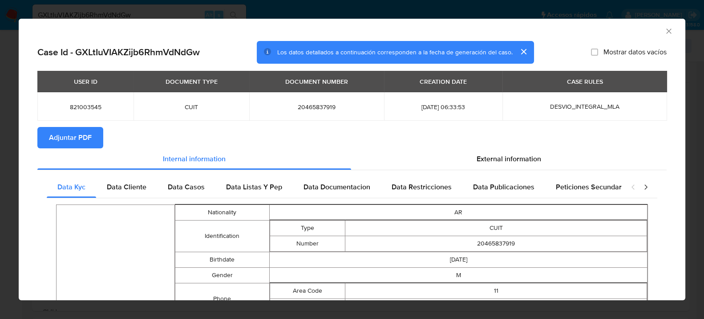
click at [85, 142] on span "Adjuntar PDF" at bounding box center [70, 138] width 43 height 20
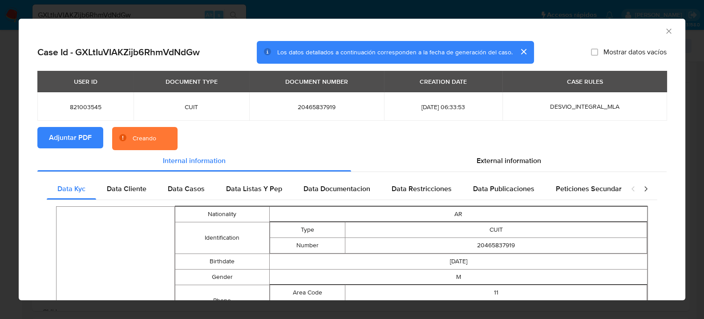
click at [505, 245] on td "20465837919" at bounding box center [496, 245] width 302 height 16
copy td "20465837919"
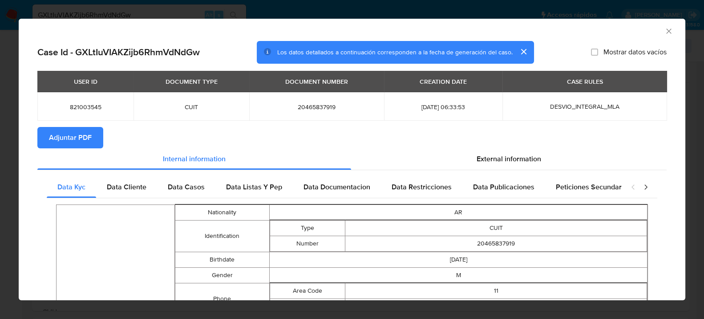
click at [656, 26] on div "AML Data Collector" at bounding box center [345, 30] width 640 height 10
click at [664, 32] on icon "Cerrar ventana" at bounding box center [668, 31] width 9 height 9
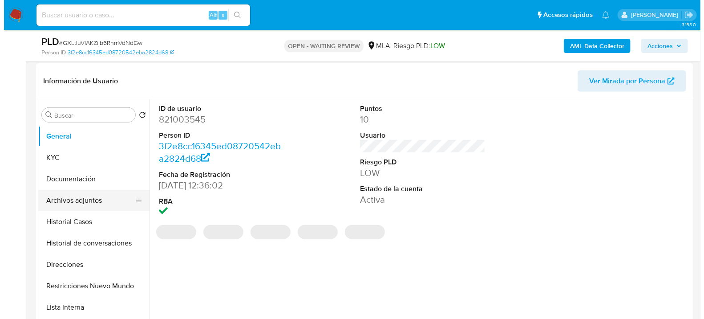
scroll to position [148, 0]
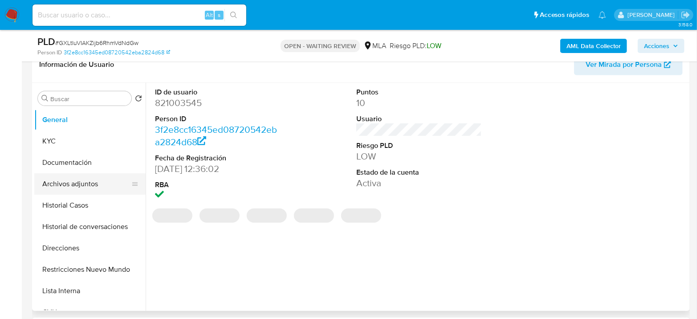
select select "10"
click at [101, 180] on button "Archivos adjuntos" at bounding box center [86, 183] width 104 height 21
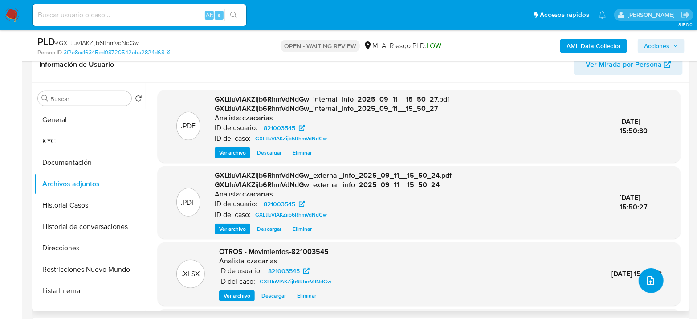
click at [650, 287] on button "upload-file" at bounding box center [650, 280] width 25 height 25
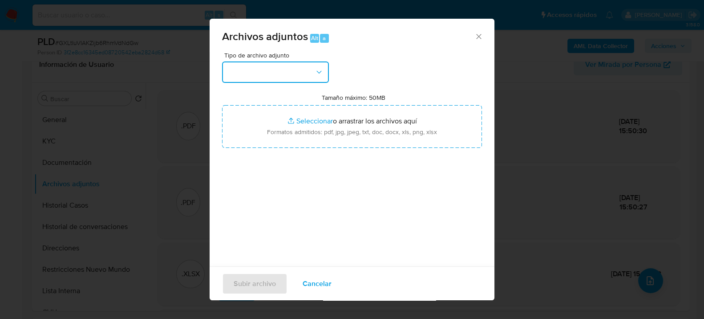
click at [270, 77] on button "button" at bounding box center [275, 71] width 107 height 21
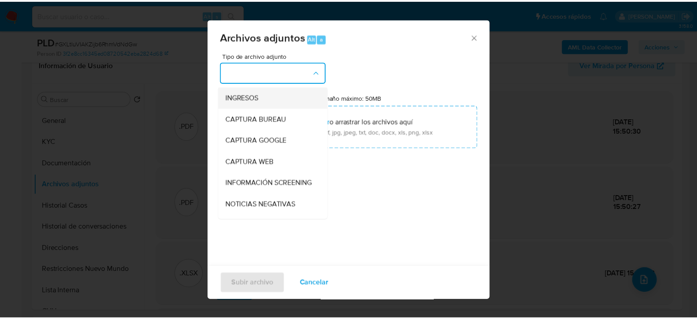
scroll to position [0, 0]
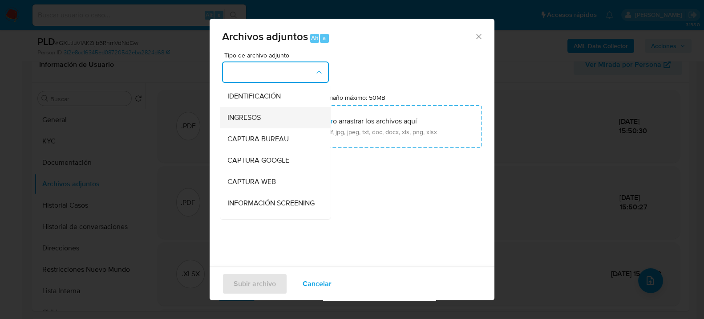
click at [261, 112] on div "INGRESOS" at bounding box center [272, 116] width 91 height 21
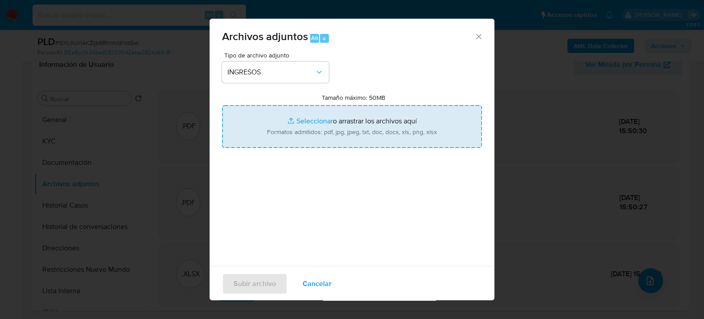
type input "C:\fakepath\Contrato de donacion [DATE].pdf"
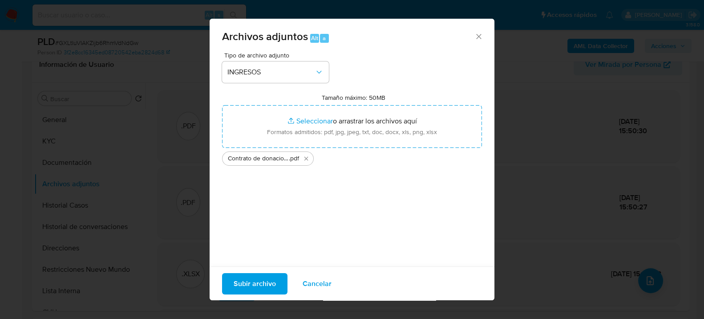
drag, startPoint x: 317, startPoint y: 121, endPoint x: 267, endPoint y: 287, distance: 173.5
click at [267, 287] on span "Subir archivo" at bounding box center [255, 283] width 42 height 20
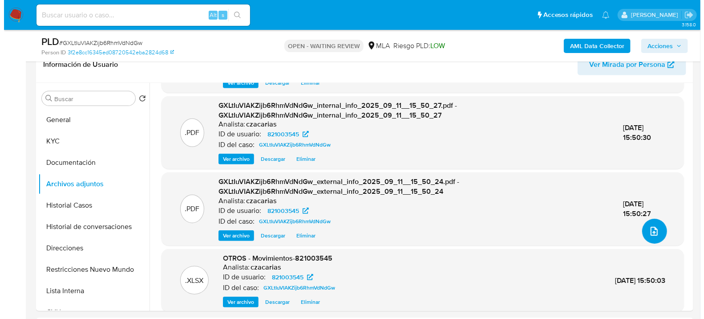
scroll to position [58, 0]
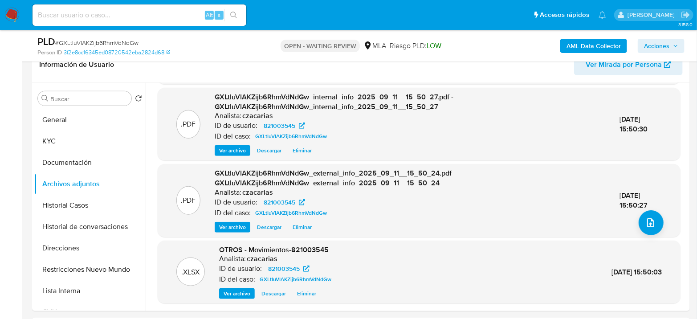
click at [83, 40] on span "# GXLtIuVIAKZijb6RhmVdNdGw" at bounding box center [96, 42] width 83 height 9
copy span "GXLtIuVIAKZijb6RhmVdNdGw"
click at [647, 219] on icon "upload-file" at bounding box center [650, 222] width 11 height 11
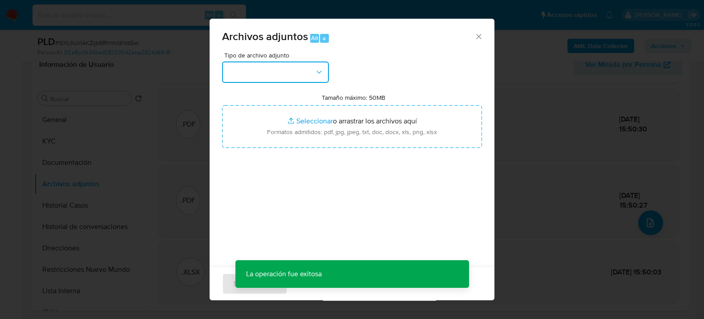
click at [259, 63] on button "button" at bounding box center [275, 71] width 107 height 21
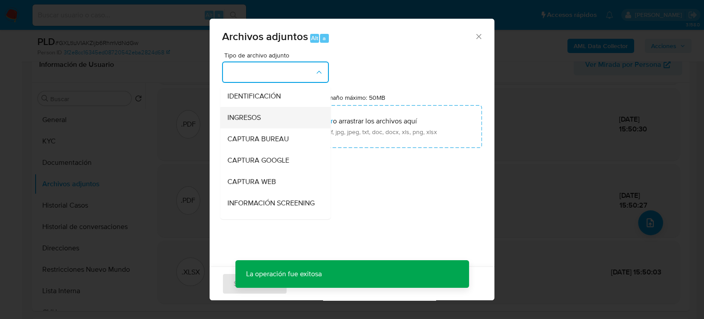
click at [268, 114] on div "INGRESOS" at bounding box center [272, 116] width 91 height 21
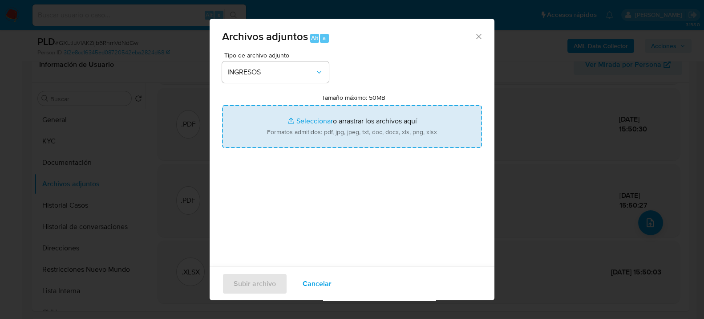
type input "C:\fakepath\contrato de donación [DATE].pdf"
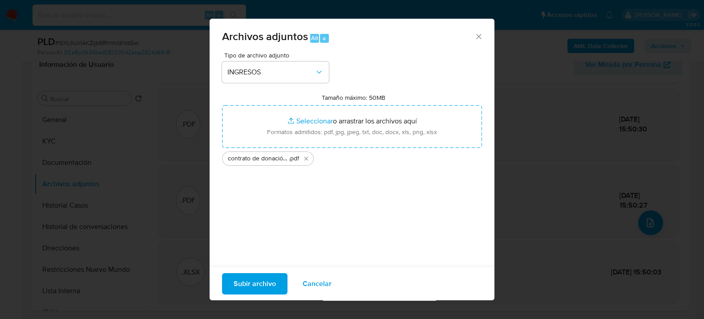
click at [260, 288] on span "Subir archivo" at bounding box center [255, 283] width 42 height 20
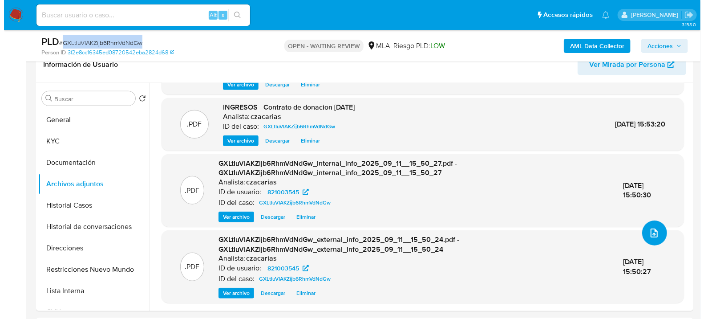
scroll to position [0, 0]
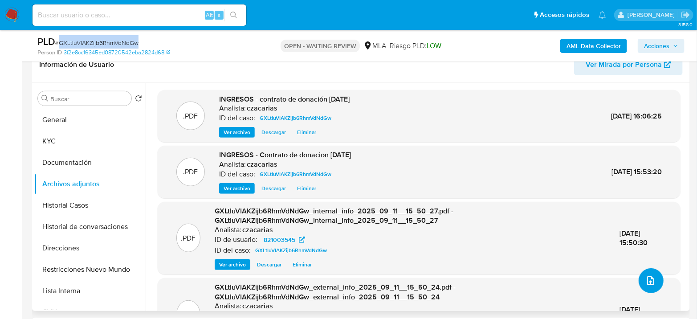
click at [641, 289] on button "upload-file" at bounding box center [650, 280] width 25 height 25
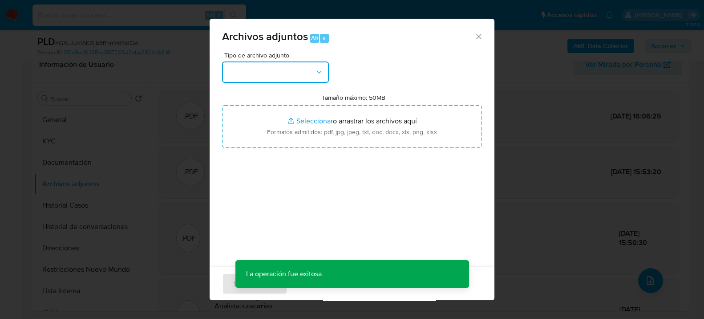
click at [298, 70] on button "button" at bounding box center [275, 71] width 107 height 21
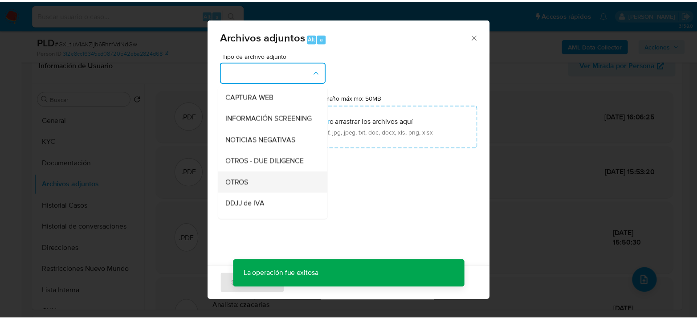
scroll to position [99, 0]
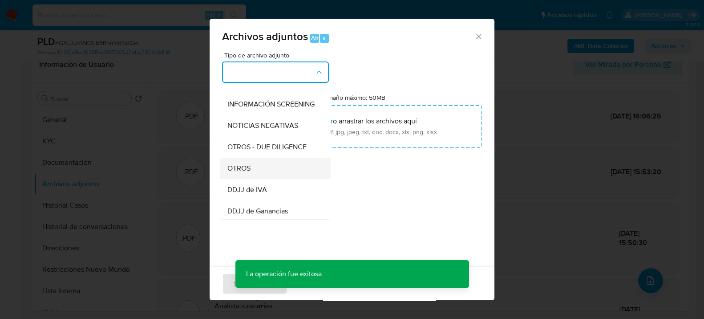
click at [251, 178] on div "OTROS" at bounding box center [272, 167] width 91 height 21
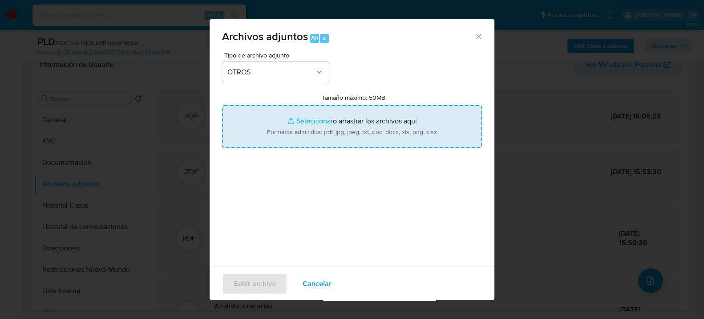
type input "C:\fakepath\ACTA DE NACIMIENTO.pdf"
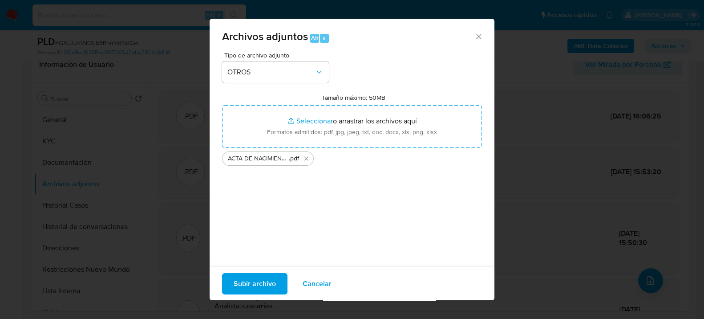
click at [262, 285] on span "Subir archivo" at bounding box center [255, 283] width 42 height 20
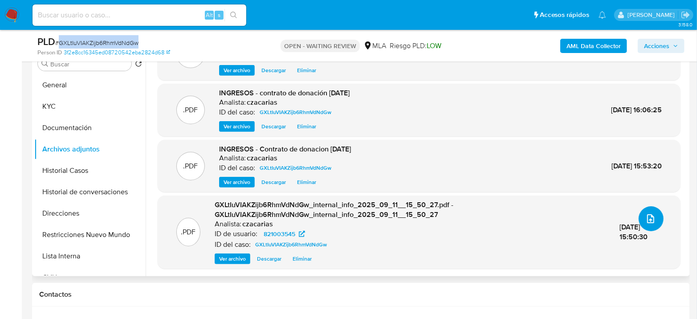
scroll to position [198, 0]
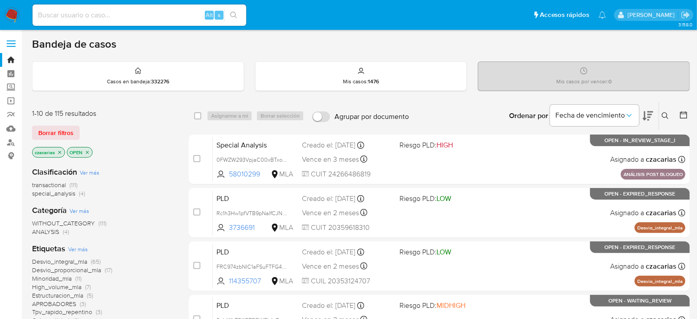
click at [672, 110] on button at bounding box center [666, 115] width 15 height 11
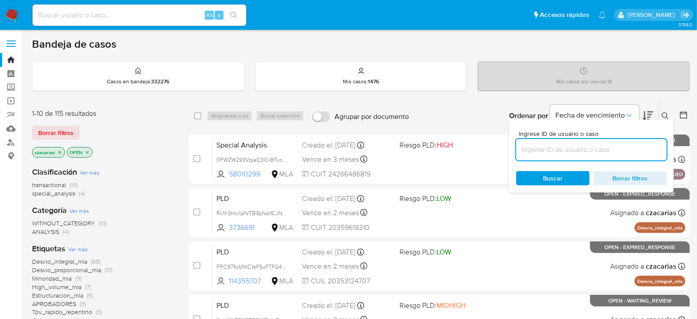
click at [612, 154] on input at bounding box center [591, 150] width 150 height 12
type input "GXLtIuVIAKZijb6RhmVdNdGw"
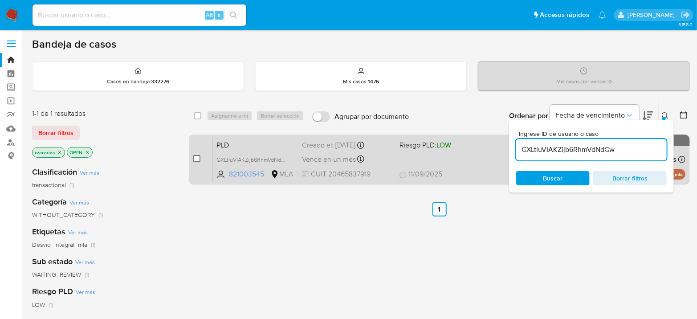
click at [196, 158] on input "checkbox" at bounding box center [196, 158] width 7 height 7
checkbox input "true"
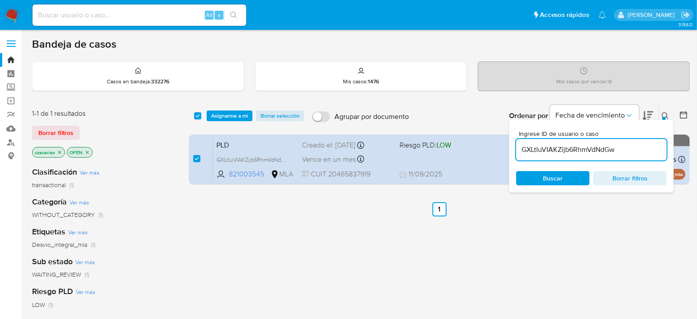
click at [247, 103] on div "select-all-cases-checkbox Asignarme a mí Borrar selección Agrupar por documento…" at bounding box center [439, 116] width 501 height 28
click at [243, 111] on span "Asignarme a mí" at bounding box center [229, 115] width 37 height 9
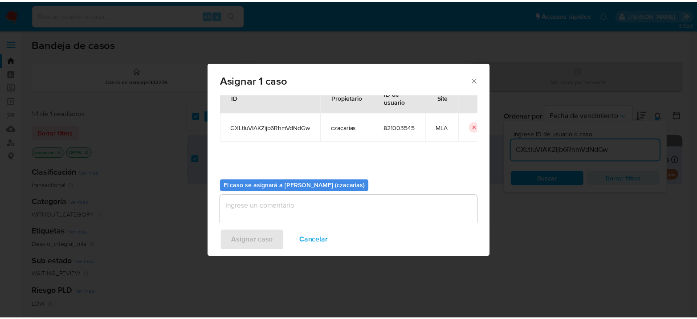
scroll to position [45, 0]
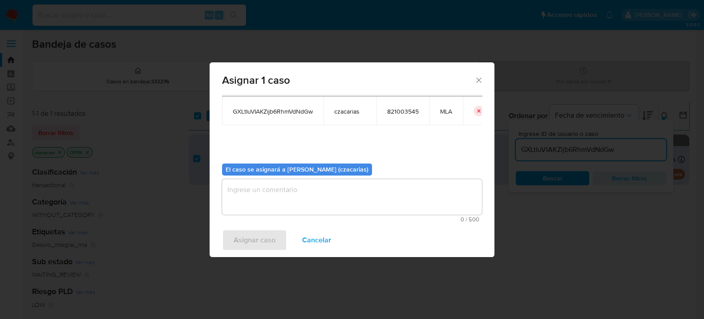
click at [272, 198] on textarea "assign-modal" at bounding box center [352, 197] width 260 height 36
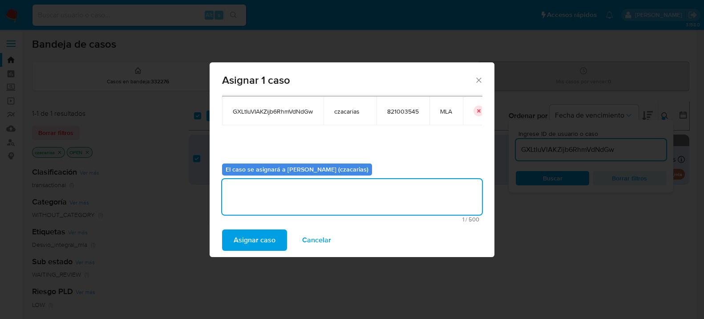
click at [253, 234] on span "Asignar caso" at bounding box center [255, 240] width 42 height 20
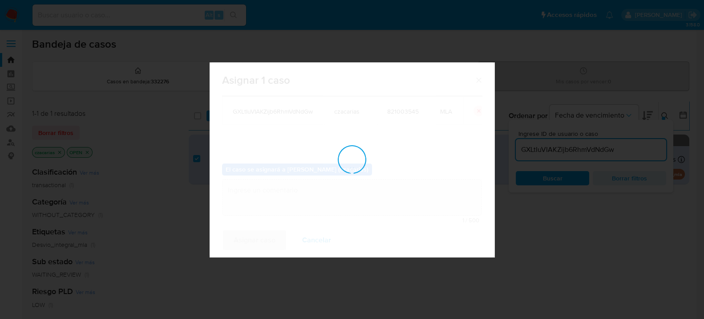
checkbox input "false"
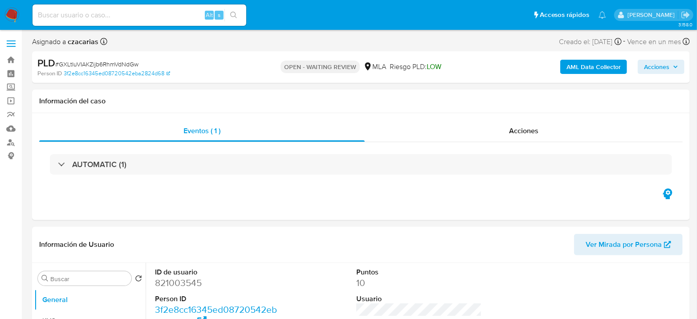
select select "10"
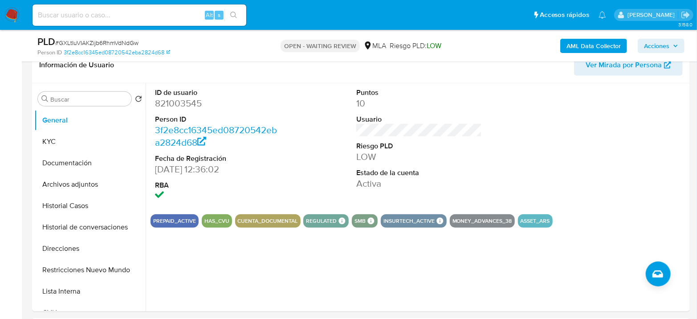
scroll to position [148, 0]
click at [100, 47] on span "# GXLtIuVIAKZijb6RhmVdNdGw" at bounding box center [96, 42] width 83 height 9
click at [103, 44] on span "# GXLtIuVIAKZijb6RhmVdNdGw" at bounding box center [96, 42] width 83 height 9
copy span "GXLtIuVIAKZijb6RhmVdNdGw"
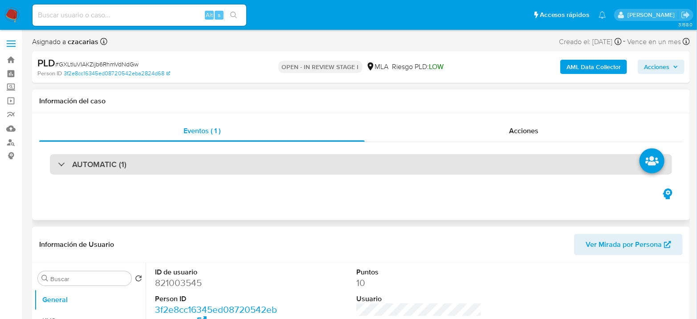
select select "10"
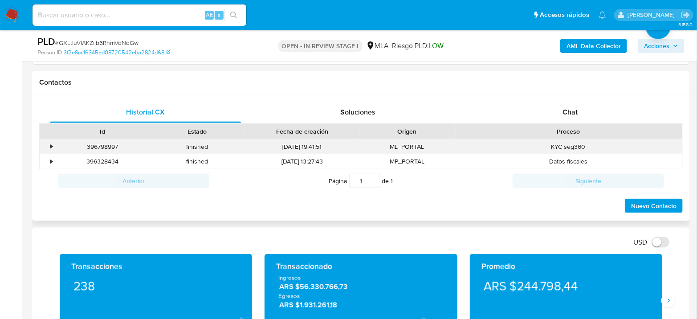
scroll to position [395, 0]
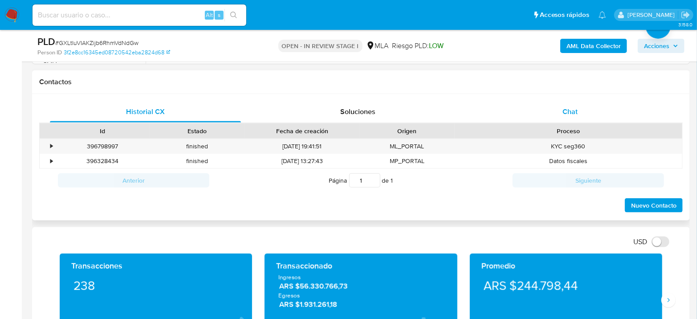
click at [571, 113] on span "Chat" at bounding box center [569, 111] width 15 height 10
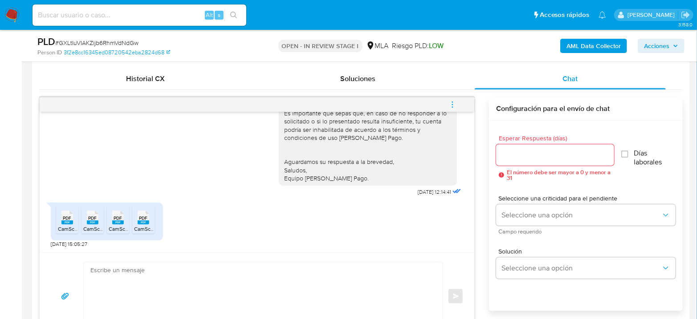
scroll to position [445, 0]
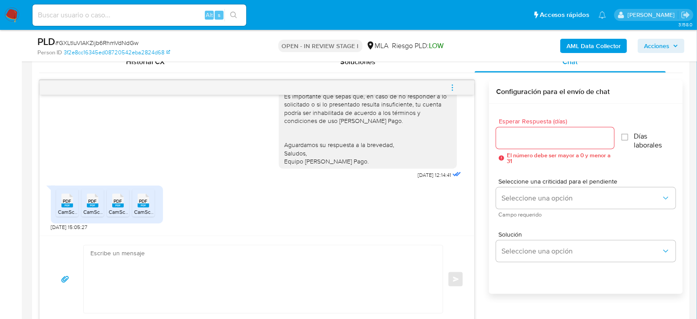
click at [464, 83] on button "menu-action" at bounding box center [451, 87] width 29 height 21
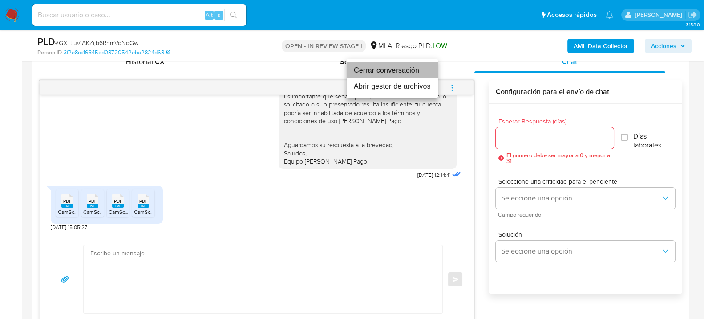
click at [383, 74] on li "Cerrar conversación" at bounding box center [392, 70] width 91 height 16
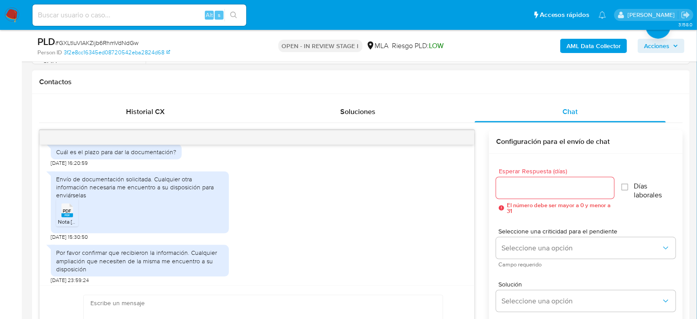
scroll to position [692, 0]
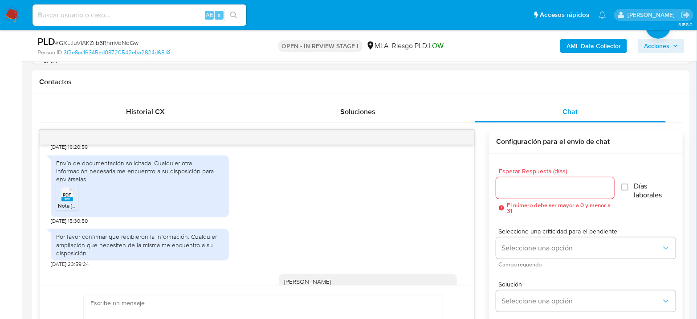
drag, startPoint x: 79, startPoint y: 196, endPoint x: 138, endPoint y: 214, distance: 61.8
click at [138, 214] on div "Envío de documentación solicitada. Cualquier otra información necesaria me encu…" at bounding box center [140, 186] width 178 height 62
click at [63, 201] on rect at bounding box center [67, 199] width 12 height 4
click at [364, 90] on div "Contactos" at bounding box center [360, 82] width 657 height 24
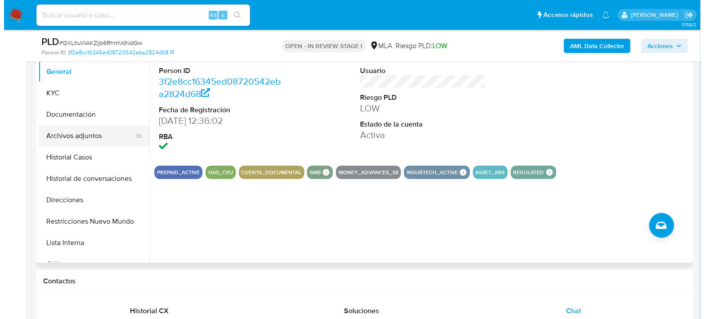
scroll to position [198, 0]
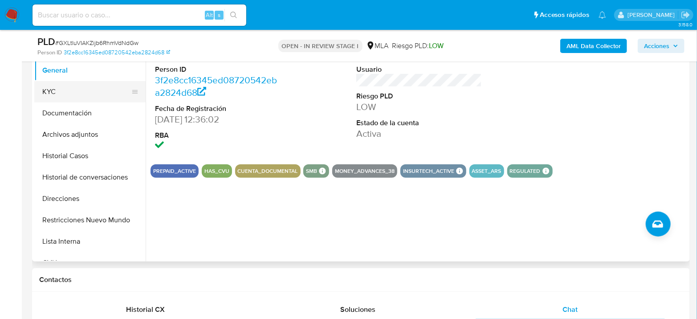
click at [72, 100] on button "KYC" at bounding box center [86, 91] width 104 height 21
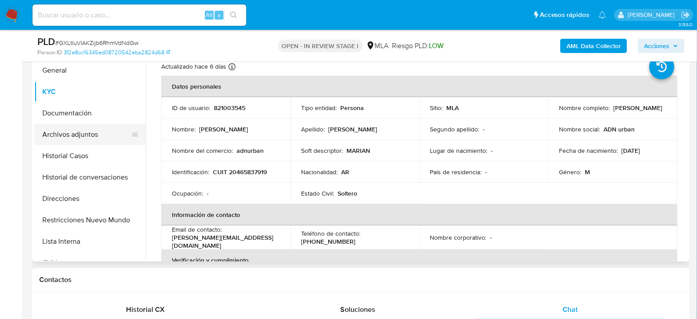
click at [85, 134] on button "Archivos adjuntos" at bounding box center [86, 134] width 104 height 21
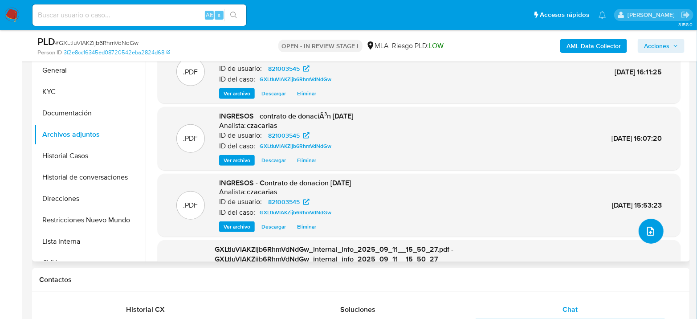
click at [638, 233] on button "upload-file" at bounding box center [650, 231] width 25 height 25
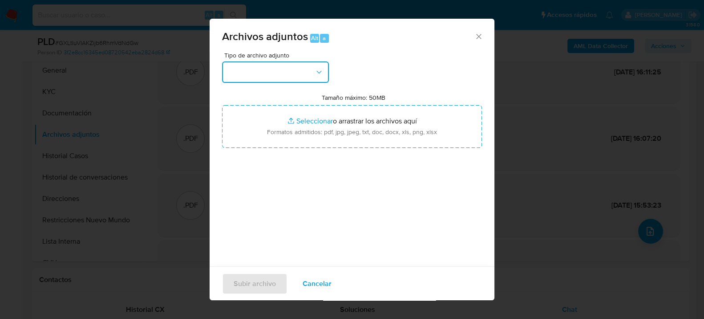
click at [272, 69] on button "button" at bounding box center [275, 71] width 107 height 21
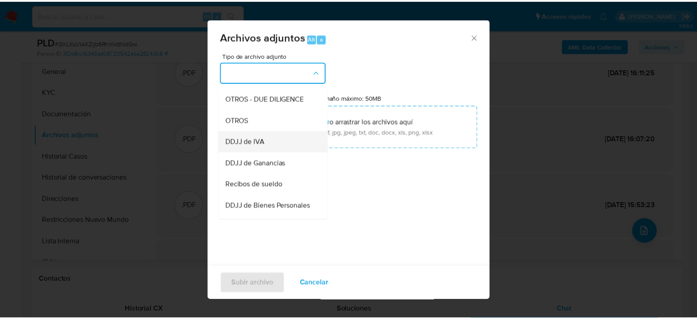
scroll to position [148, 0]
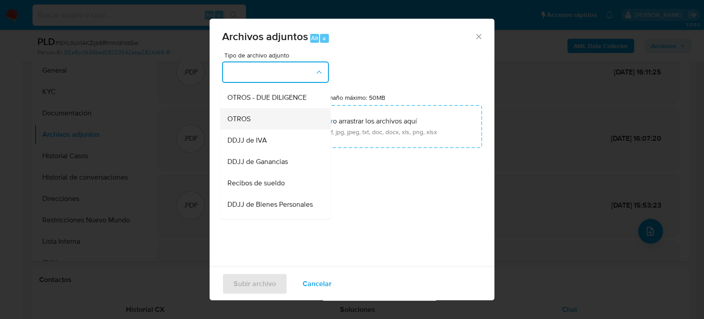
click at [256, 128] on div "OTROS" at bounding box center [272, 118] width 91 height 21
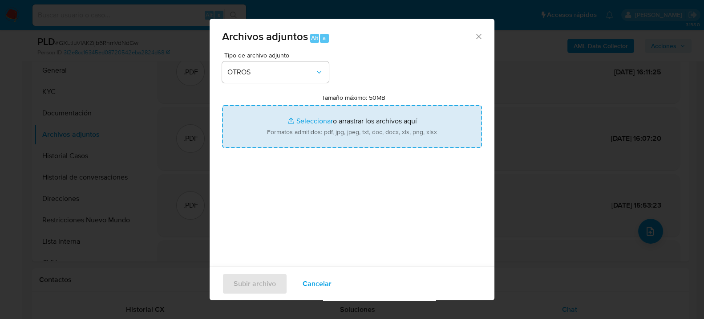
type input "C:\fakepath\NOSIS_FERRARO MARIANO MARIO.pdf"
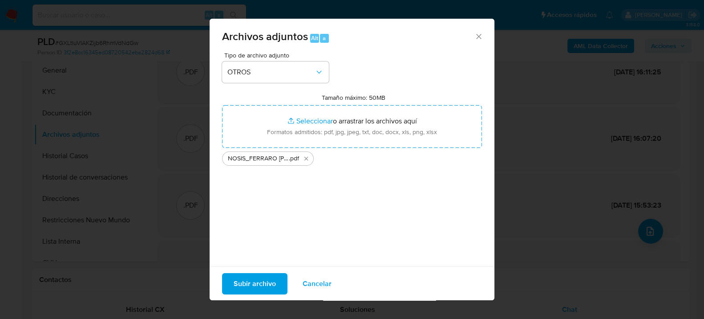
click at [259, 289] on span "Subir archivo" at bounding box center [255, 283] width 42 height 20
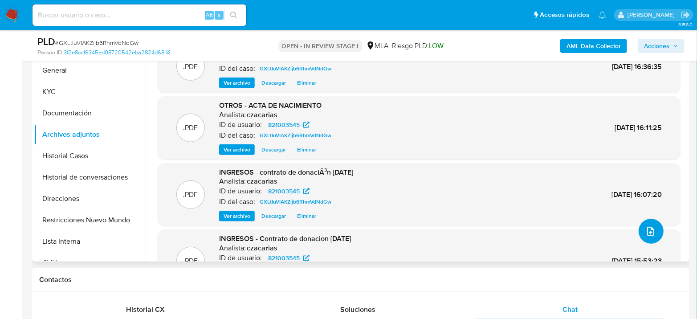
scroll to position [99, 0]
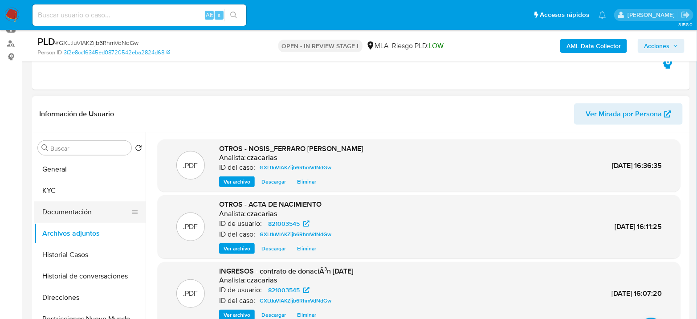
click at [54, 201] on button "Documentación" at bounding box center [86, 211] width 104 height 21
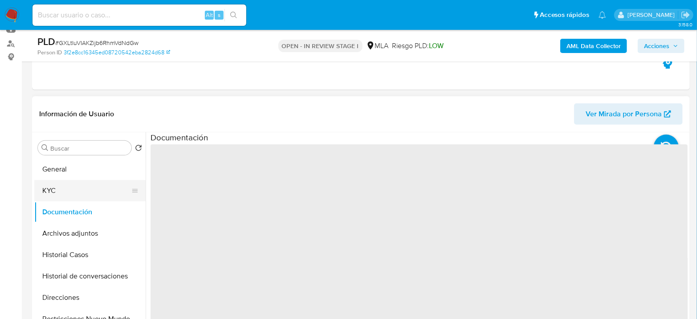
click at [60, 191] on button "KYC" at bounding box center [86, 190] width 104 height 21
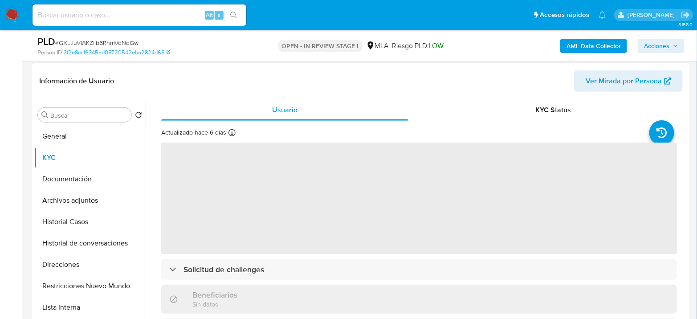
scroll to position [148, 0]
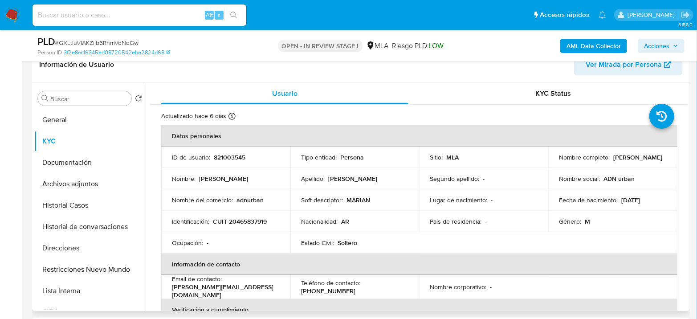
click at [220, 158] on p "821003545" at bounding box center [230, 157] width 32 height 8
copy p "821003545"
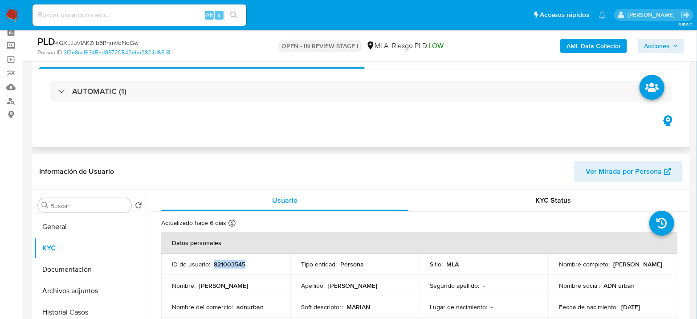
scroll to position [0, 0]
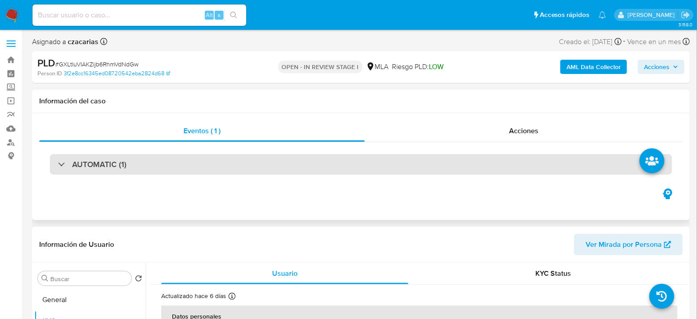
drag, startPoint x: 147, startPoint y: 150, endPoint x: 150, endPoint y: 165, distance: 15.4
click at [147, 150] on div "AUTOMATIC (1)" at bounding box center [360, 164] width 643 height 45
click at [151, 165] on div "AUTOMATIC (1)" at bounding box center [361, 164] width 622 height 20
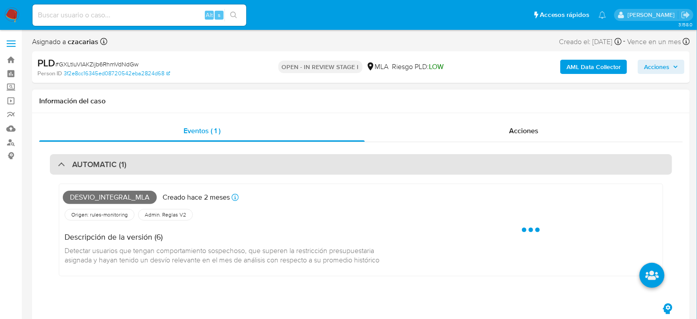
click at [151, 166] on div "AUTOMATIC (1)" at bounding box center [361, 164] width 622 height 20
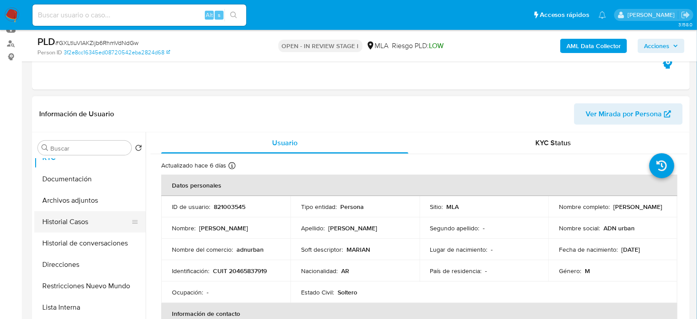
scroll to position [49, 0]
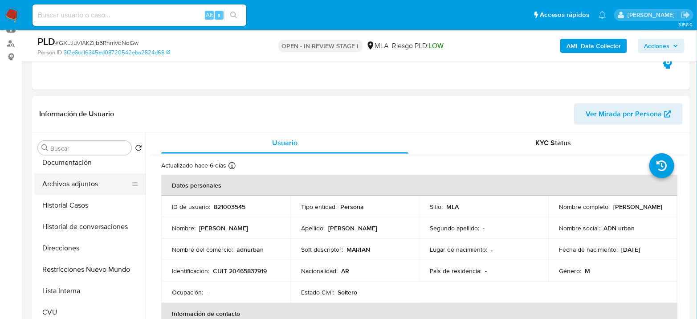
click at [83, 184] on button "Archivos adjuntos" at bounding box center [86, 183] width 104 height 21
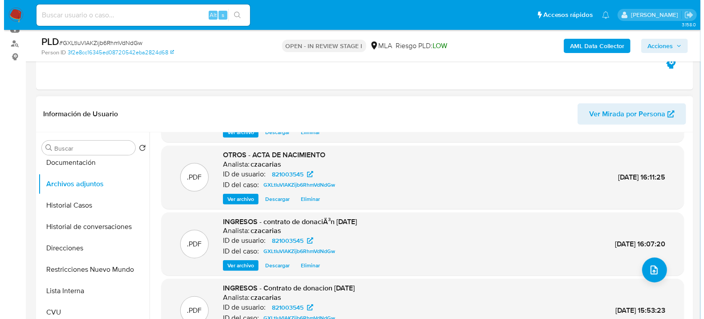
scroll to position [74, 0]
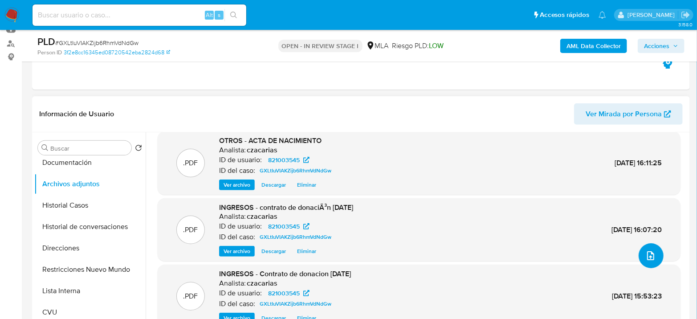
click at [645, 254] on icon "upload-file" at bounding box center [650, 255] width 11 height 11
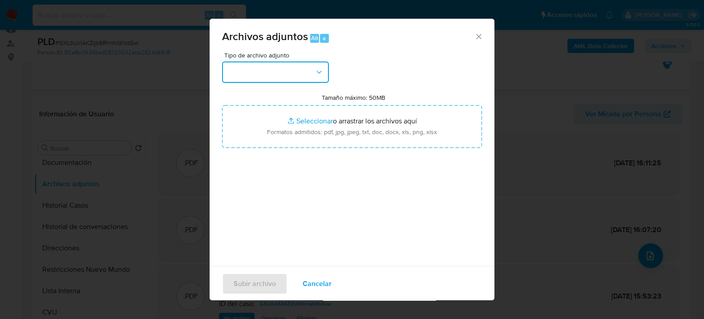
click at [305, 68] on button "button" at bounding box center [275, 71] width 107 height 21
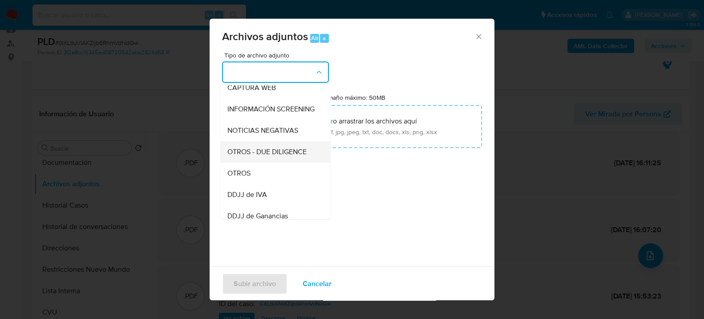
scroll to position [99, 0]
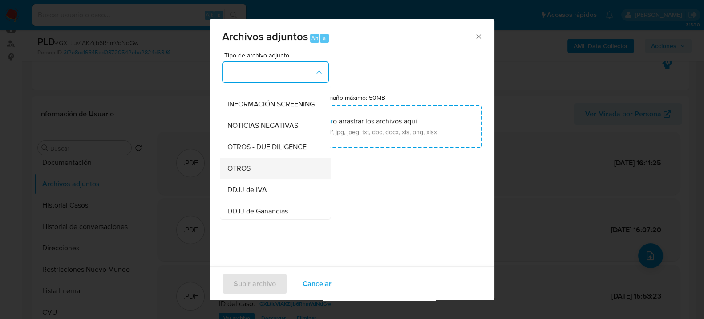
click at [249, 172] on span "OTROS" at bounding box center [238, 167] width 23 height 9
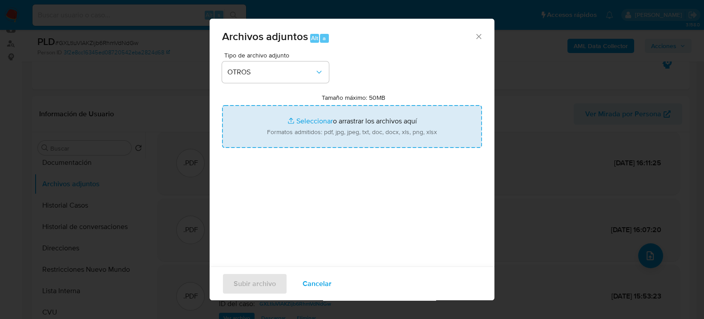
type input "C:\fakepath\Caselog GXLtIuVIAKZijb6RhmVdNdGw_2025_07_18_02_04_38.docx"
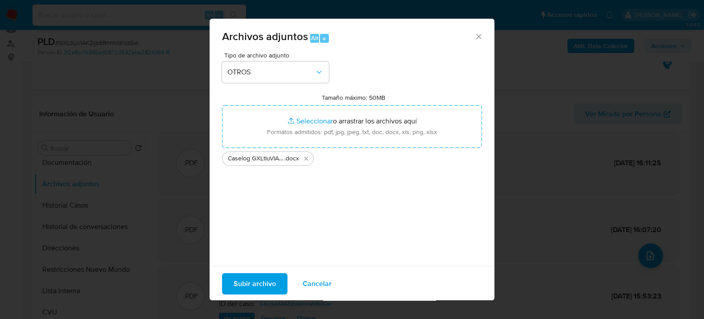
click at [266, 284] on span "Subir archivo" at bounding box center [255, 283] width 42 height 20
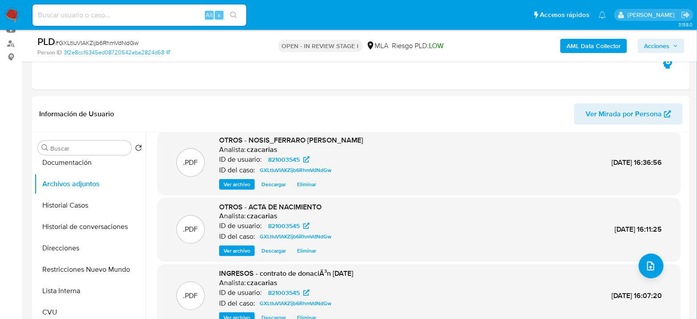
scroll to position [0, 0]
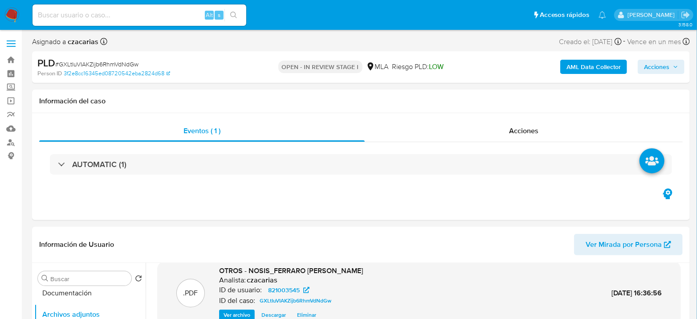
click at [668, 64] on span "Acciones" at bounding box center [656, 67] width 25 height 14
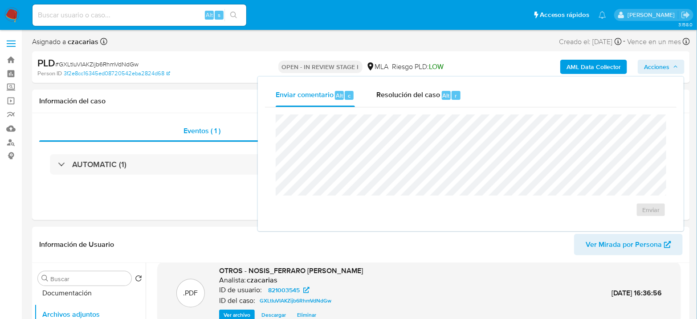
click at [422, 97] on span "Resolución del caso" at bounding box center [408, 95] width 64 height 10
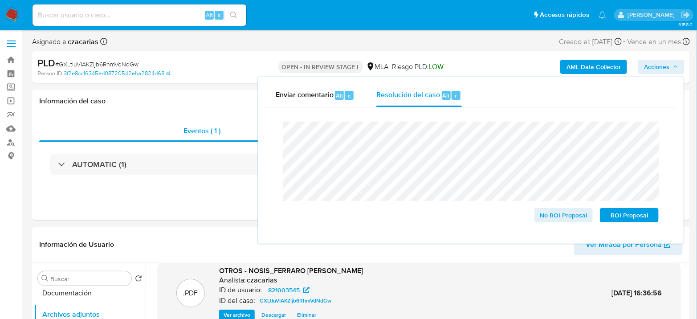
click at [93, 67] on span "# GXLtIuVIAKZijb6RhmVdNdGw" at bounding box center [96, 64] width 83 height 9
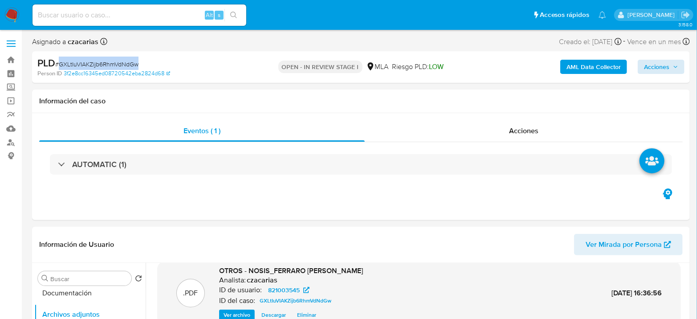
copy span "GXLtIuVIAKZijb6RhmVdNdGw"
click at [661, 69] on span "Acciones" at bounding box center [656, 67] width 25 height 14
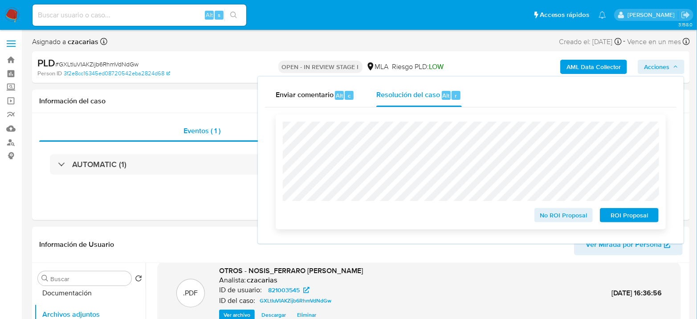
click at [566, 215] on span "No ROI Proposal" at bounding box center [563, 215] width 46 height 12
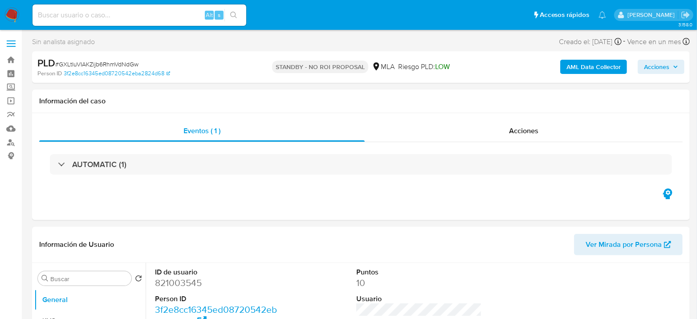
select select "10"
click at [16, 16] on img at bounding box center [11, 15] width 15 height 15
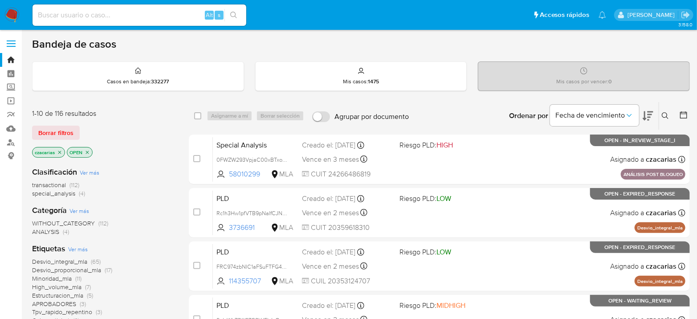
click at [684, 116] on icon at bounding box center [683, 114] width 9 height 9
click at [685, 115] on icon at bounding box center [683, 114] width 9 height 9
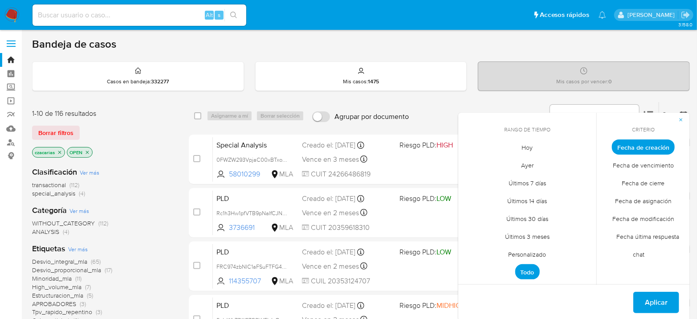
drag, startPoint x: 529, startPoint y: 251, endPoint x: 534, endPoint y: 247, distance: 6.3
click at [529, 251] on span "Personalizado" at bounding box center [527, 254] width 57 height 18
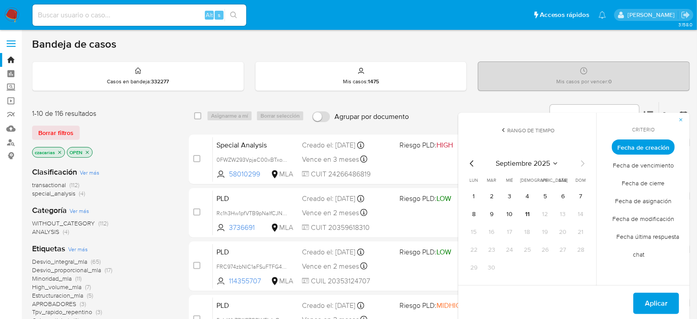
click at [469, 162] on icon "Mes anterior" at bounding box center [471, 163] width 11 height 11
drag, startPoint x: 490, startPoint y: 194, endPoint x: 526, endPoint y: 275, distance: 88.7
click at [490, 196] on button "1" at bounding box center [491, 196] width 14 height 14
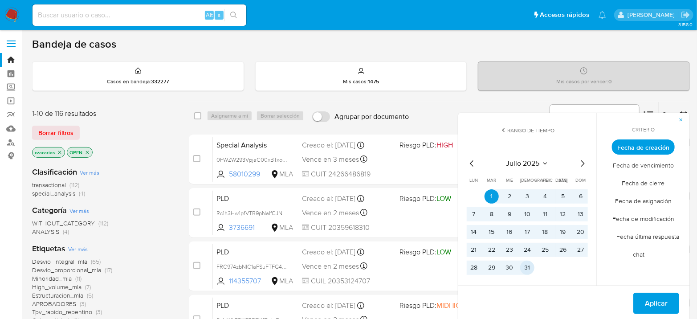
click at [523, 268] on button "31" at bounding box center [527, 267] width 14 height 14
click at [655, 301] on span "Aplicar" at bounding box center [655, 303] width 23 height 20
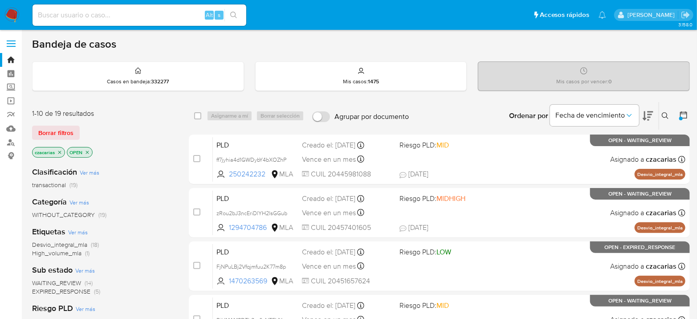
click at [62, 151] on p "czacarias" at bounding box center [48, 152] width 32 height 10
click at [60, 151] on icon "close-filter" at bounding box center [59, 152] width 5 height 5
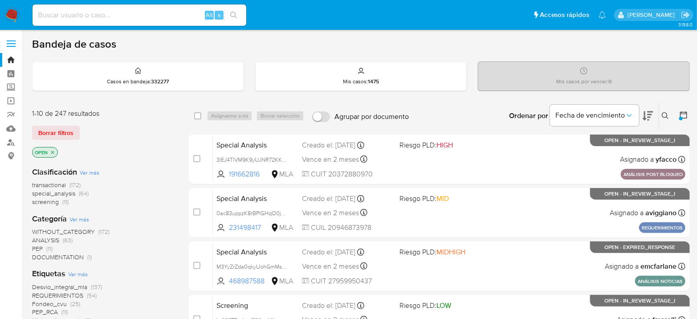
click at [49, 183] on span "transactional" at bounding box center [49, 184] width 34 height 9
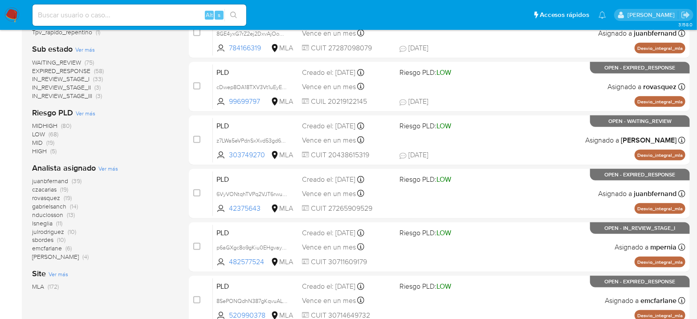
scroll to position [49, 0]
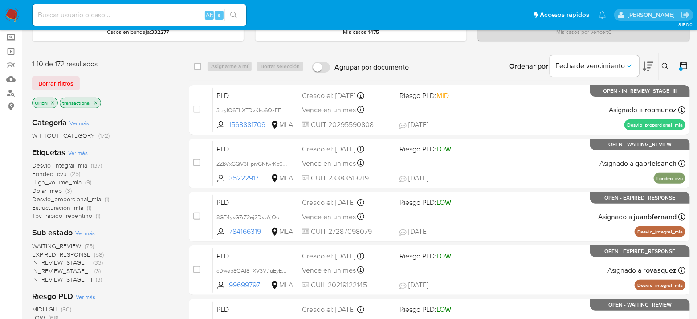
click at [52, 100] on icon "close-filter" at bounding box center [52, 102] width 5 height 5
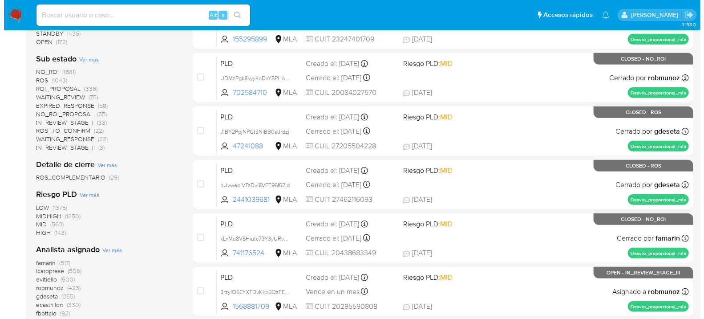
scroll to position [296, 0]
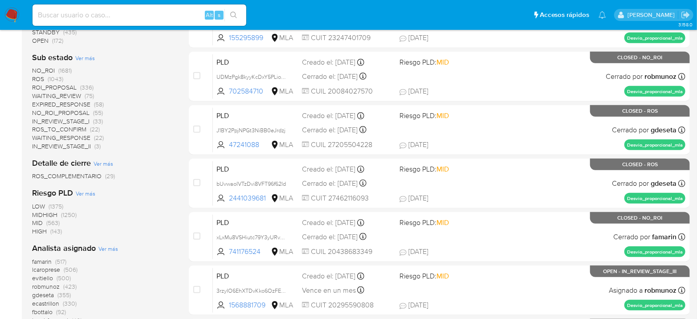
click at [108, 250] on span "Ver más" at bounding box center [108, 248] width 20 height 8
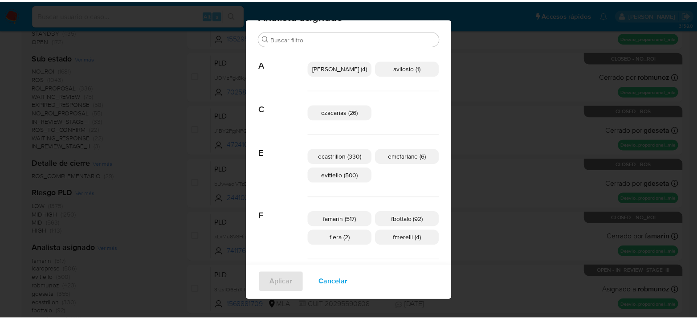
scroll to position [0, 0]
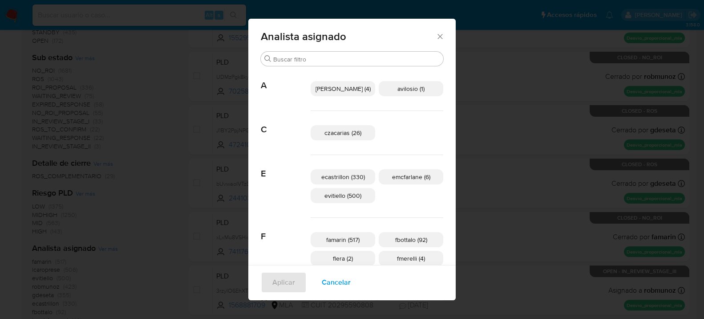
click at [350, 280] on span "Cancelar" at bounding box center [336, 282] width 29 height 20
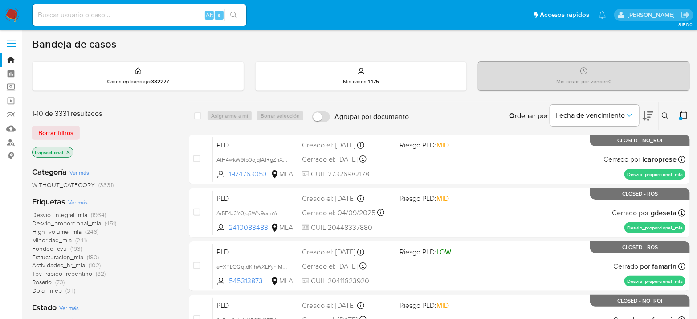
click at [19, 17] on nav "Pausado Ver notificaciones Alt s Accesos rápidos Presiona las siguientes teclas…" at bounding box center [348, 15] width 697 height 30
click at [16, 16] on img at bounding box center [11, 15] width 15 height 15
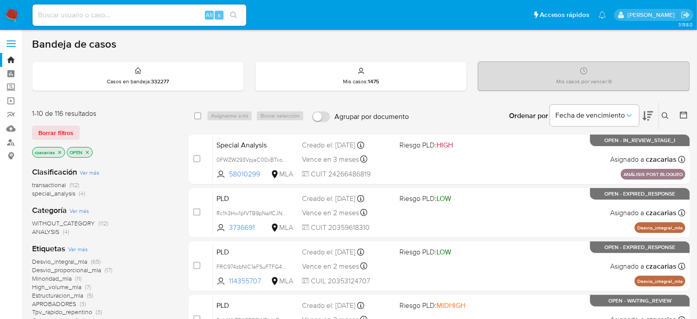
click at [184, 13] on input at bounding box center [139, 15] width 214 height 12
click at [184, 14] on input at bounding box center [139, 15] width 214 height 12
paste input "qX3ArlvDJ4la4WH9pE9bmoC3"
type input "qX3ArlvDJ4la4WH9pE9bmoC3"
click at [235, 14] on icon "search-icon" at bounding box center [233, 15] width 7 height 7
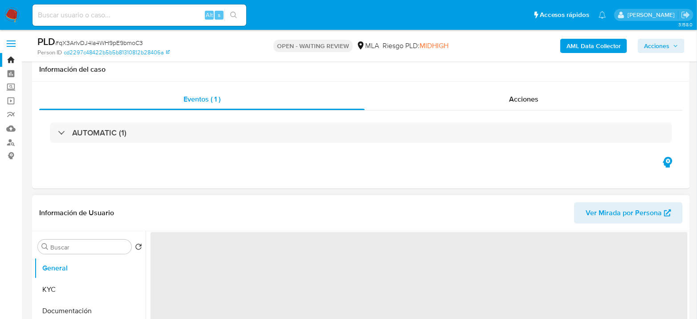
scroll to position [247, 0]
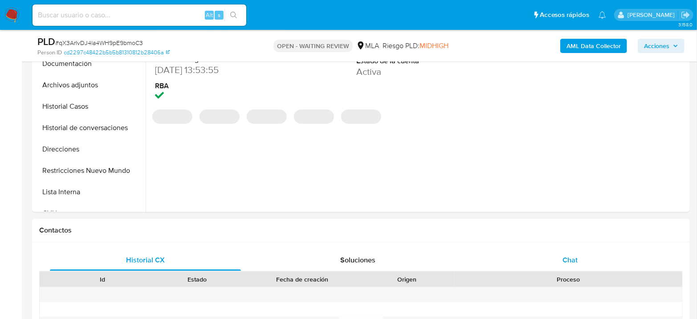
click at [583, 256] on div "Chat" at bounding box center [569, 259] width 191 height 21
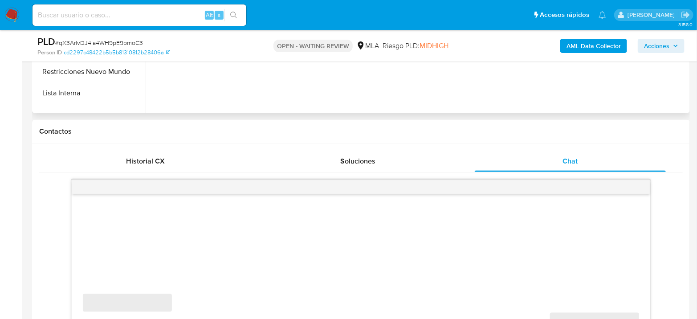
select select "10"
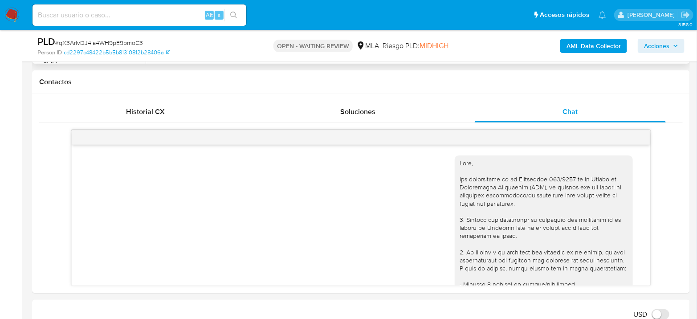
scroll to position [898, 0]
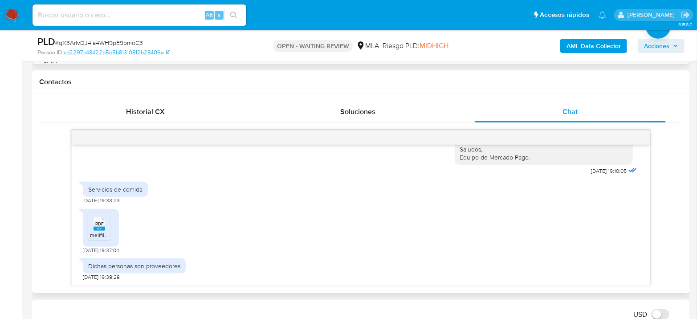
click at [101, 235] on span "melifile2386010180770818536.pdf" at bounding box center [130, 235] width 81 height 8
click at [96, 36] on div "PLD # qX3ArlvDJ4la4WH9pE9bmoC3" at bounding box center [143, 41] width 212 height 13
click at [101, 38] on div "PLD # qX3ArlvDJ4la4WH9pE9bmoC3" at bounding box center [143, 41] width 212 height 13
copy span "qX3ArlvDJ4la4WH9pE9bmoC3"
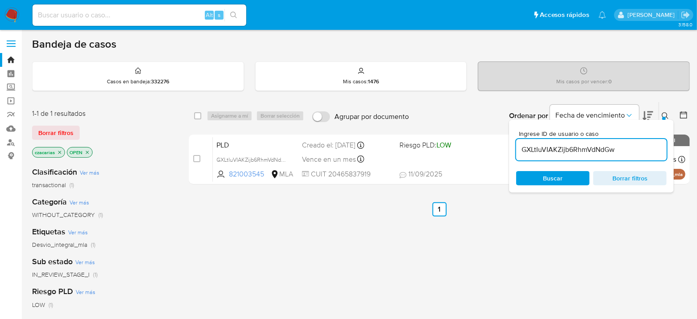
click at [575, 148] on input "GXLtIuVIAKZijb6RhmVdNdGw" at bounding box center [591, 150] width 150 height 12
paste input "qX3ArlvDJ4la4WH9pE9bmoC3"
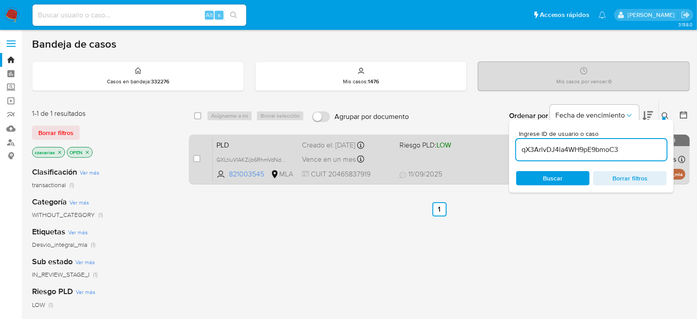
type input "qX3ArlvDJ4la4WH9pE9bmoC3"
click at [198, 158] on input "checkbox" at bounding box center [196, 158] width 7 height 7
checkbox input "true"
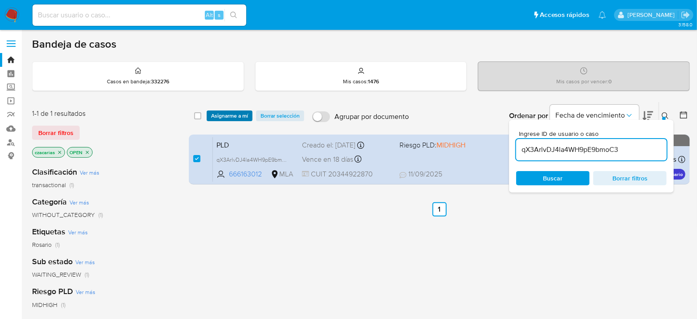
click at [239, 117] on span "Asignarme a mí" at bounding box center [229, 115] width 37 height 9
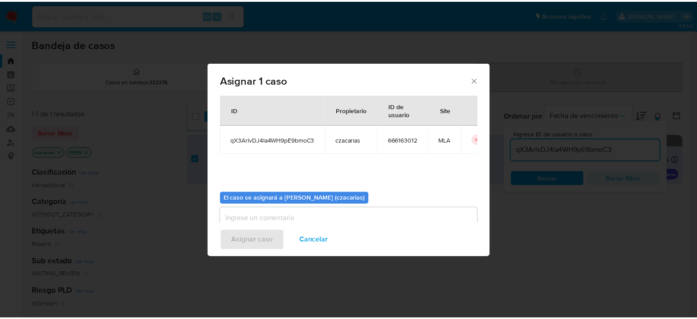
scroll to position [45, 0]
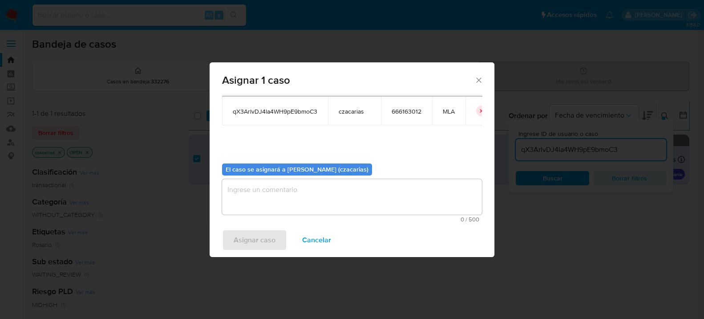
click at [288, 198] on textarea "assign-modal" at bounding box center [352, 197] width 260 height 36
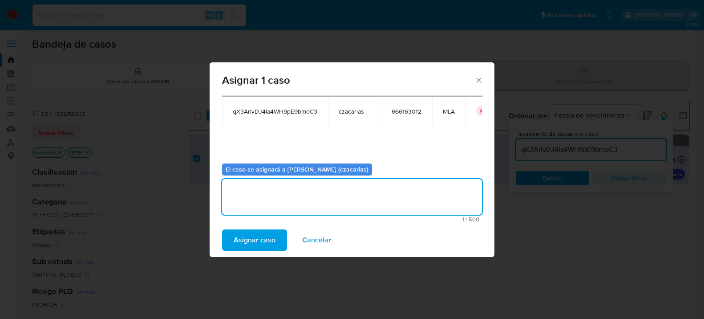
click at [255, 232] on span "Asignar caso" at bounding box center [255, 240] width 42 height 20
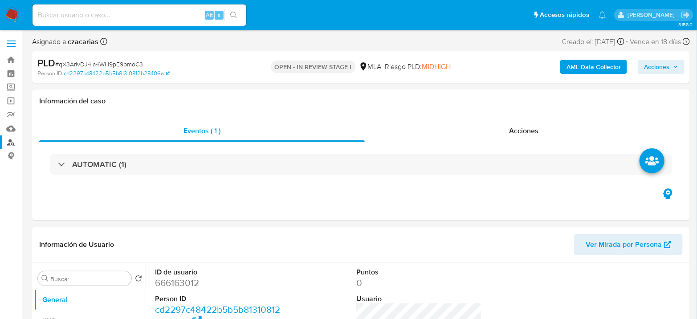
select select "10"
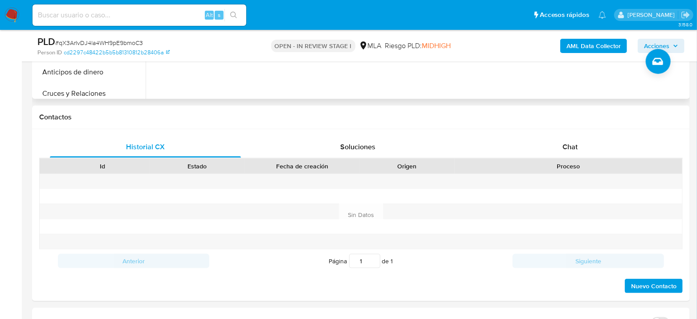
scroll to position [395, 0]
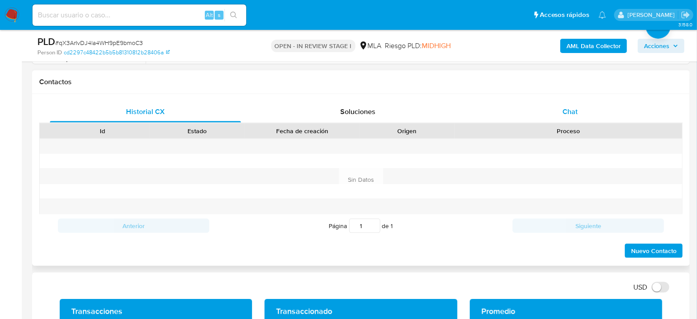
click at [546, 111] on div "Chat" at bounding box center [569, 111] width 191 height 21
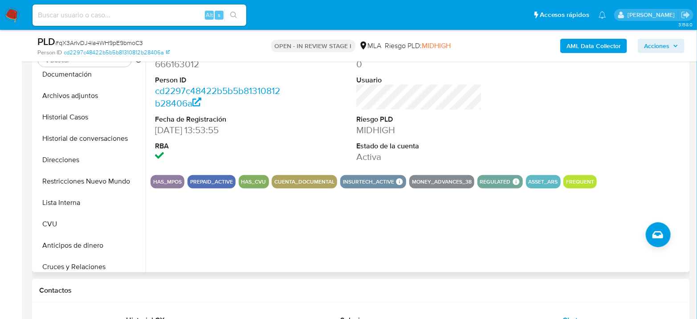
scroll to position [148, 0]
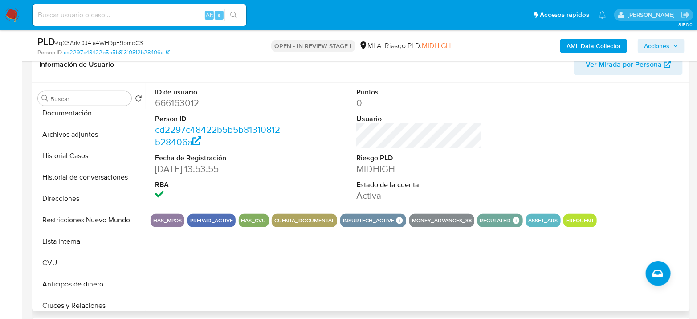
click at [174, 105] on dd "666163012" at bounding box center [218, 103] width 126 height 12
copy dd "666163012"
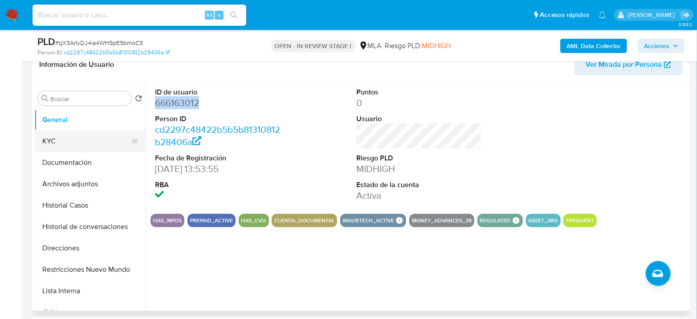
click at [70, 142] on button "KYC" at bounding box center [86, 140] width 104 height 21
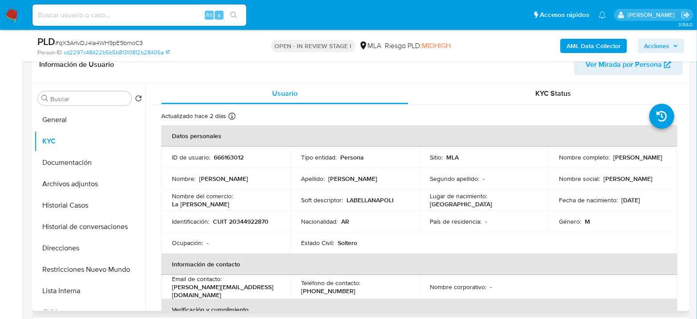
click at [240, 221] on p "CUIT 20344922870" at bounding box center [241, 221] width 56 height 8
copy p "20344922870"
click at [249, 222] on p "CUIT 20344922870" at bounding box center [241, 221] width 56 height 8
click at [240, 154] on p "666163012" at bounding box center [229, 157] width 30 height 8
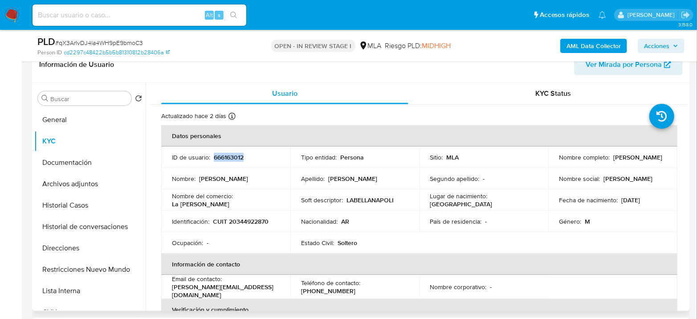
click at [240, 154] on p "666163012" at bounding box center [229, 157] width 30 height 8
copy p "666163012"
click at [233, 223] on p "CUIT 20344922870" at bounding box center [241, 221] width 56 height 8
copy p "20344922870"
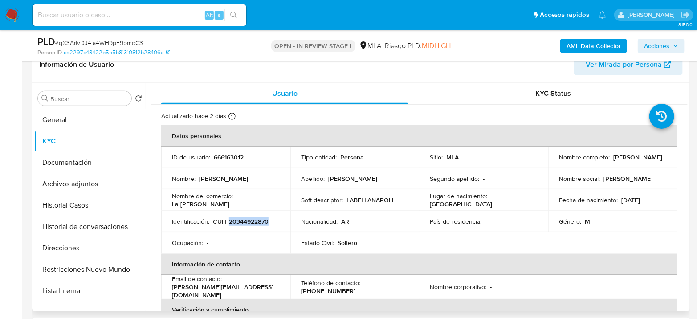
click at [252, 221] on p "CUIT 20344922870" at bounding box center [241, 221] width 56 height 8
click at [256, 222] on p "CUIT 20344922870" at bounding box center [241, 221] width 56 height 8
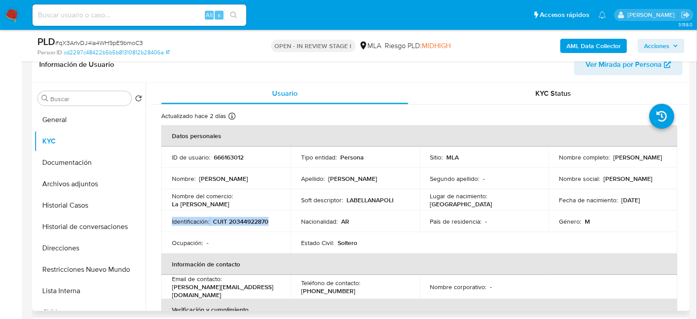
click at [256, 222] on p "CUIT 20344922870" at bounding box center [241, 221] width 56 height 8
click at [256, 199] on div "Nombre del comercio : La bella napoli" at bounding box center [226, 200] width 108 height 16
click at [252, 219] on p "CUIT 20344922870" at bounding box center [241, 221] width 56 height 8
copy p "20344922870"
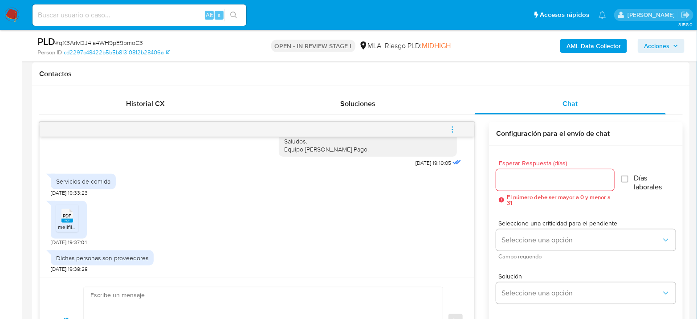
scroll to position [494, 0]
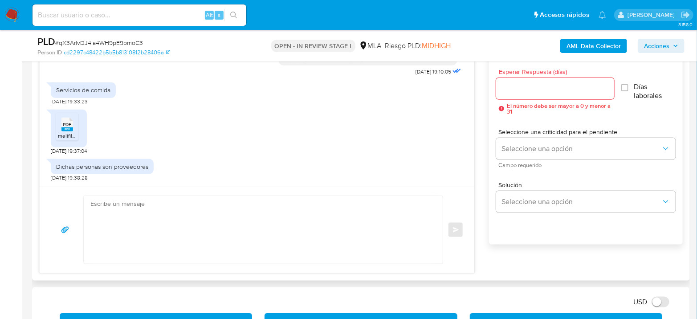
click at [141, 231] on textarea at bounding box center [260, 230] width 341 height 68
paste textarea "Hola, Muchas gracias por la respuesta. Analizamos tu caso y notamos que la info…"
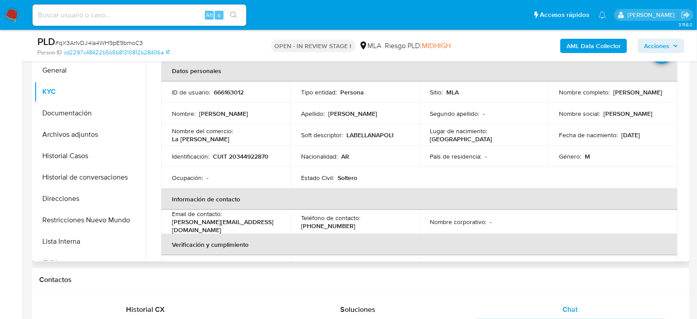
scroll to position [0, 0]
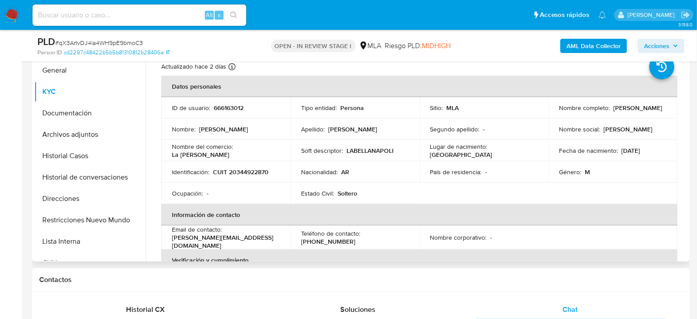
drag, startPoint x: 557, startPoint y: 111, endPoint x: 645, endPoint y: 111, distance: 88.1
click at [645, 111] on div "Nombre completo : Juan Manuel Simoncini Garcia" at bounding box center [613, 108] width 108 height 8
copy p "[PERSON_NAME] [PERSON_NAME]"
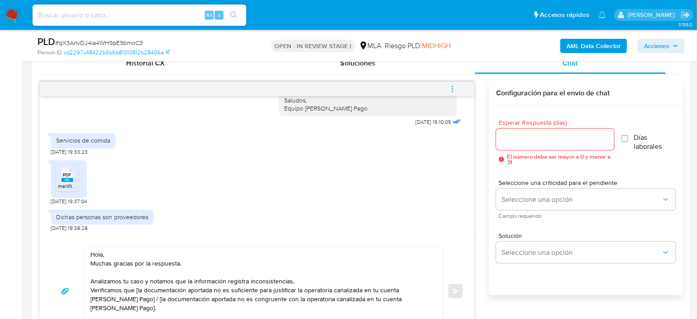
scroll to position [445, 0]
click at [122, 251] on textarea "Hola, Muchas gracias por la respuesta. Analizamos tu caso y notamos que la info…" at bounding box center [260, 289] width 341 height 89
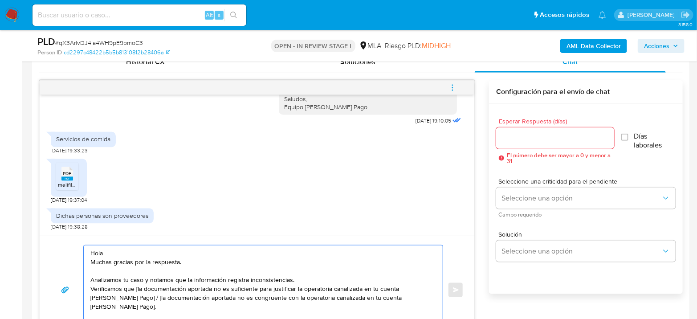
paste textarea "[PERSON_NAME] [PERSON_NAME]"
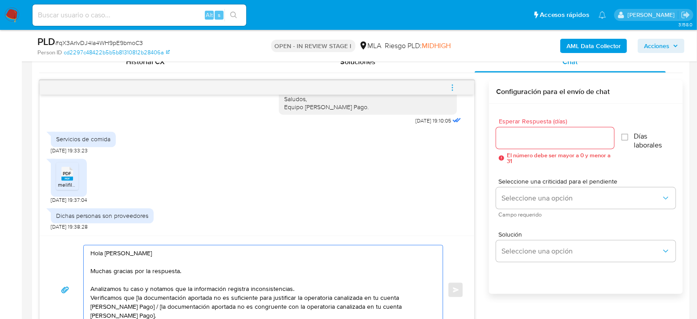
click at [194, 270] on textarea "Hola Juan Manuel Simoncini Garcia Muchas gracias por la respuesta. Analizamos t…" at bounding box center [260, 289] width 341 height 89
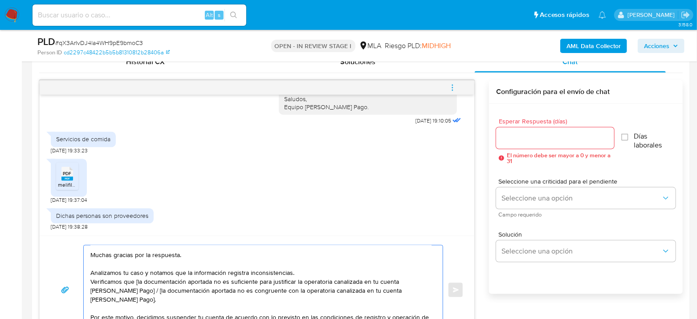
scroll to position [0, 0]
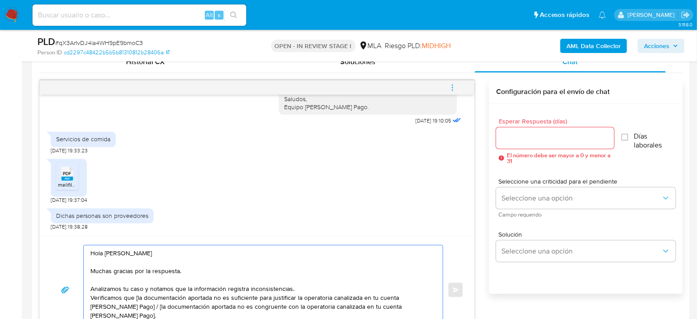
click at [302, 287] on textarea "Hola Juan Manuel Simoncini Garcia Muchas gracias por la respuesta. Analizamos t…" at bounding box center [260, 289] width 341 height 89
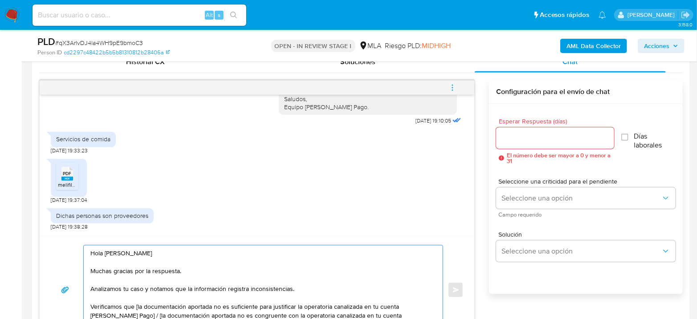
drag, startPoint x: 93, startPoint y: 287, endPoint x: 304, endPoint y: 288, distance: 210.5
click at [304, 288] on textarea "Hola Juan Manuel Simoncini Garcia Muchas gracias por la respuesta. Analizamos t…" at bounding box center [260, 289] width 341 height 89
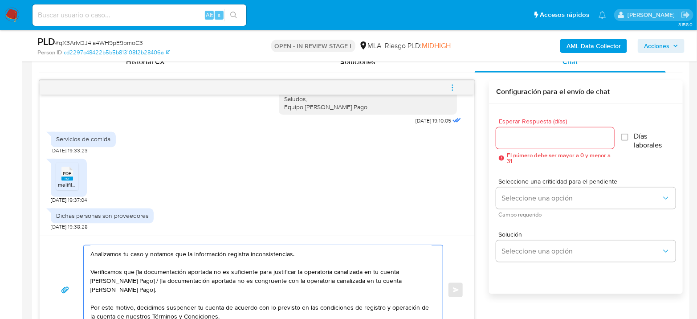
scroll to position [49, 0]
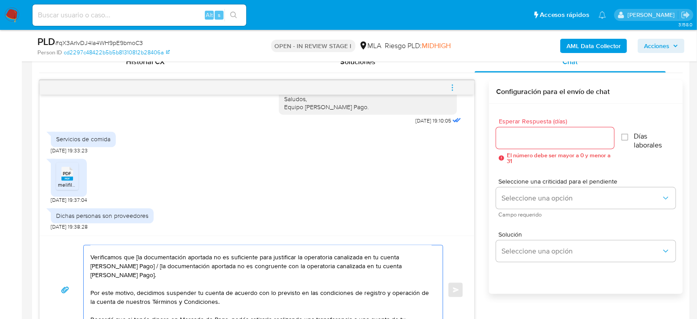
click at [139, 255] on textarea "Hola Juan Manuel Simoncini Garcia Muchas gracias por la respuesta. Analizamos t…" at bounding box center [260, 289] width 341 height 89
click at [138, 255] on textarea "Hola Juan Manuel Simoncini Garcia Muchas gracias por la respuesta. Analizamos t…" at bounding box center [260, 289] width 341 height 89
drag, startPoint x: 196, startPoint y: 254, endPoint x: 408, endPoint y: 255, distance: 211.4
click at [408, 255] on textarea "Hola Juan Manuel Simoncini Garcia Muchas gracias por la respuesta. Analizamos t…" at bounding box center [260, 289] width 341 height 89
click at [267, 270] on textarea "Hola Juan Manuel Simoncini Garcia Muchas gracias por la respuesta. Analizamos t…" at bounding box center [260, 289] width 341 height 89
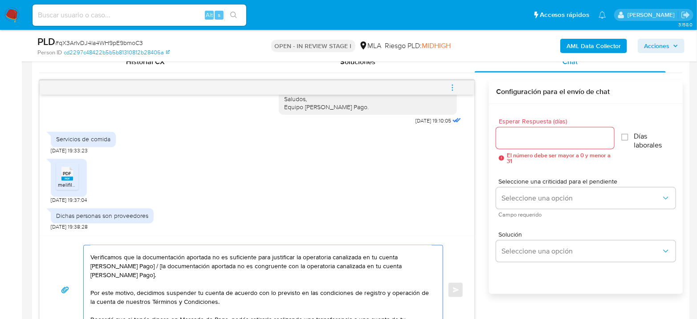
drag, startPoint x: 121, startPoint y: 274, endPoint x: 129, endPoint y: 262, distance: 14.1
click at [129, 263] on textarea "Hola Juan Manuel Simoncini Garcia Muchas gracias por la respuesta. Analizamos t…" at bounding box center [260, 289] width 341 height 89
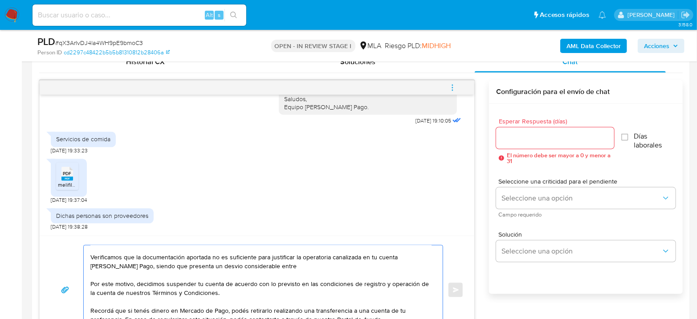
paste textarea "entre las ventas declaradas y los montos operados en tu cuenta."
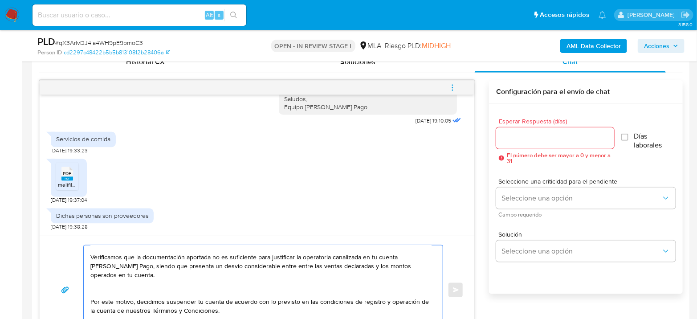
scroll to position [58, 0]
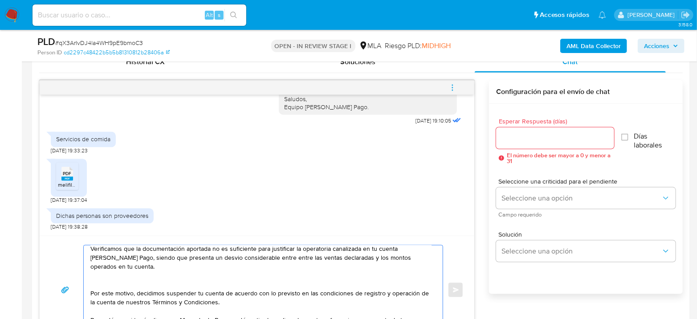
drag, startPoint x: 271, startPoint y: 257, endPoint x: 345, endPoint y: 258, distance: 74.8
click at [345, 258] on textarea "Hola Juan Manuel Simoncini Garcia Muchas gracias por la respuesta. Analizamos t…" at bounding box center [260, 289] width 341 height 89
drag, startPoint x: 202, startPoint y: 259, endPoint x: 325, endPoint y: 254, distance: 123.4
click at [325, 254] on textarea "Hola Juan Manuel Simoncini Garcia Muchas gracias por la respuesta. Analizamos t…" at bounding box center [260, 289] width 341 height 89
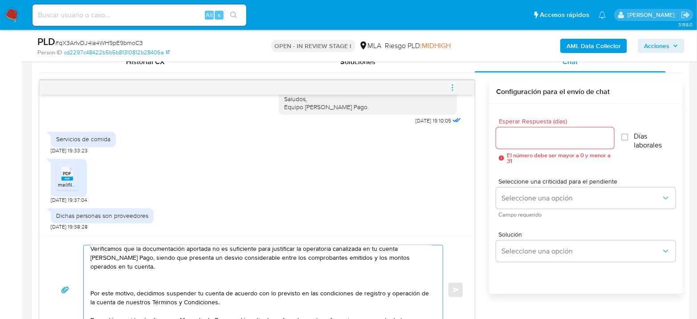
click at [323, 273] on textarea "Hola Juan Manuel Simoncini Garcia Muchas gracias por la respuesta. Analizamos t…" at bounding box center [260, 289] width 341 height 89
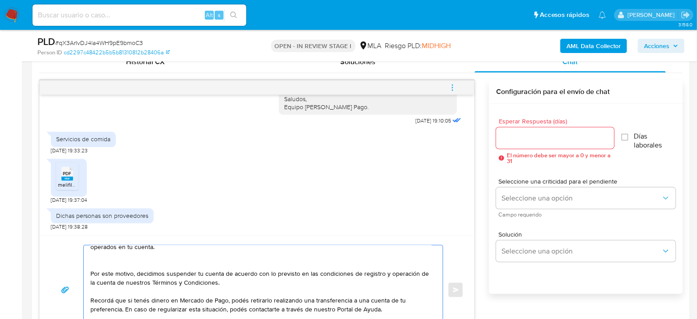
scroll to position [494, 0]
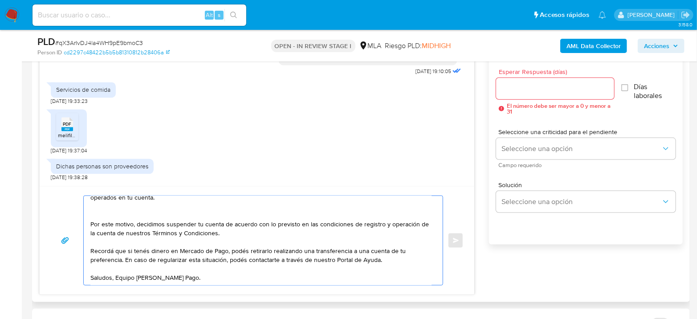
click at [232, 269] on textarea "Hola Juan Manuel Simoncini Garcia Muchas gracias por la respuesta. Analizamos t…" at bounding box center [260, 240] width 341 height 89
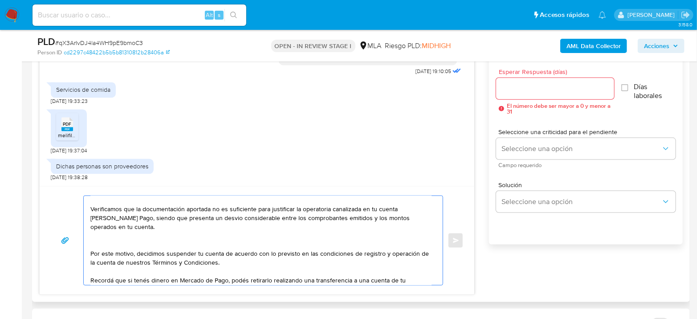
scroll to position [35, 0]
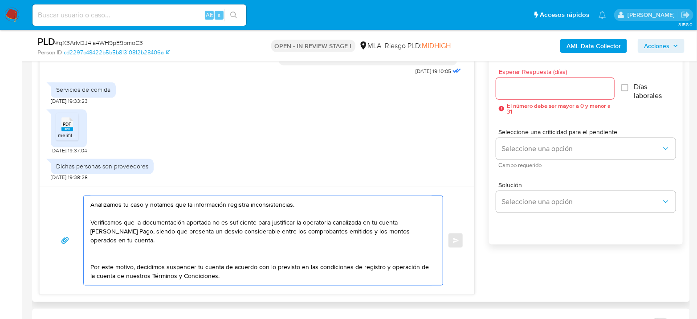
click at [162, 258] on textarea "Hola Juan Manuel Simoncini Garcia Muchas gracias por la respuesta. Analizamos t…" at bounding box center [260, 240] width 341 height 89
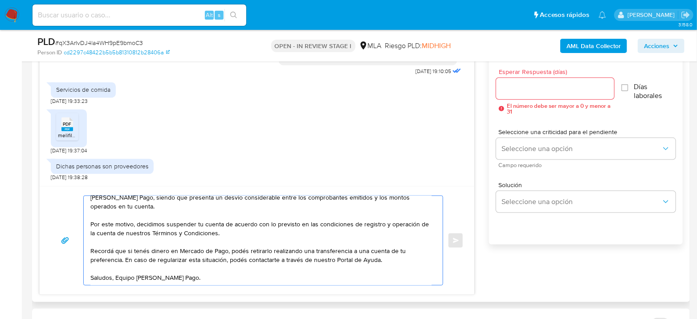
scroll to position [75, 0]
type textarea "Hola Juan Manuel Simoncini Garcia Muchas gracias por la respuesta. Analizamos t…"
click at [513, 84] on input "Esperar Respuesta (días)" at bounding box center [555, 89] width 118 height 12
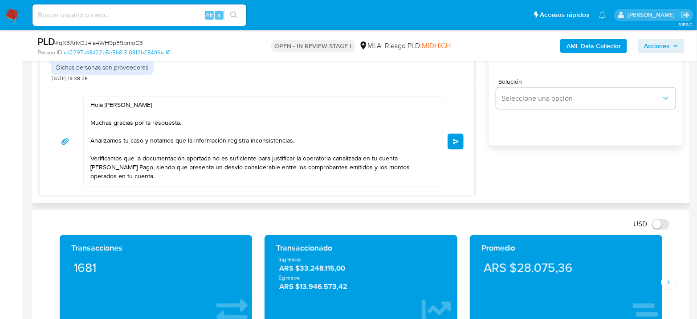
scroll to position [0, 0]
type input "0"
click at [457, 144] on button "Enviar" at bounding box center [455, 142] width 16 height 16
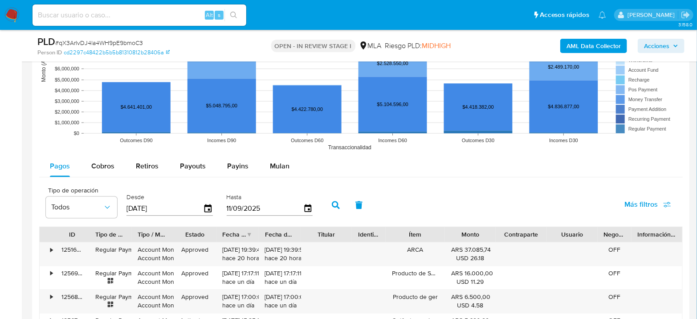
scroll to position [1038, 0]
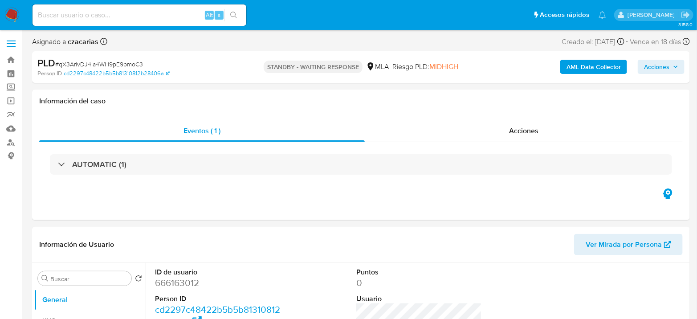
select select "10"
